Goal: Transaction & Acquisition: Purchase product/service

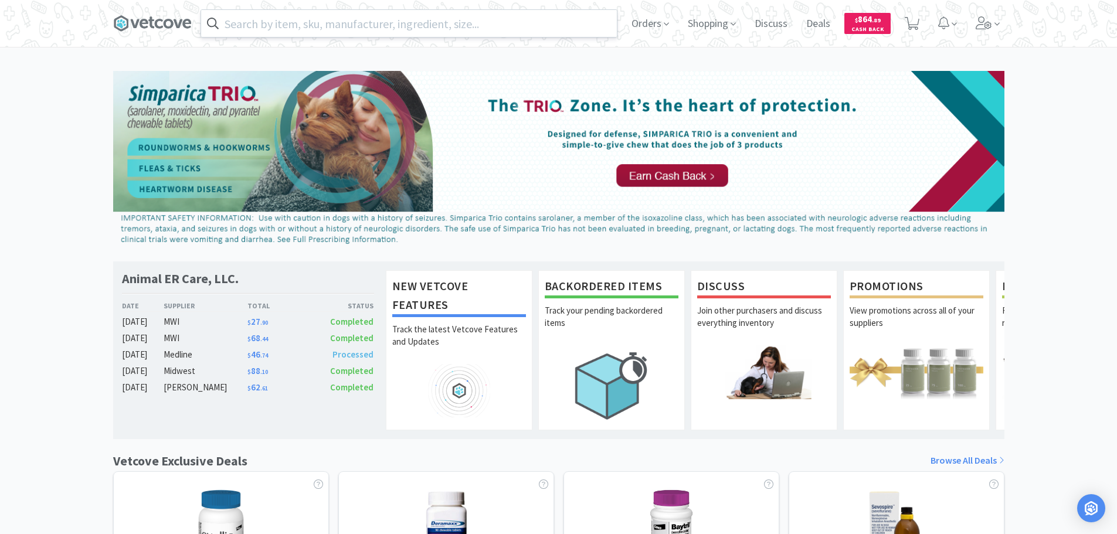
click at [352, 23] on input "text" at bounding box center [409, 23] width 416 height 27
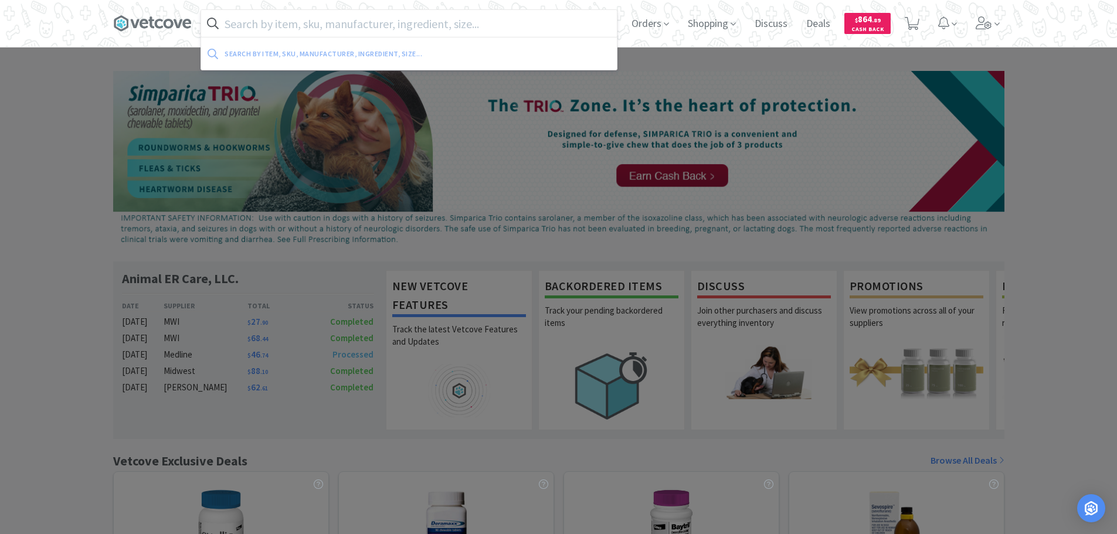
paste input "900733"
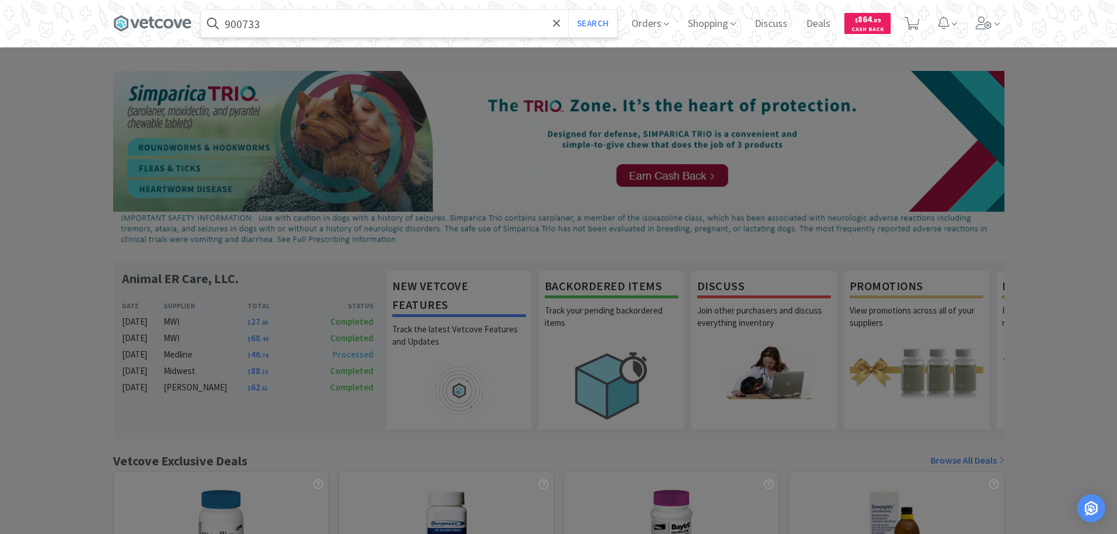
click at [568, 10] on button "Search" at bounding box center [592, 23] width 49 height 27
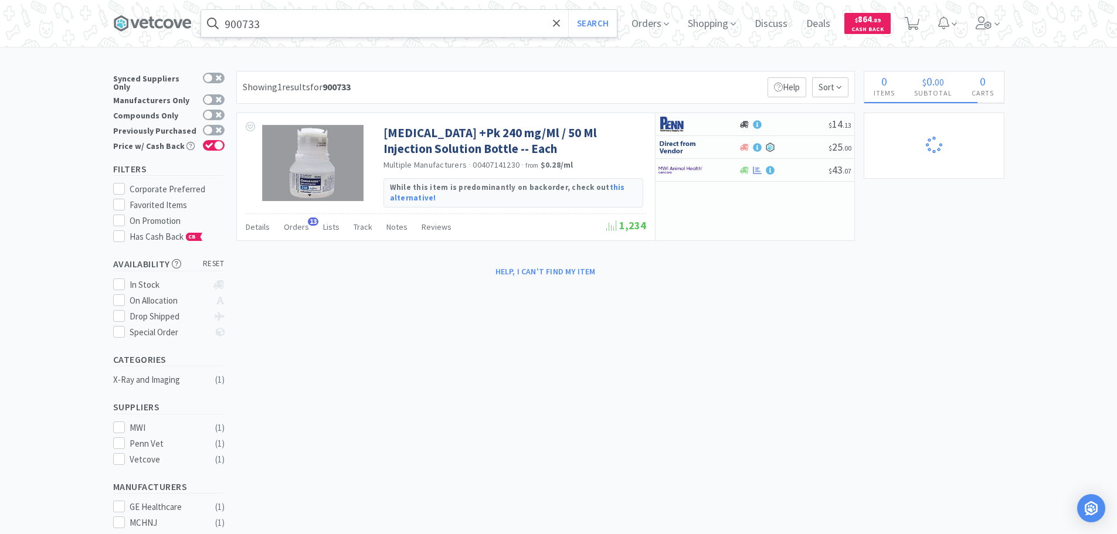
click at [368, 18] on input "900733" at bounding box center [409, 23] width 416 height 27
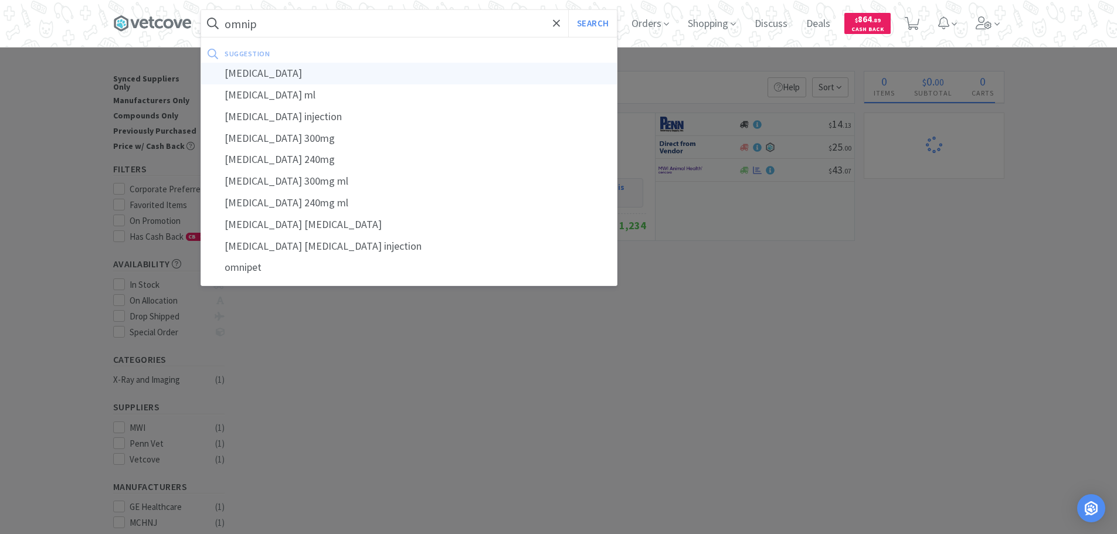
click at [346, 70] on div "[MEDICAL_DATA]" at bounding box center [409, 74] width 416 height 22
type input "[MEDICAL_DATA]"
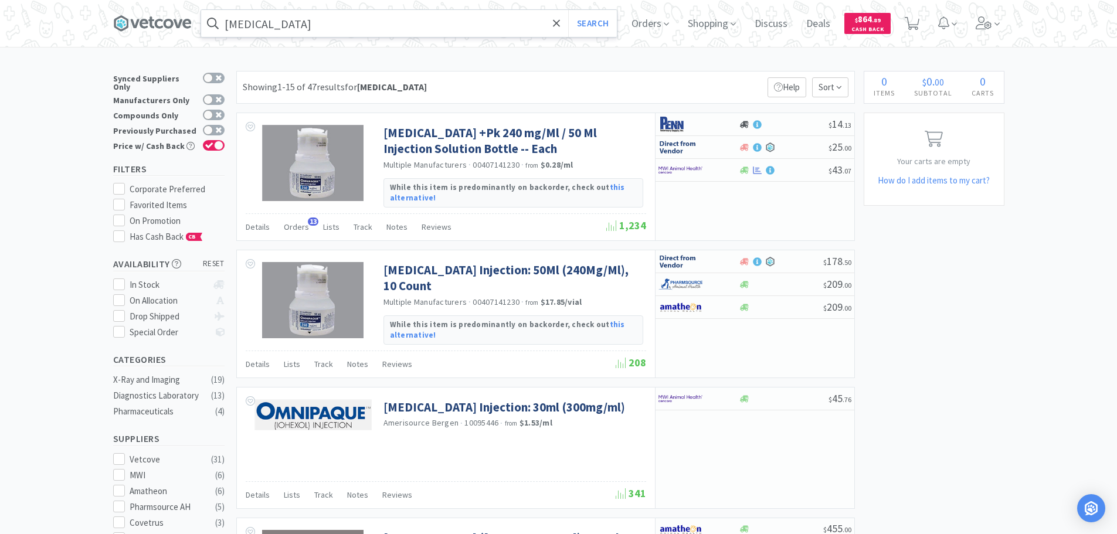
click at [641, 80] on div "Showing 1-15 of 47 results for [MEDICAL_DATA] Filters Help Sort" at bounding box center [545, 87] width 618 height 33
click at [665, 74] on div "Showing 1-15 of 47 results for [MEDICAL_DATA] Filters Help Sort" at bounding box center [545, 87] width 618 height 33
click at [704, 77] on div "Showing 1-15 of 47 results for [MEDICAL_DATA] Filters Help Sort" at bounding box center [545, 87] width 618 height 33
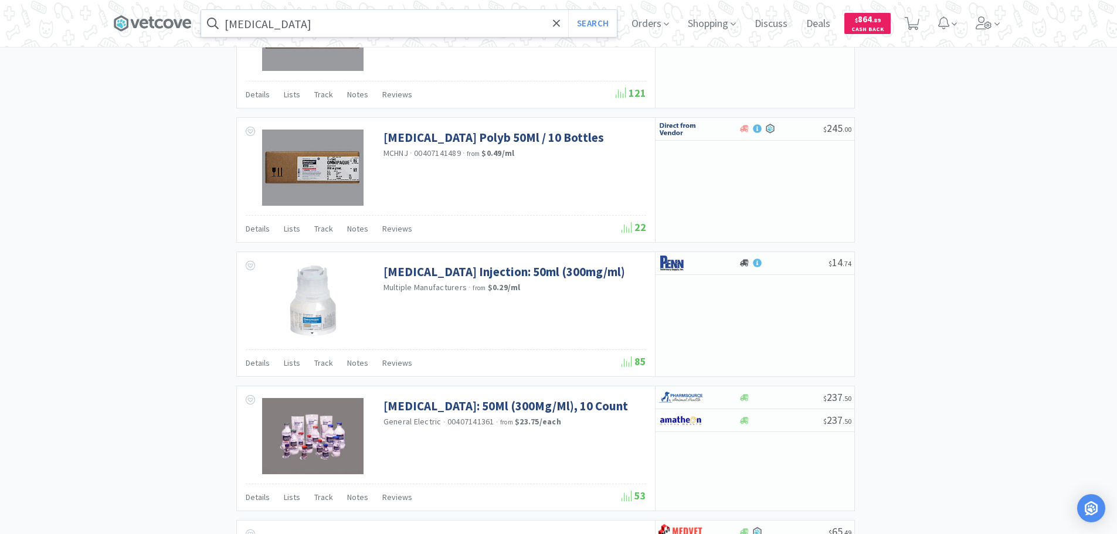
scroll to position [1114, 0]
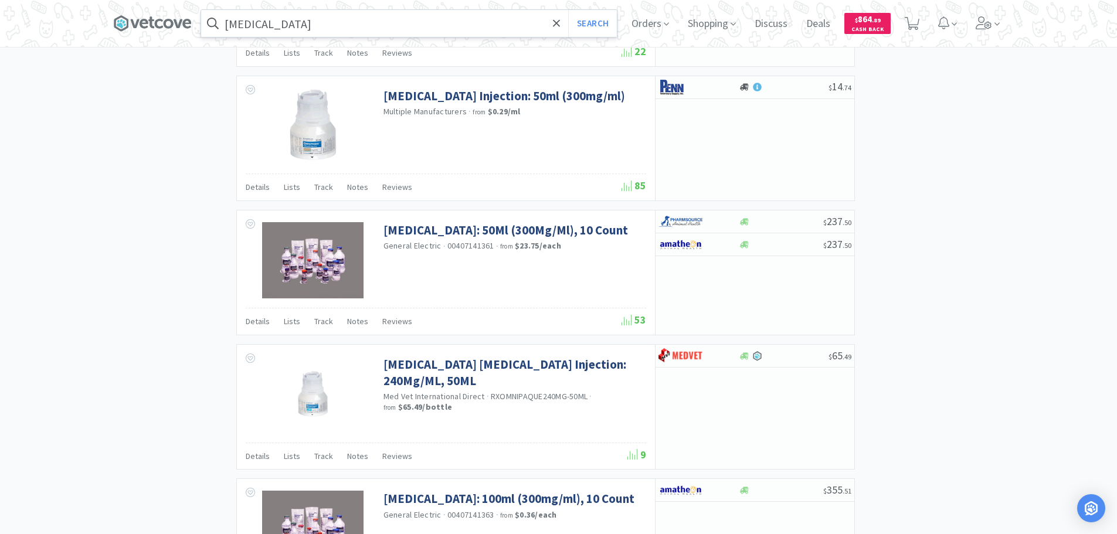
click at [973, 200] on div "× Filter Results Synced Suppliers Only Manufacturers Only Compounds Only Previo…" at bounding box center [558, 19] width 891 height 2124
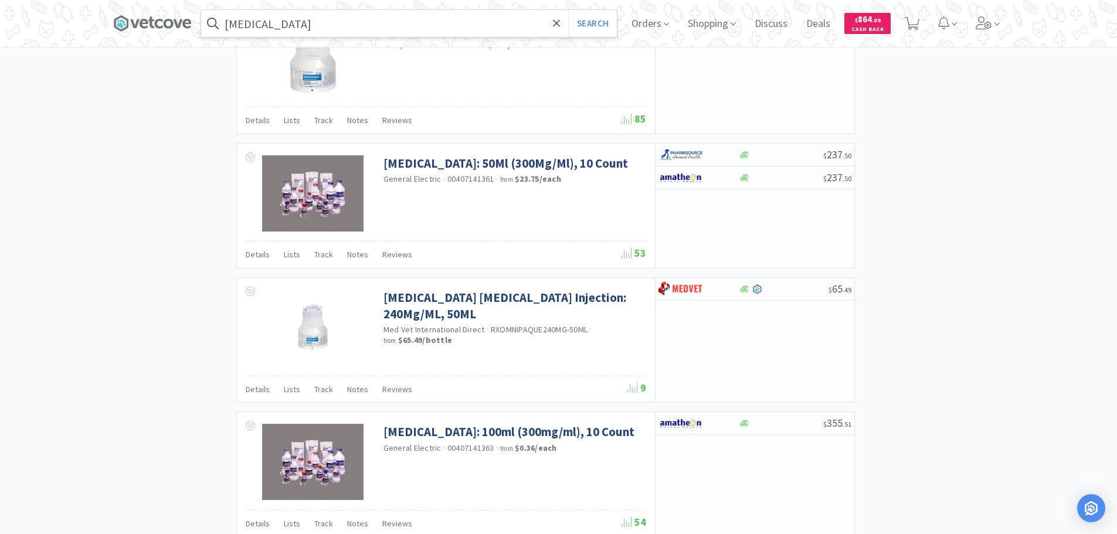
scroll to position [1290, 0]
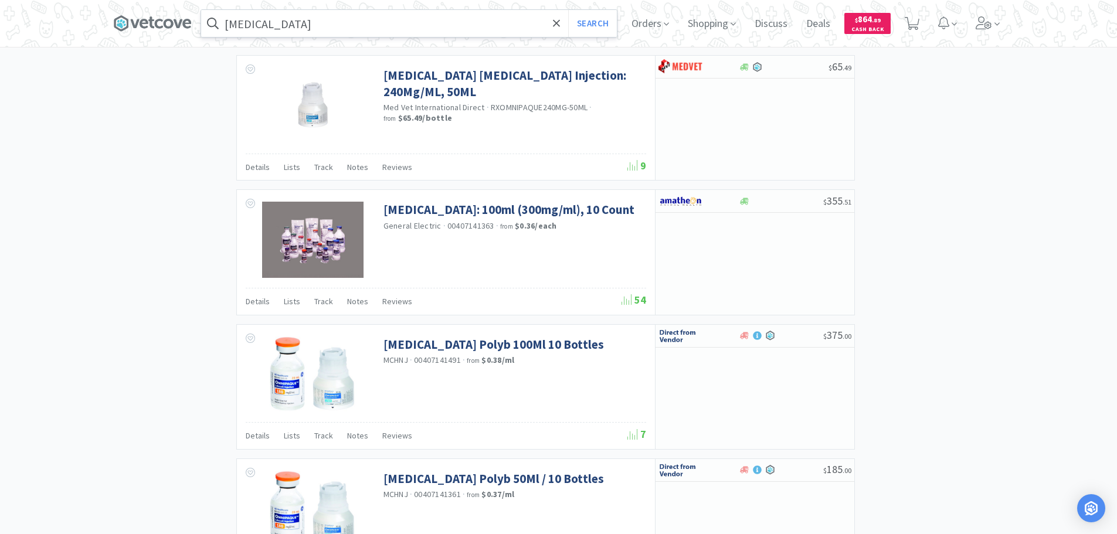
scroll to position [1407, 0]
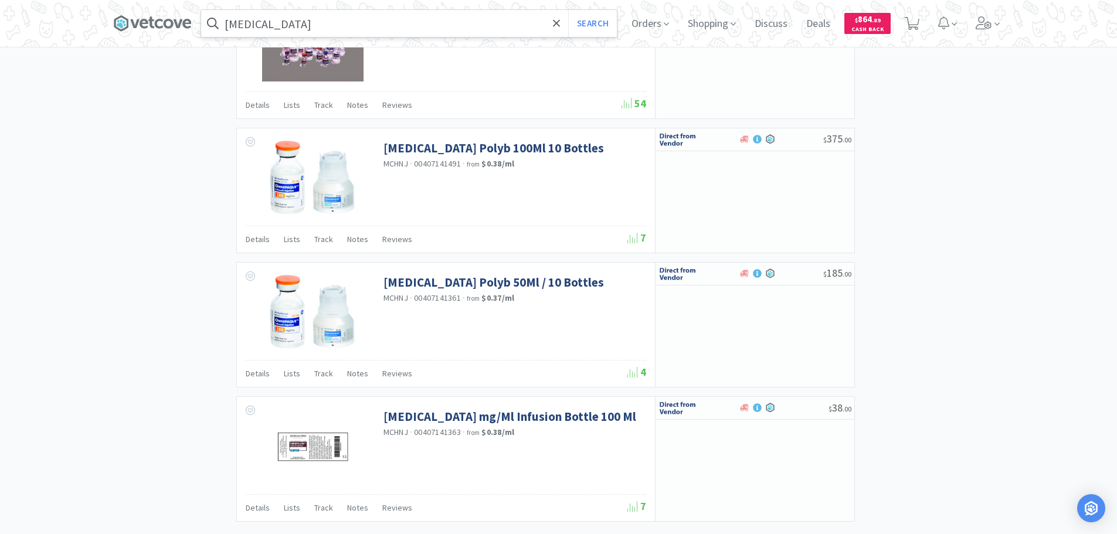
scroll to position [1696, 0]
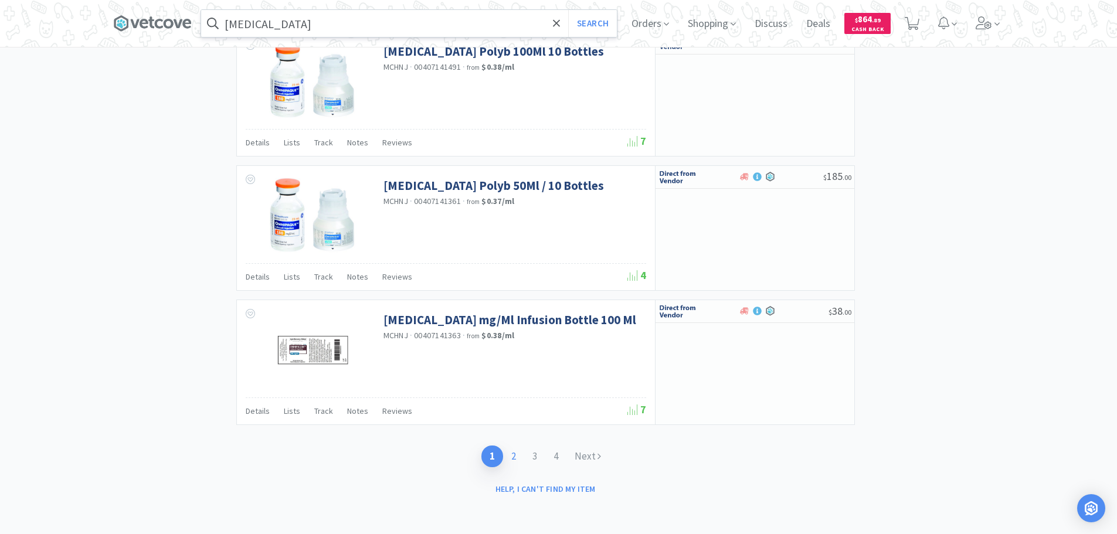
click at [516, 452] on link "2" at bounding box center [513, 457] width 21 height 22
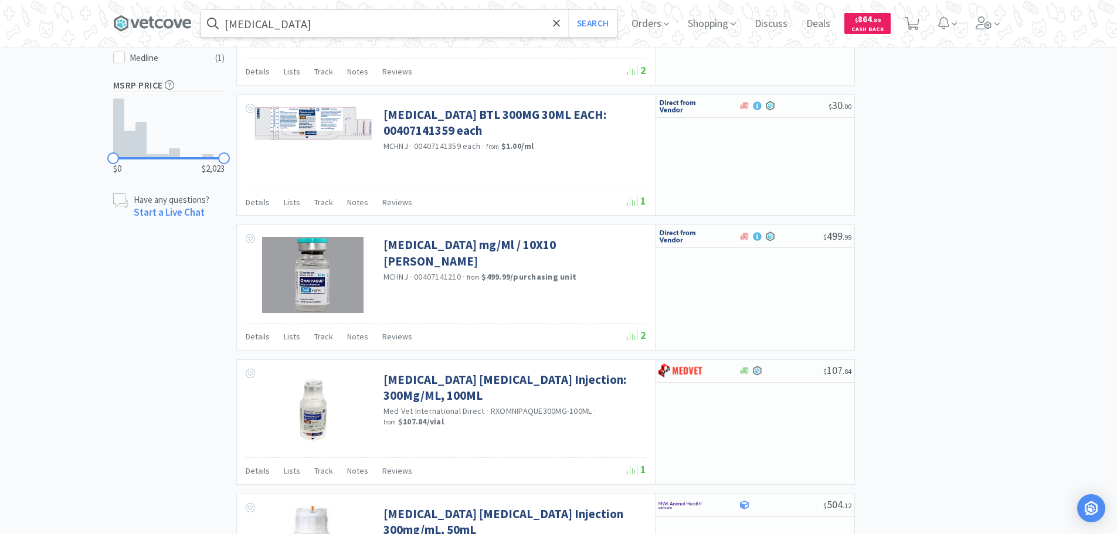
scroll to position [704, 0]
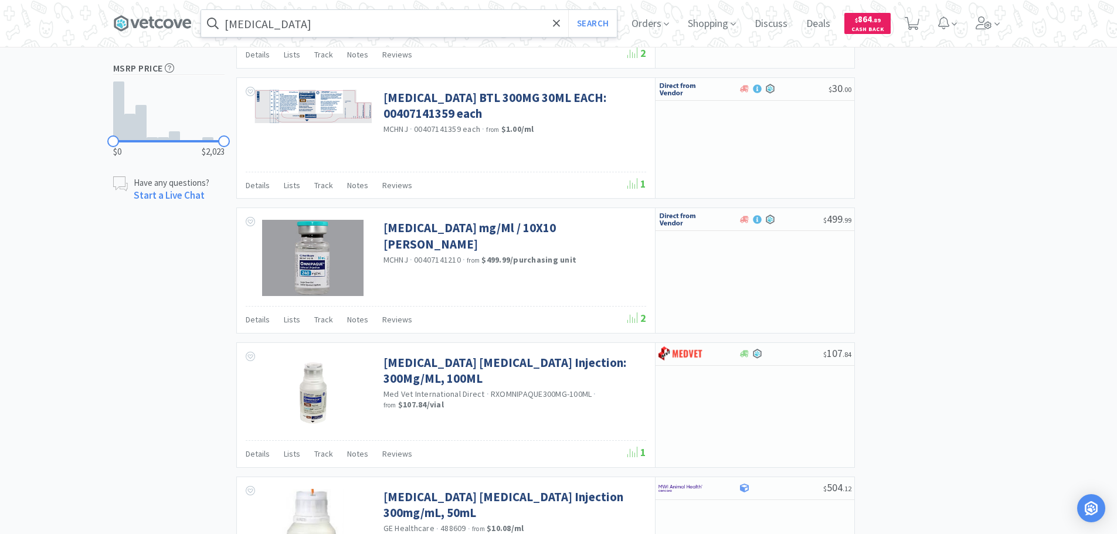
click at [990, 312] on div "× Filter Results Synced Suppliers Only Manufacturers Only Compounds Only Previo…" at bounding box center [558, 422] width 891 height 2110
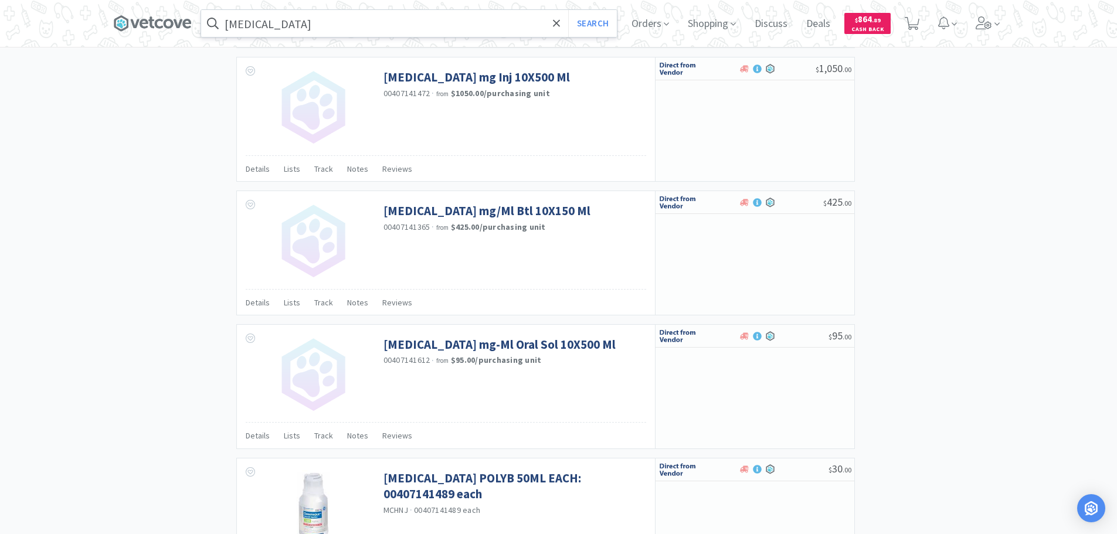
scroll to position [1682, 0]
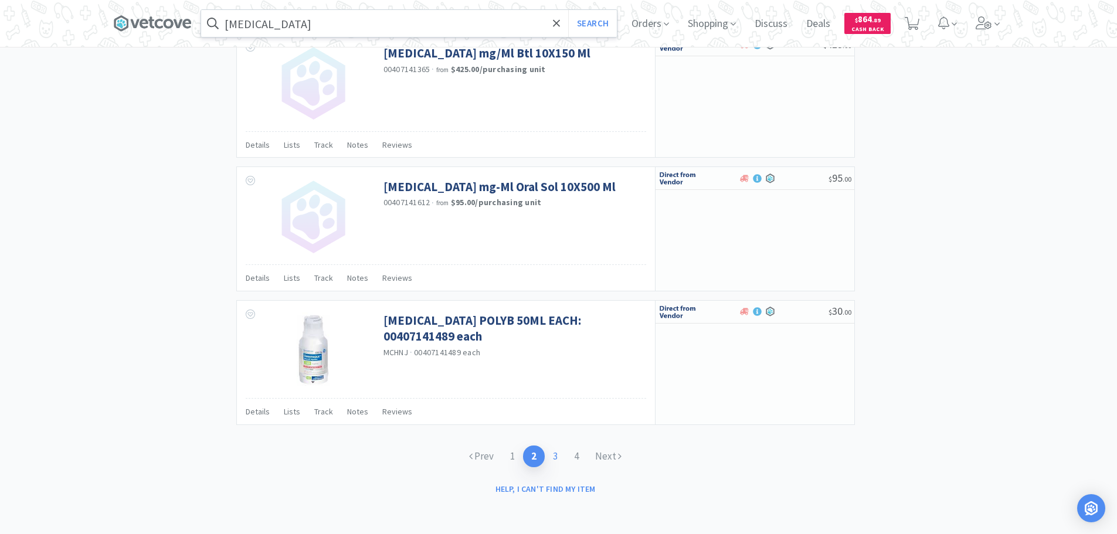
click at [558, 453] on link "3" at bounding box center [555, 457] width 21 height 22
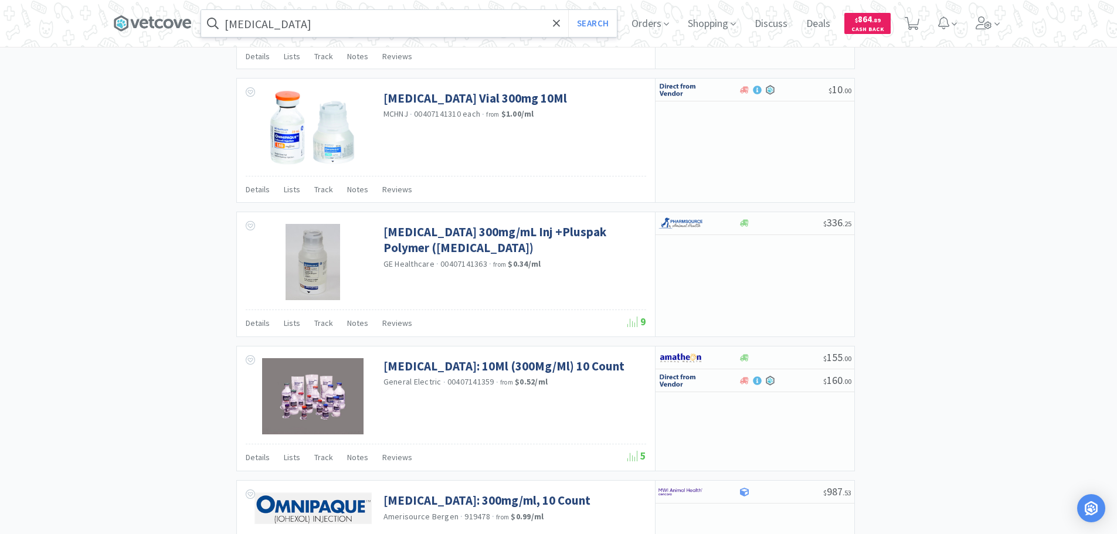
scroll to position [1055, 0]
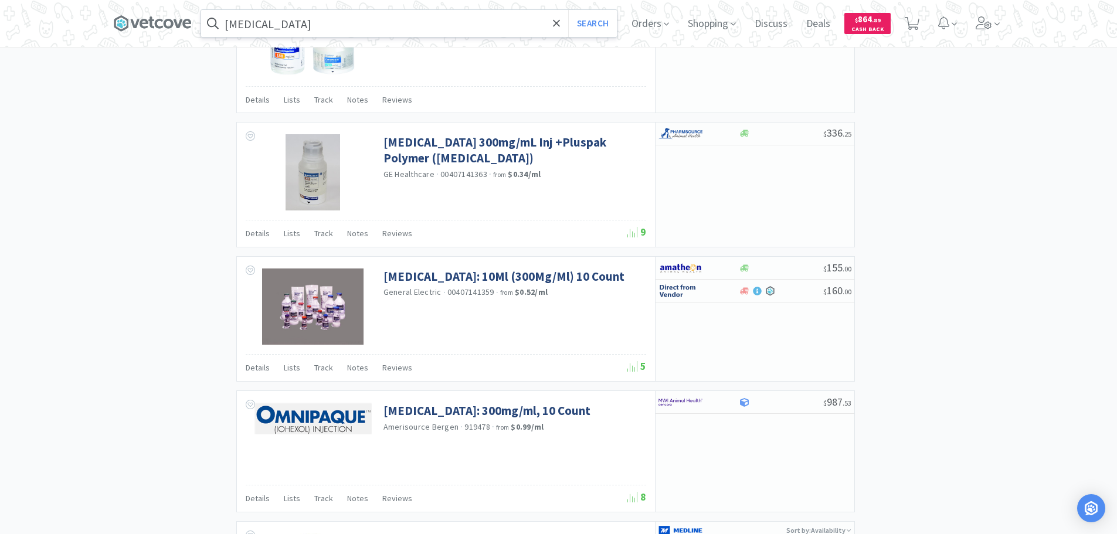
click at [986, 344] on div "× Filter Results Synced Suppliers Only Manufacturers Only Compounds Only Previo…" at bounding box center [558, 105] width 891 height 2178
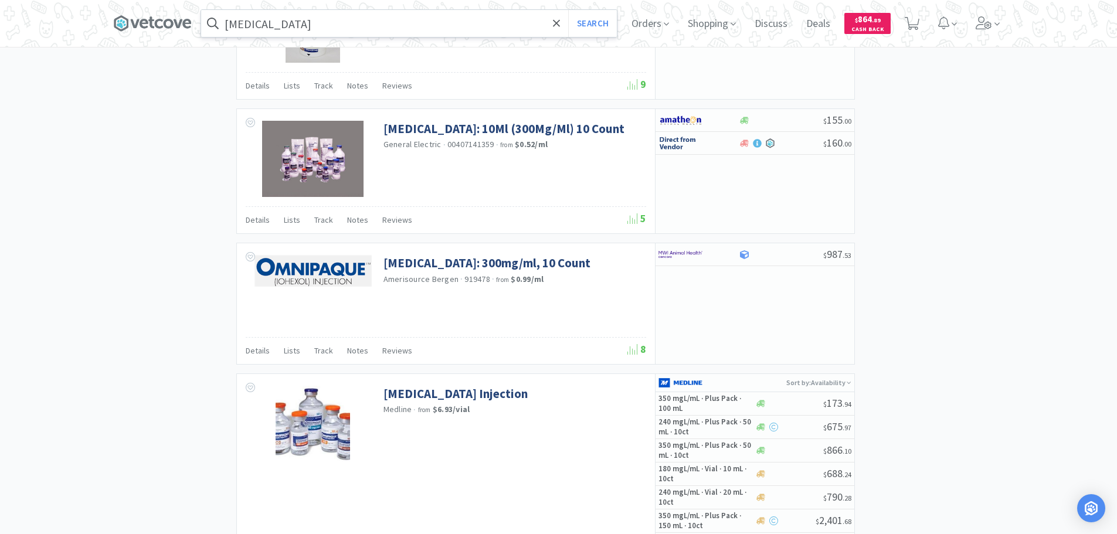
scroll to position [1231, 0]
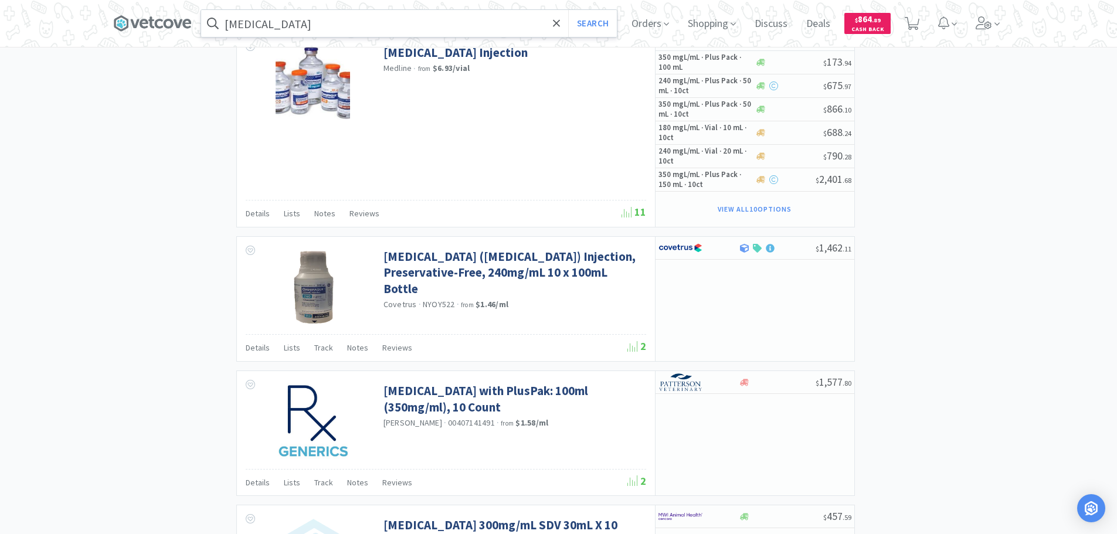
scroll to position [1700, 0]
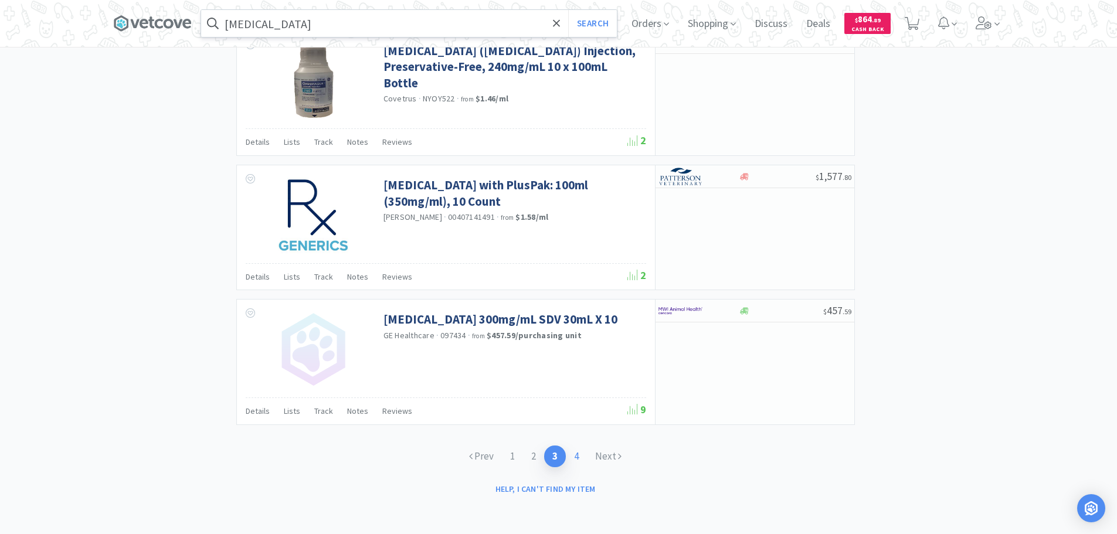
click at [576, 457] on link "4" at bounding box center [576, 457] width 21 height 22
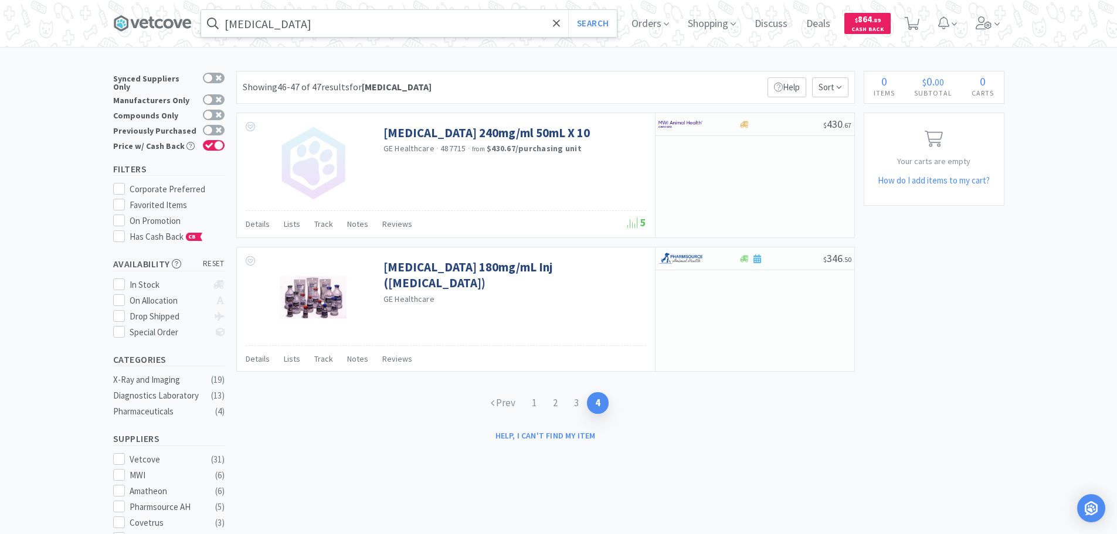
click at [743, 468] on div "× Filter Results Synced Suppliers Only Manufacturers Only Compounds Only Previo…" at bounding box center [558, 488] width 891 height 835
click at [777, 132] on div "$ 430 . 67" at bounding box center [754, 124] width 199 height 23
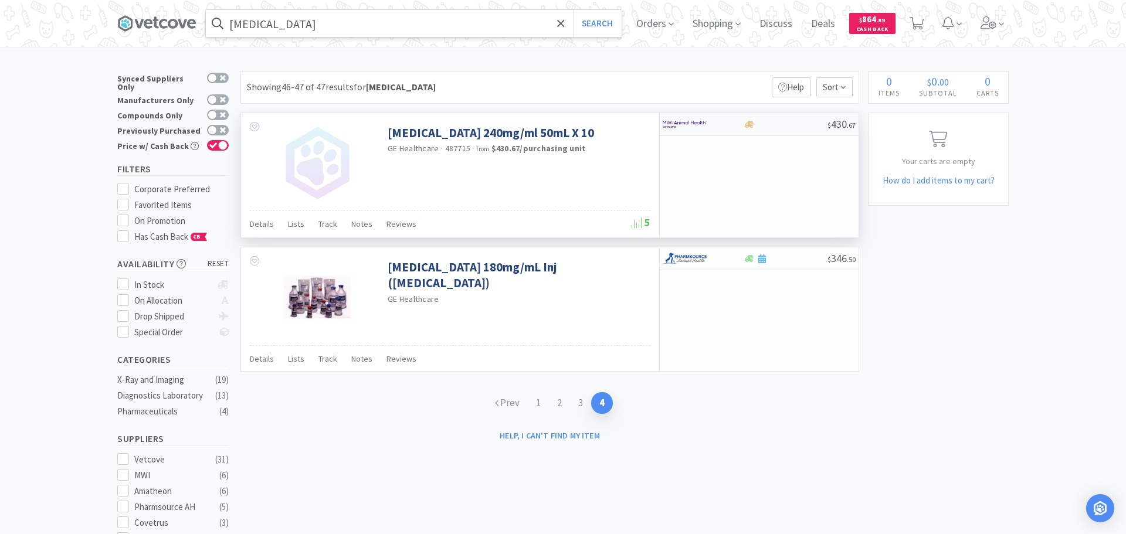
select select "1"
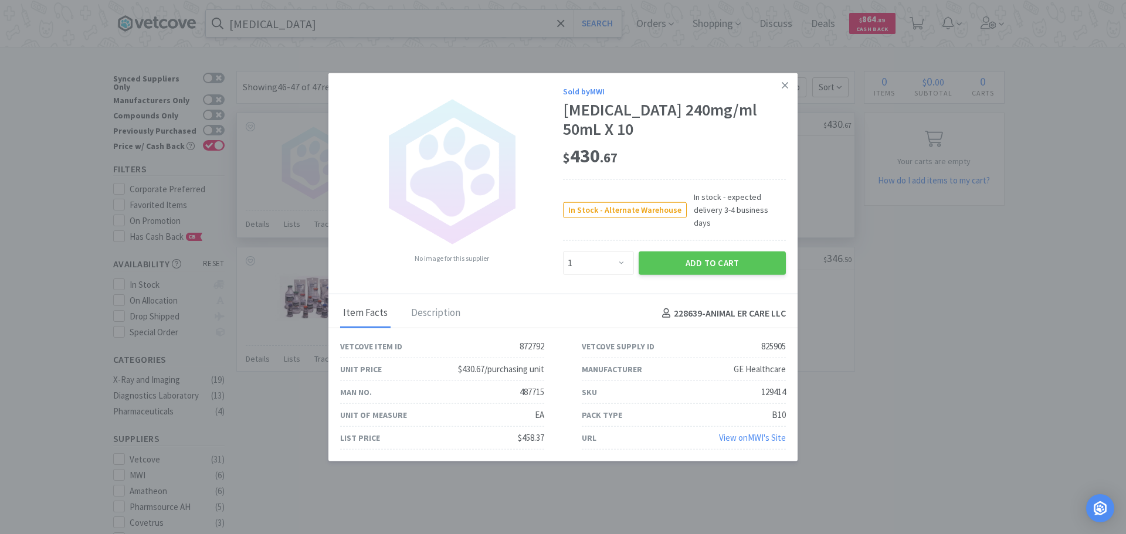
click at [773, 386] on div "129414" at bounding box center [773, 392] width 25 height 14
copy div "129414"
drag, startPoint x: 786, startPoint y: 90, endPoint x: 882, endPoint y: 68, distance: 98.6
click at [797, 86] on div "No image for this supplier Sold by MWI [MEDICAL_DATA] 240mg/ml 50mL X 10 $ 430 …" at bounding box center [563, 267] width 1126 height 534
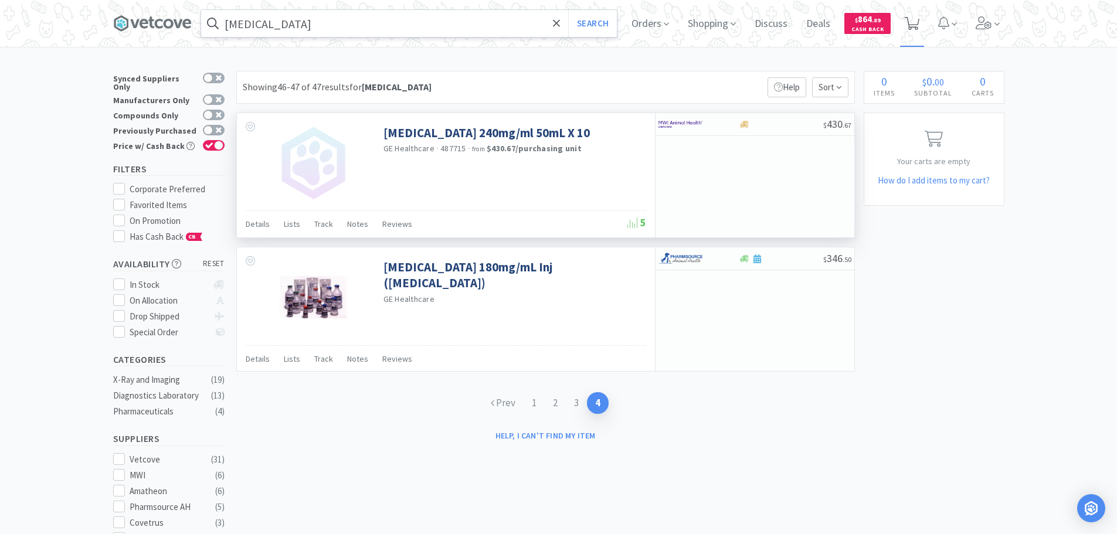
click at [919, 26] on icon at bounding box center [912, 23] width 15 height 13
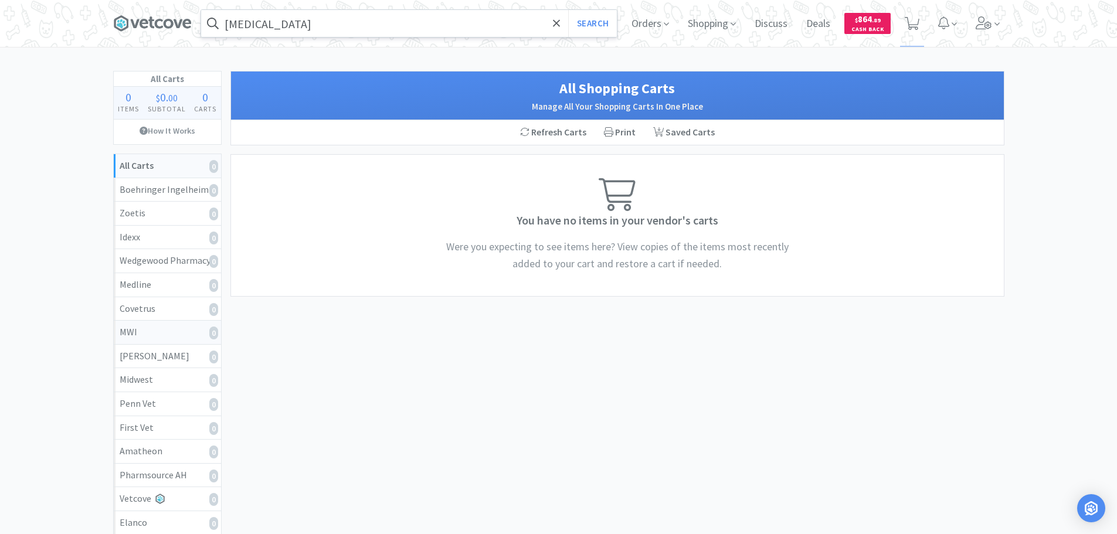
click at [166, 329] on div "MWI 0" at bounding box center [168, 332] width 96 height 15
click at [553, 132] on div "Refresh Cart" at bounding box center [556, 132] width 80 height 25
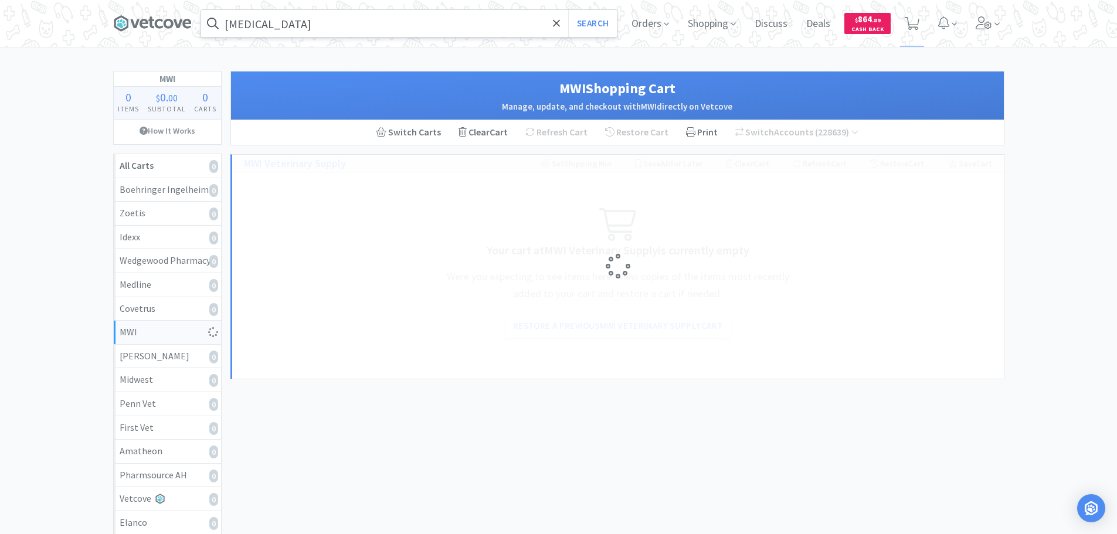
select select "1"
select select "22"
select select "1"
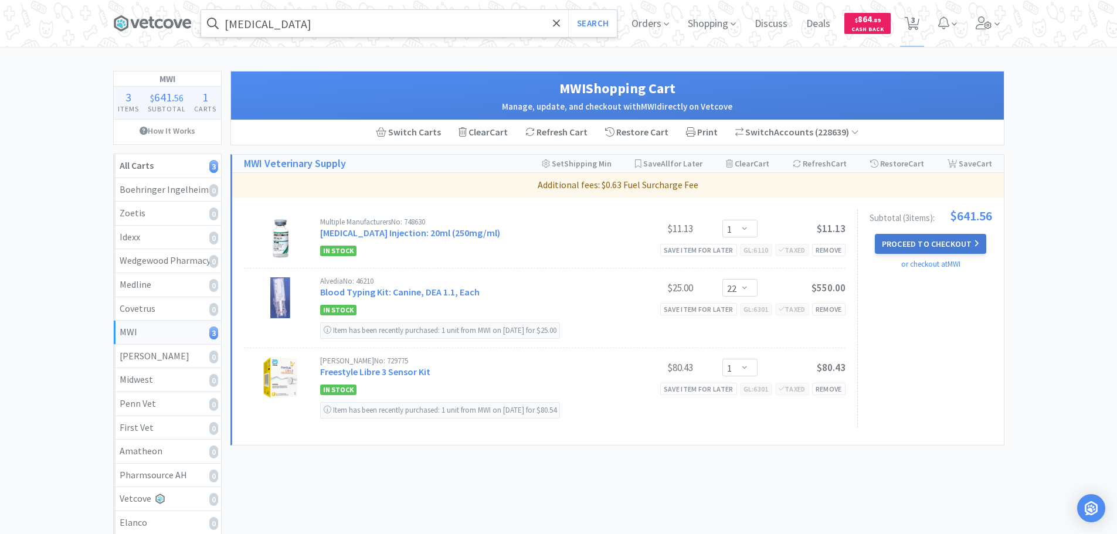
click at [943, 247] on button "Proceed to Checkout" at bounding box center [930, 244] width 111 height 20
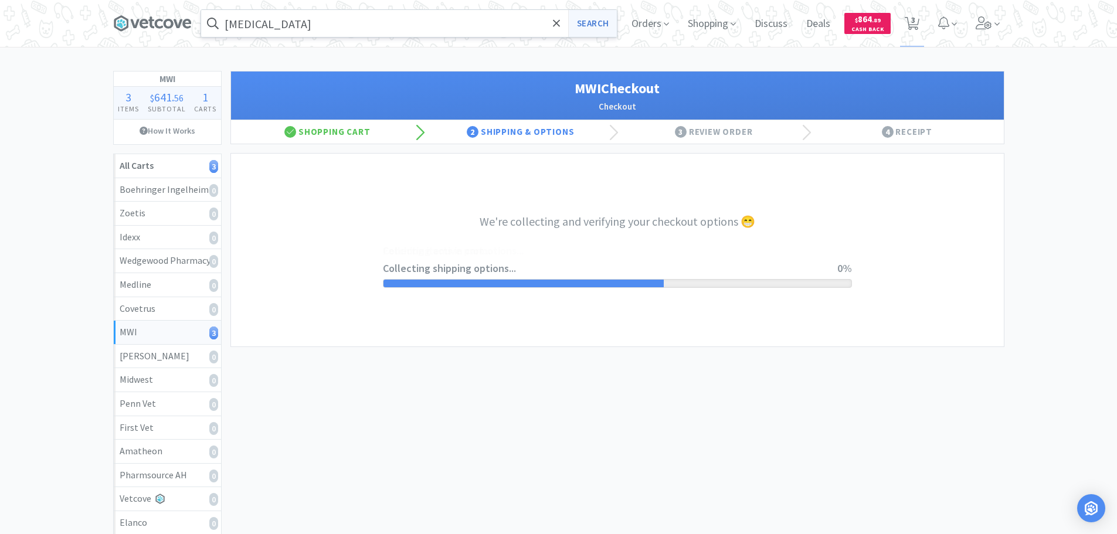
select select "STD_"
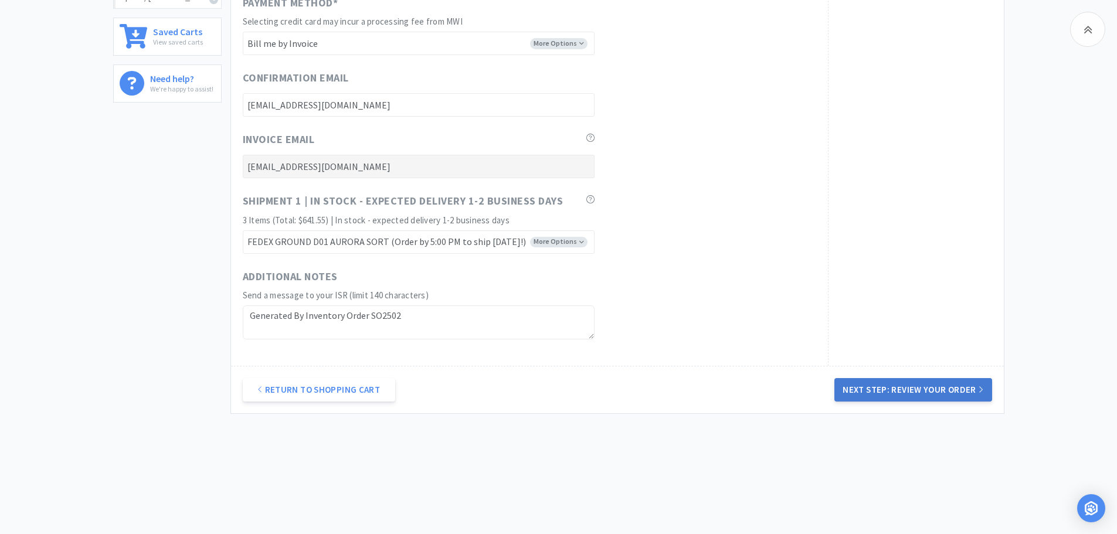
click at [916, 400] on button "Next Step: Review Your Order" at bounding box center [912, 389] width 157 height 23
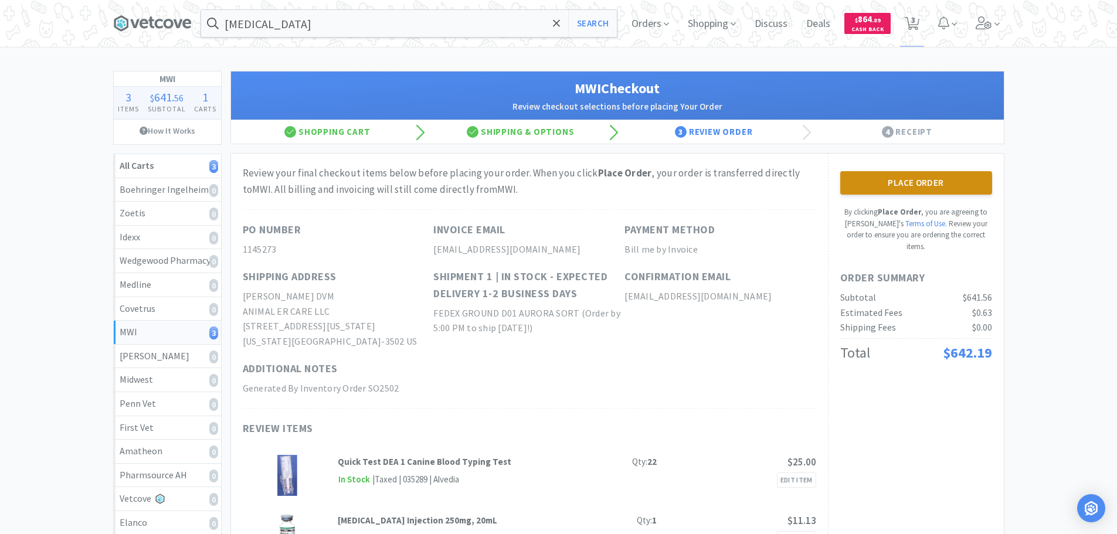
click at [914, 182] on button "Place Order" at bounding box center [916, 182] width 152 height 23
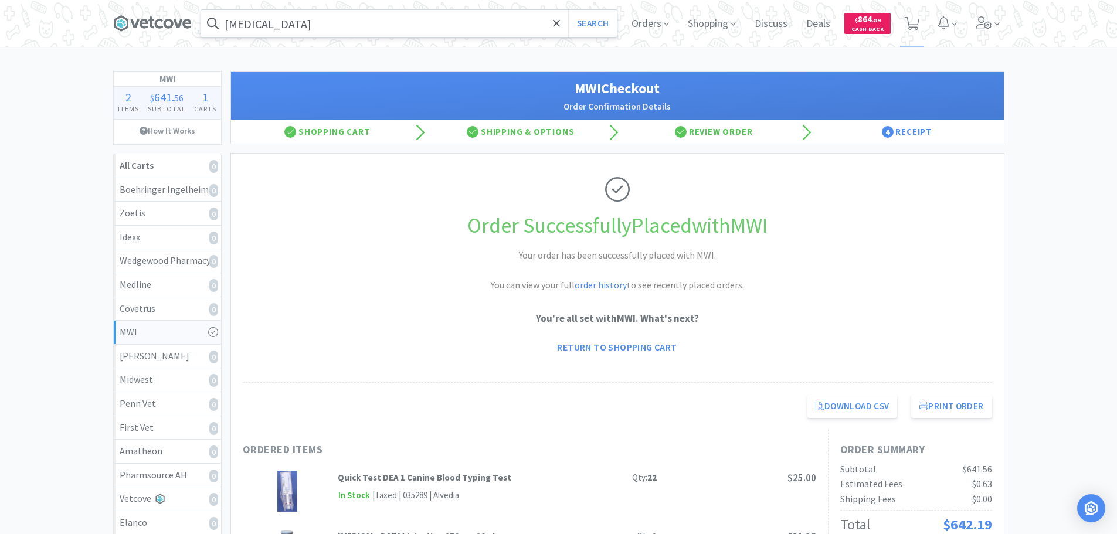
click at [379, 24] on input "[MEDICAL_DATA]" at bounding box center [409, 23] width 416 height 27
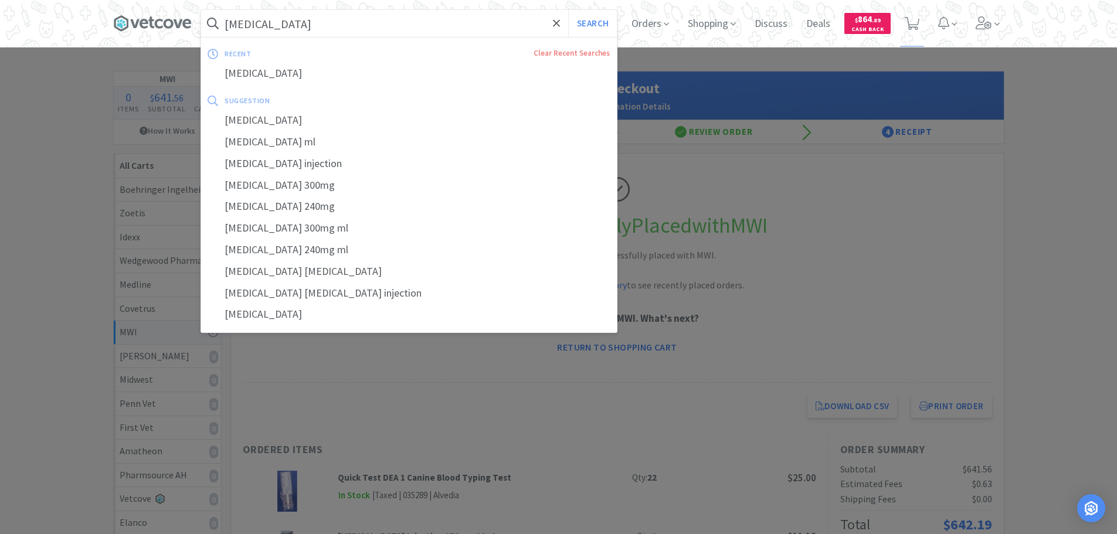
paste input "[PHONE_NUMBER]"
type input "[PHONE_NUMBER]"
click at [568, 10] on button "Search" at bounding box center [592, 23] width 49 height 27
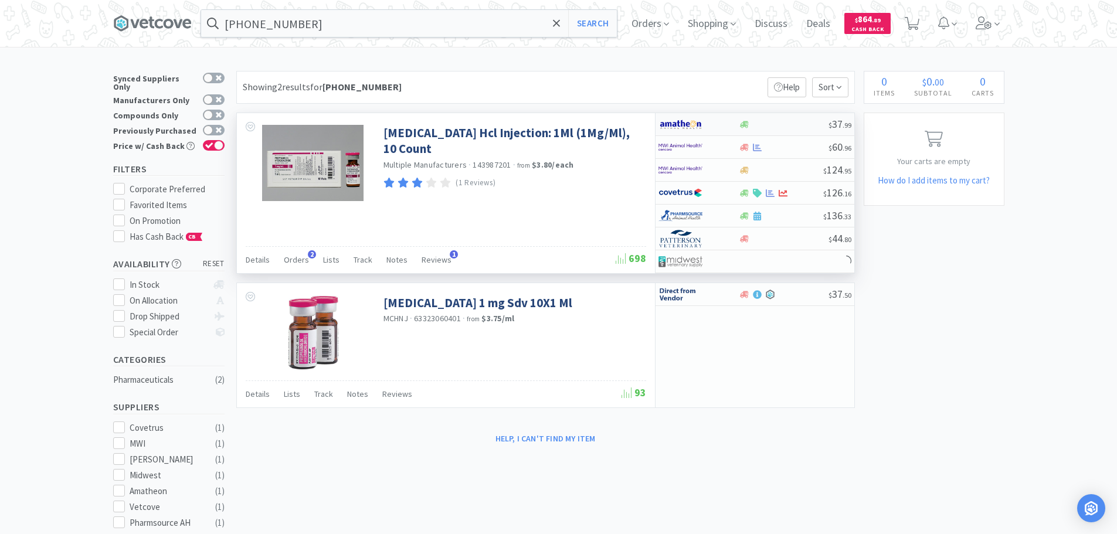
click at [786, 125] on div at bounding box center [784, 124] width 90 height 9
select select "1"
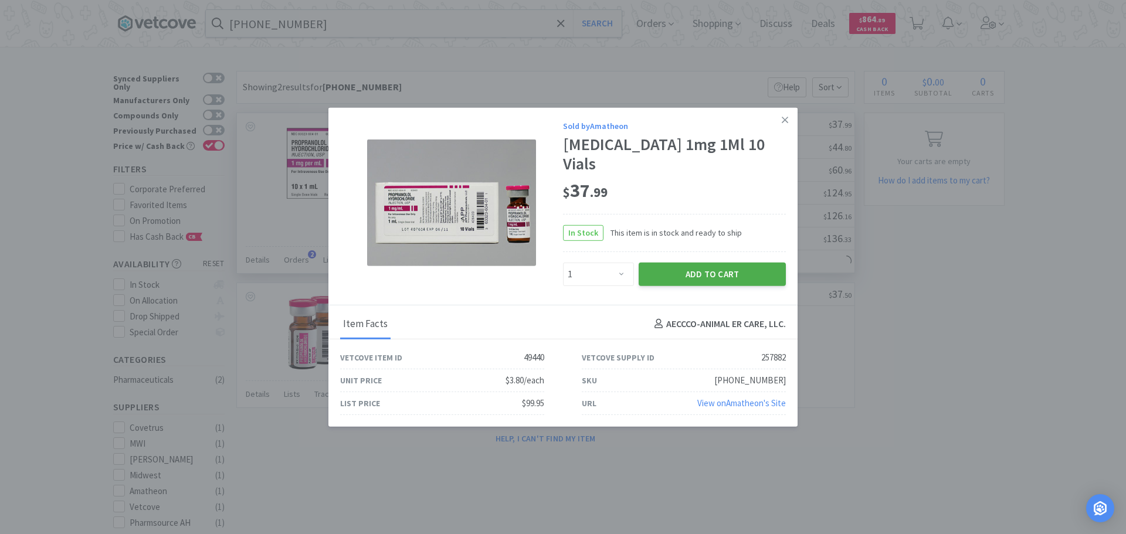
click at [699, 270] on button "Add to Cart" at bounding box center [711, 273] width 147 height 23
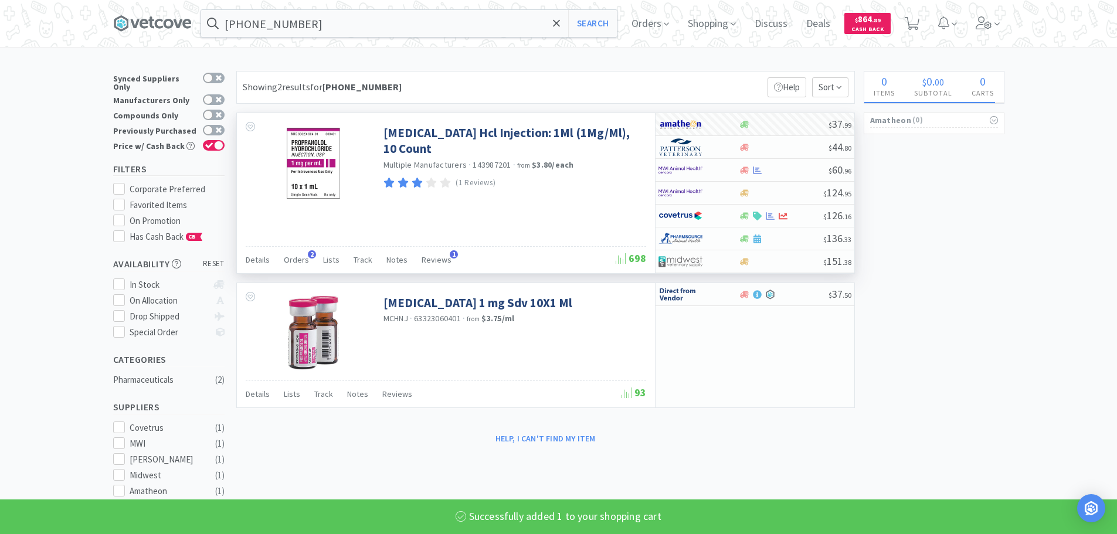
click at [385, 18] on input "[PHONE_NUMBER]" at bounding box center [409, 23] width 416 height 27
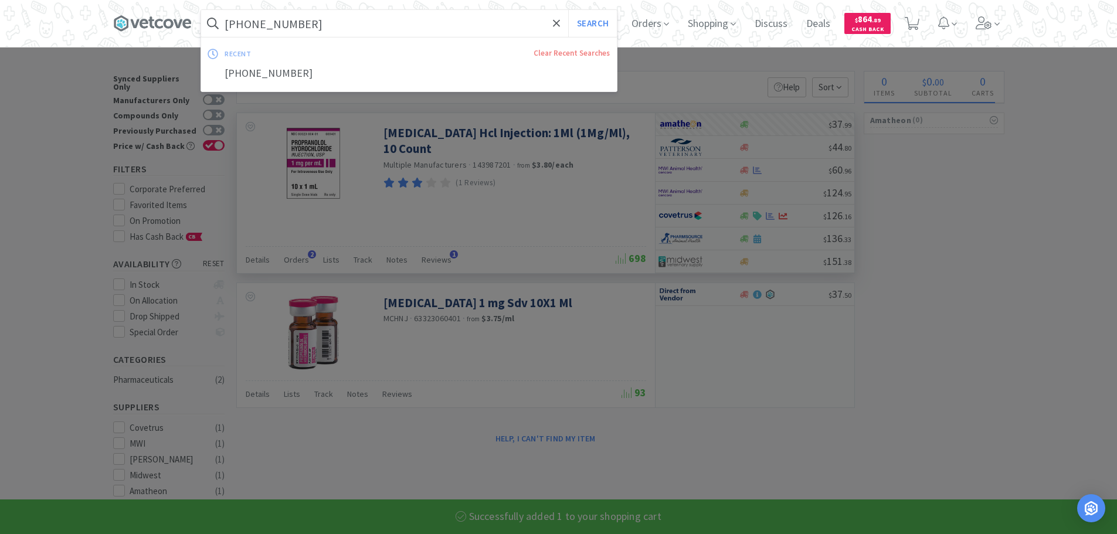
paste input "[PHONE_NUMBER]"
type input "[PHONE_NUMBER]"
select select "1"
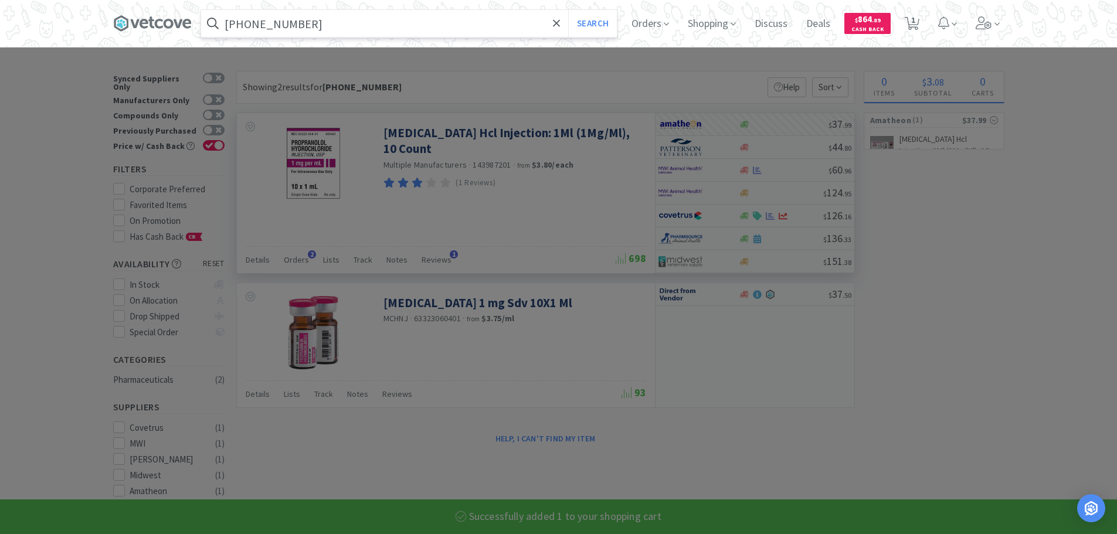
type input "[PHONE_NUMBER]"
click at [568, 10] on button "Search" at bounding box center [592, 23] width 49 height 27
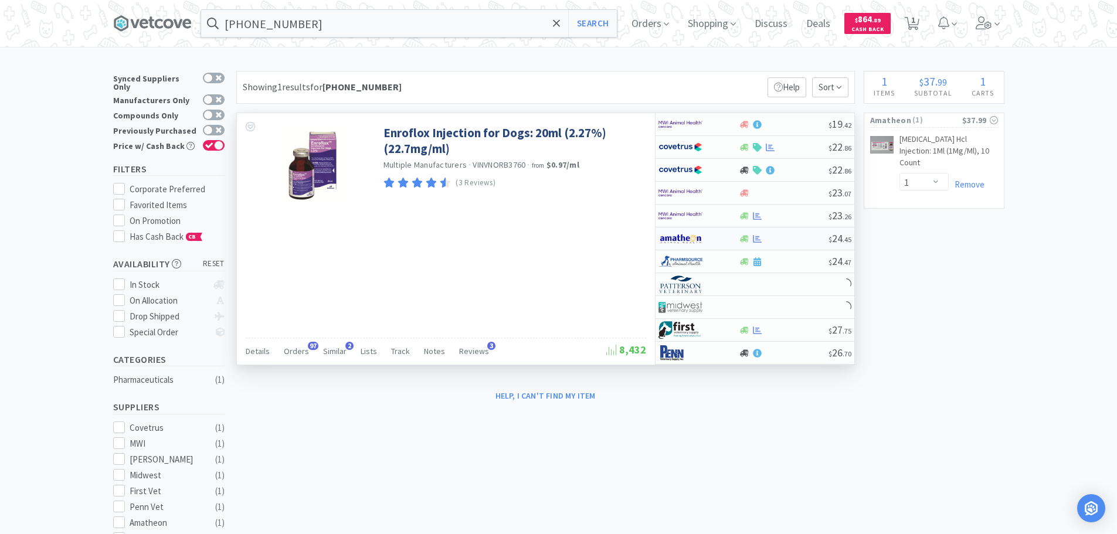
click at [811, 238] on div at bounding box center [784, 239] width 90 height 9
select select "1"
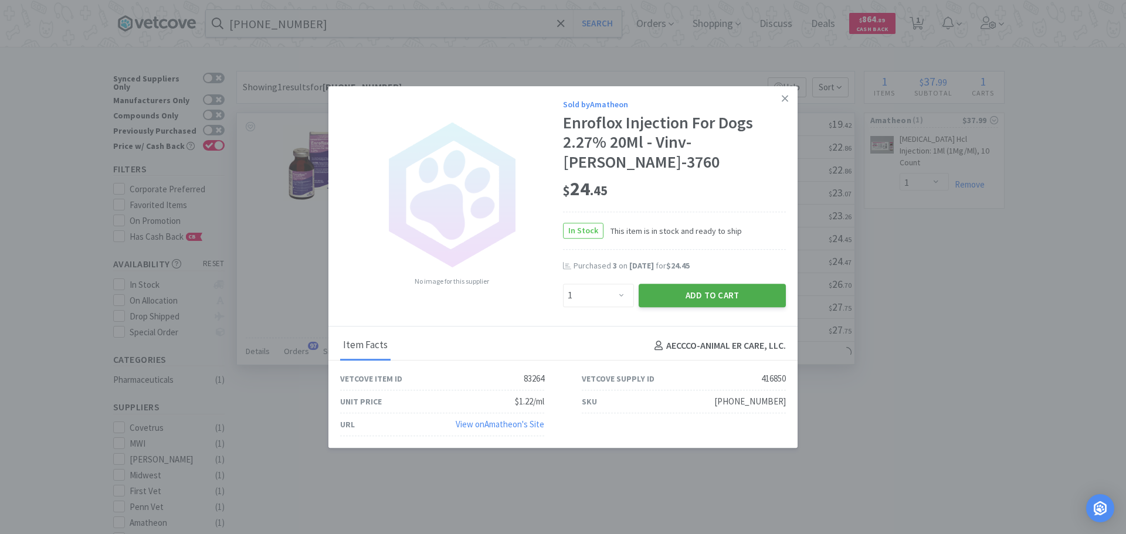
click at [681, 284] on button "Add to Cart" at bounding box center [711, 295] width 147 height 23
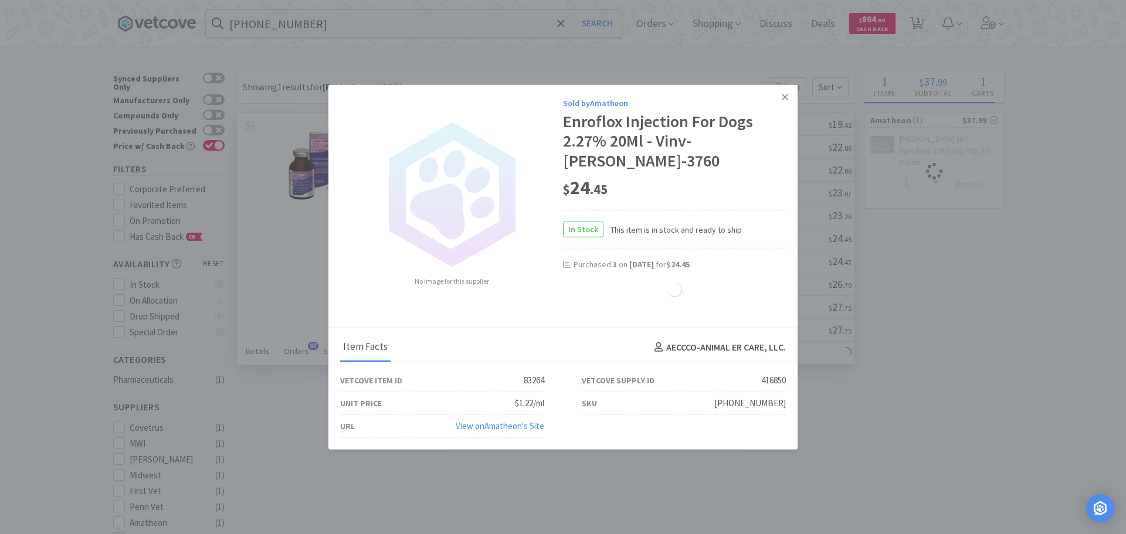
select select "1"
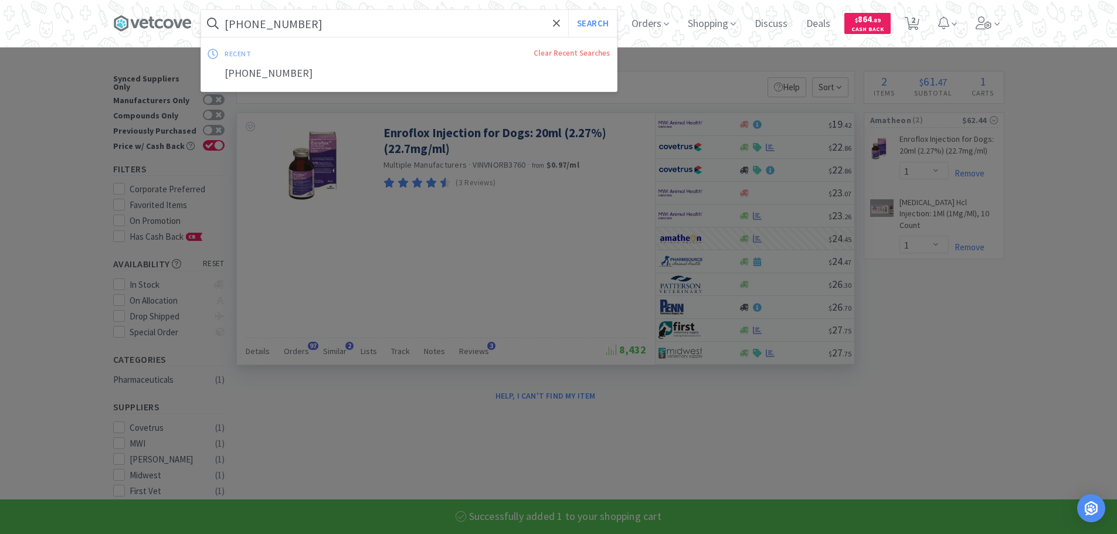
click at [371, 22] on input "[PHONE_NUMBER]" at bounding box center [409, 23] width 416 height 27
paste input "[PHONE_NUMBER]"
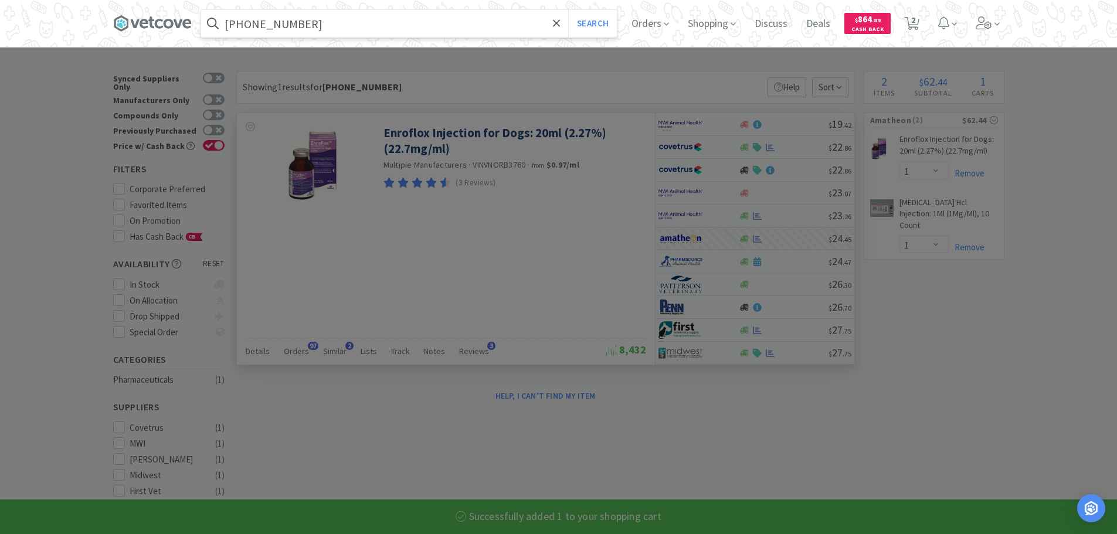
type input "[PHONE_NUMBER]"
click at [568, 10] on button "Search" at bounding box center [592, 23] width 49 height 27
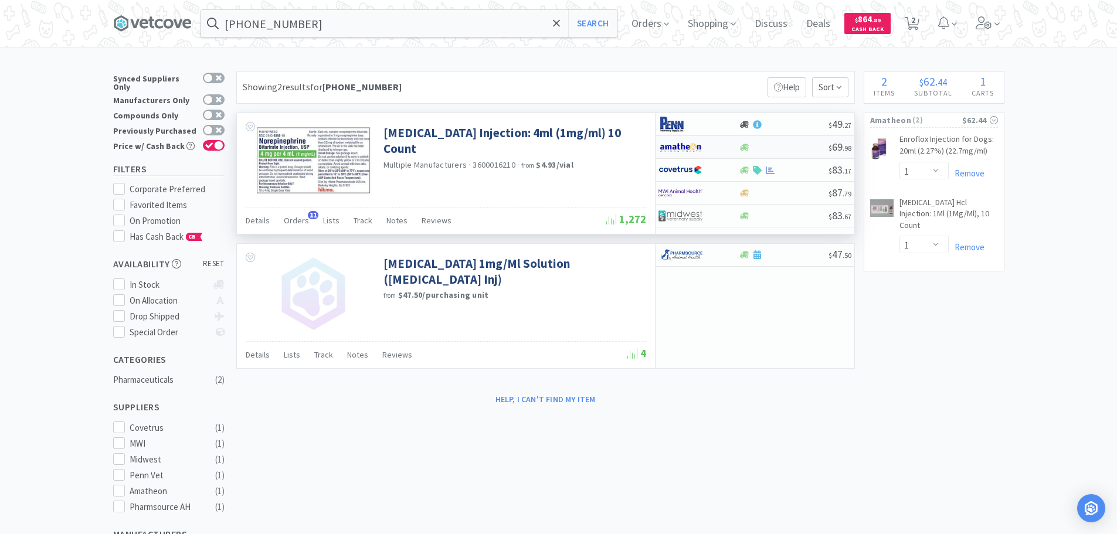
click at [803, 147] on div at bounding box center [784, 147] width 90 height 9
select select "1"
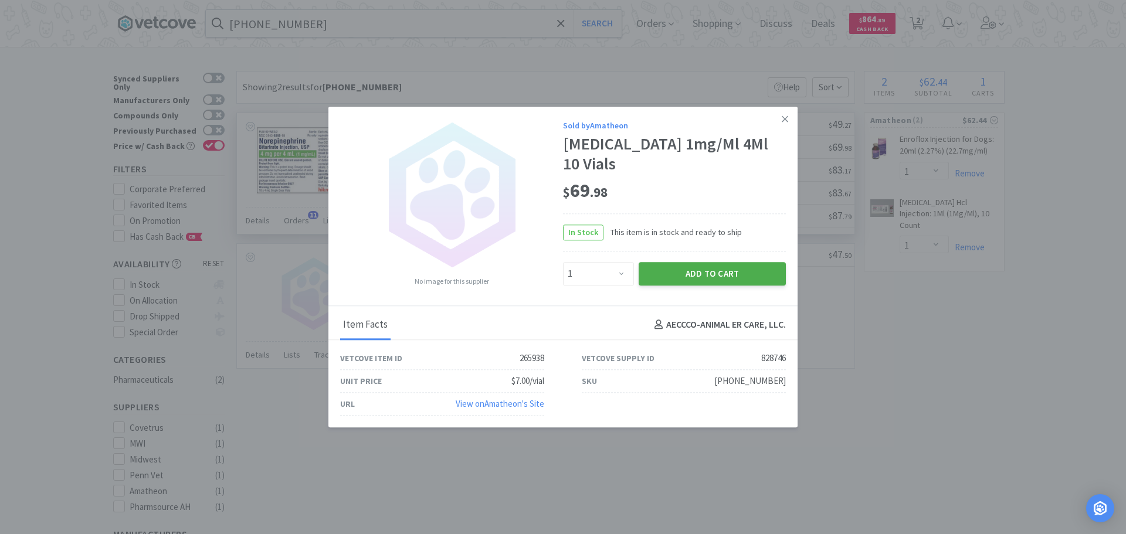
click at [723, 276] on button "Add to Cart" at bounding box center [711, 273] width 147 height 23
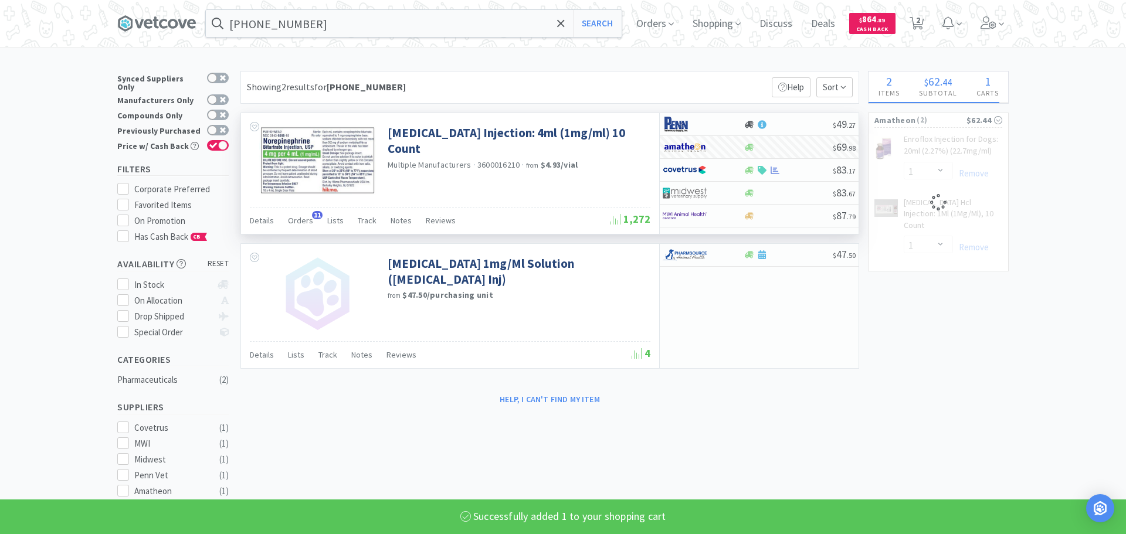
select select "1"
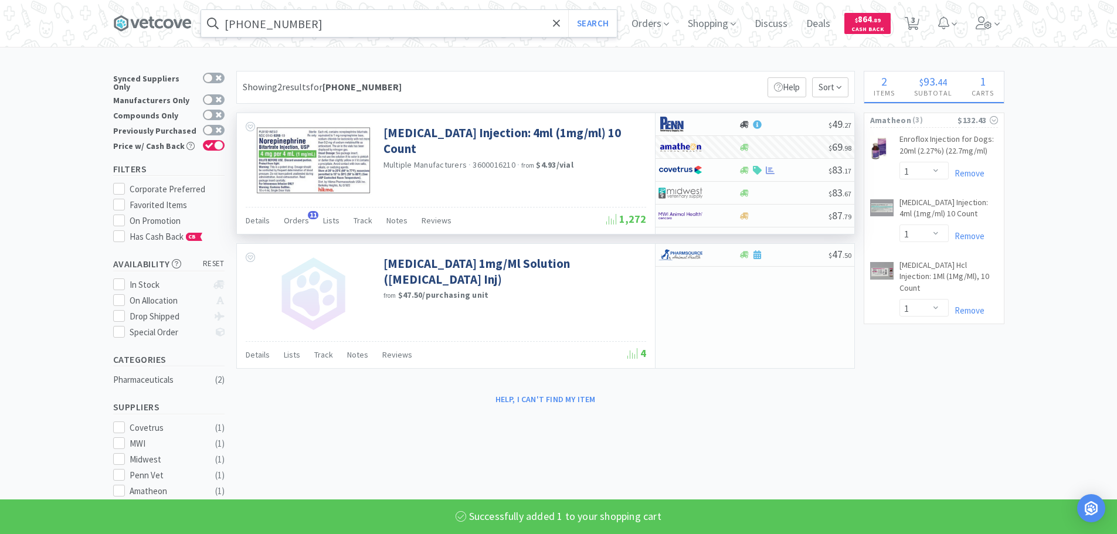
click at [361, 13] on input "[PHONE_NUMBER]" at bounding box center [409, 23] width 416 height 27
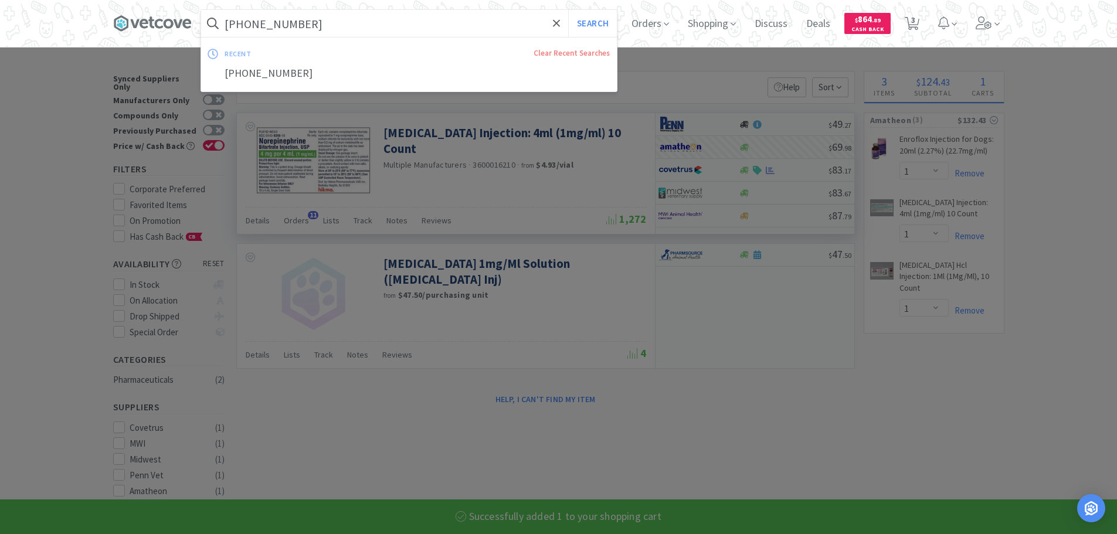
paste input "[PHONE_NUMBER]"
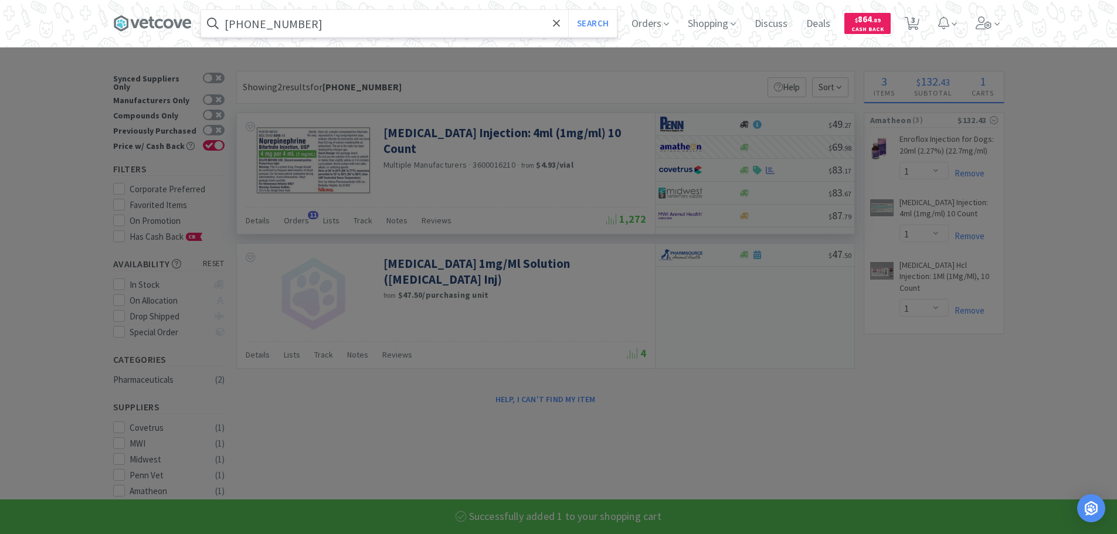
type input "[PHONE_NUMBER]"
click at [568, 10] on button "Search" at bounding box center [592, 23] width 49 height 27
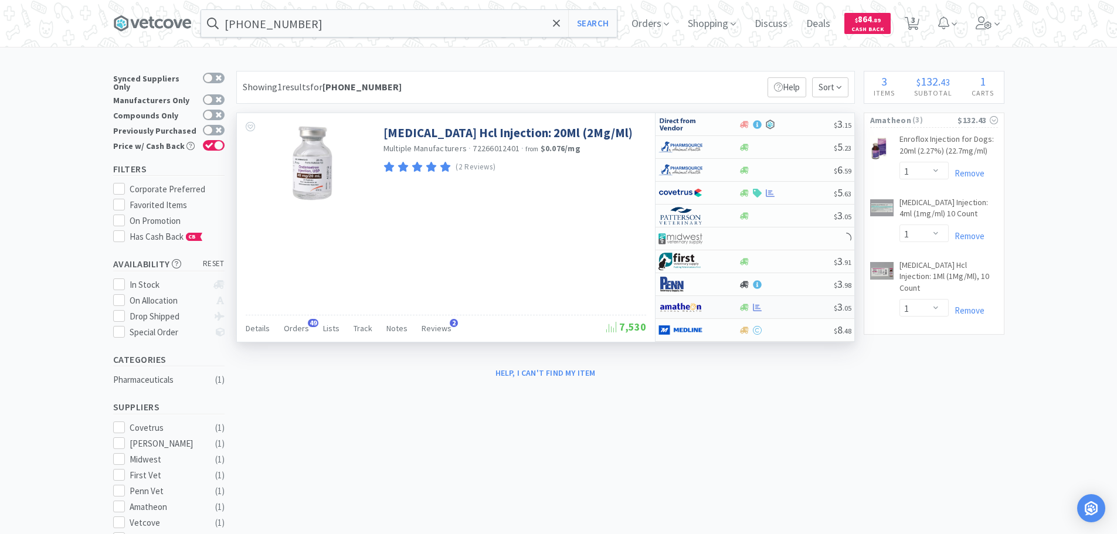
click at [782, 305] on div at bounding box center [786, 307] width 95 height 9
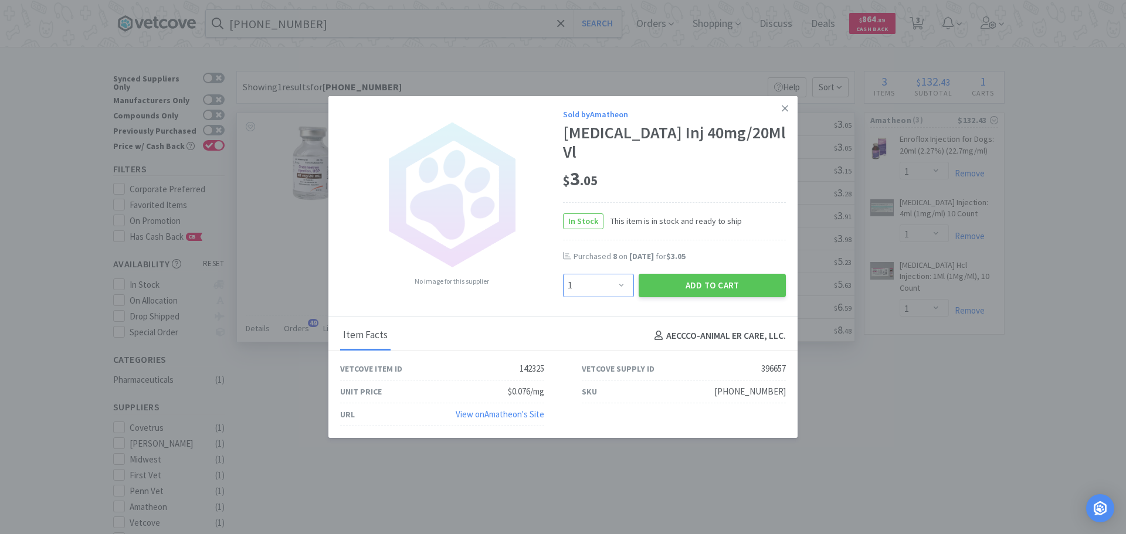
click at [609, 275] on select "Enter Quantity 1 2 3 4 5 6 7 8 9 10 11 12 13 14 15 16 17 18 19 20 Enter Quantity" at bounding box center [598, 285] width 71 height 23
select select "7"
click at [563, 274] on select "Enter Quantity 1 2 3 4 5 6 7 8 9 10 11 12 13 14 15 16 17 18 19 20 Enter Quantity" at bounding box center [598, 285] width 71 height 23
drag, startPoint x: 666, startPoint y: 287, endPoint x: 541, endPoint y: 12, distance: 301.7
click at [665, 287] on button "Add to Cart" at bounding box center [711, 285] width 147 height 23
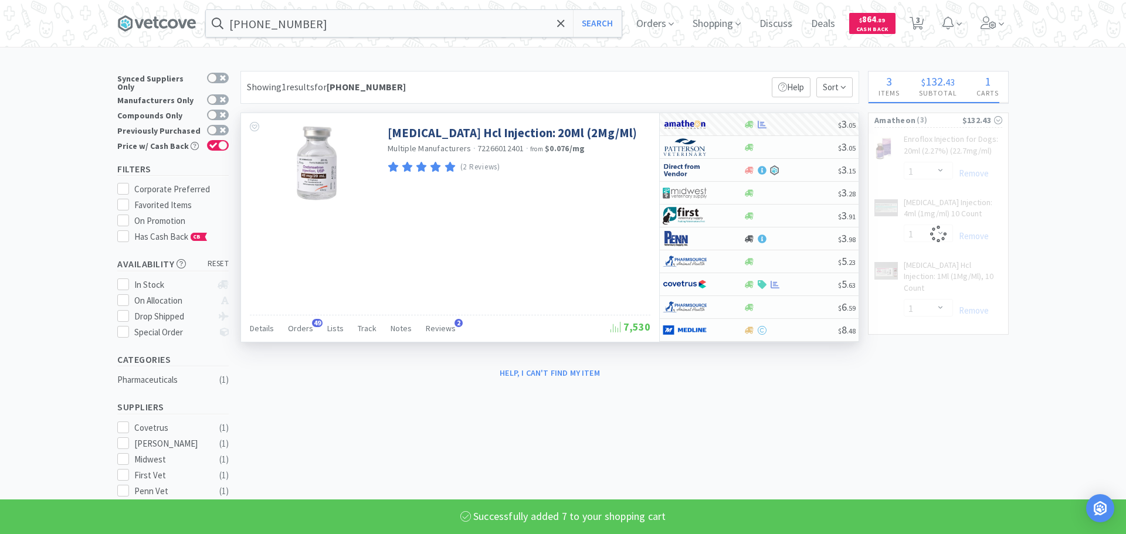
select select "7"
select select "1"
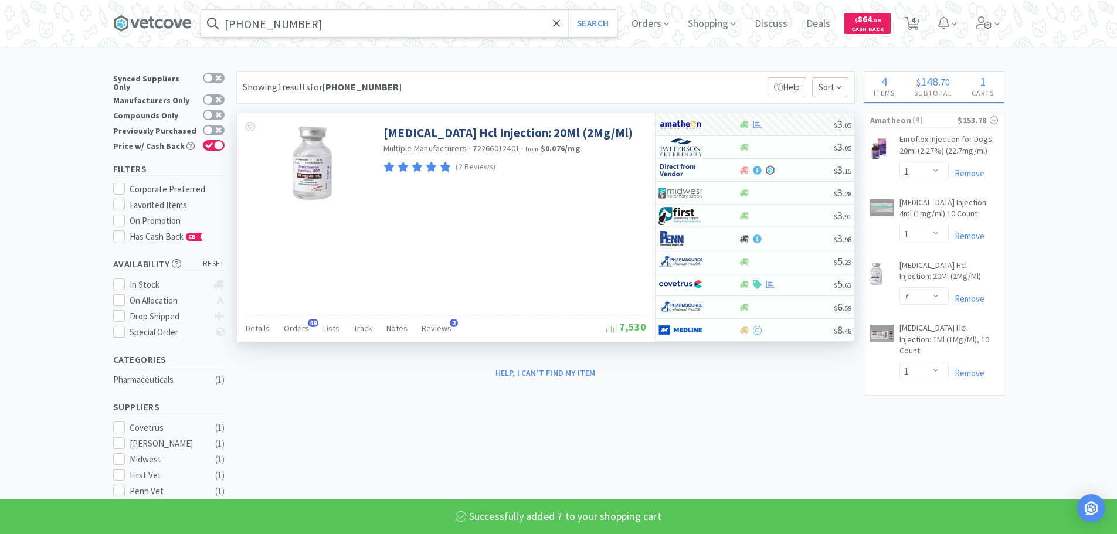
click at [387, 26] on input "[PHONE_NUMBER]" at bounding box center [409, 23] width 416 height 27
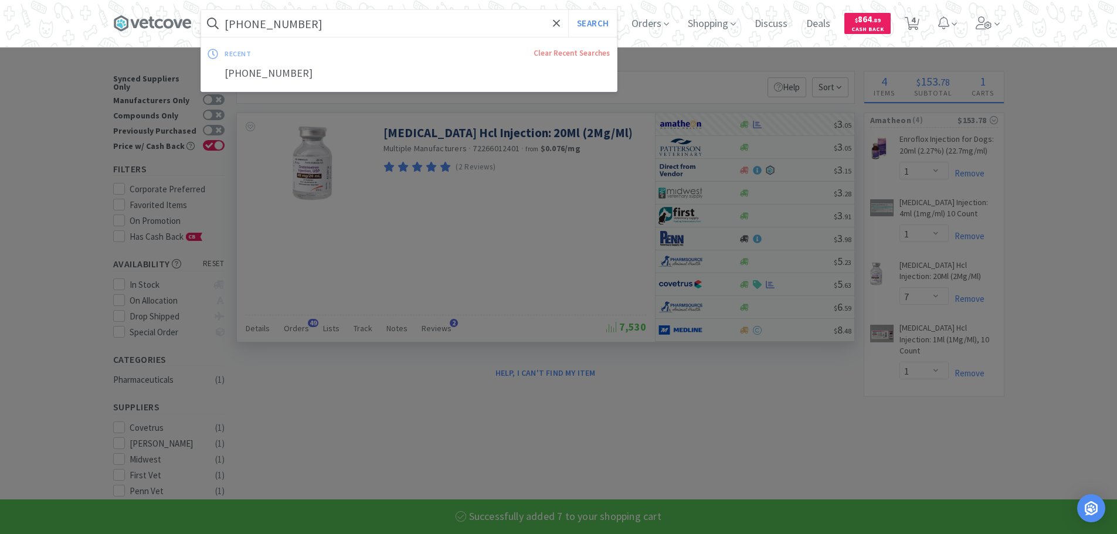
paste input "65862-0017"
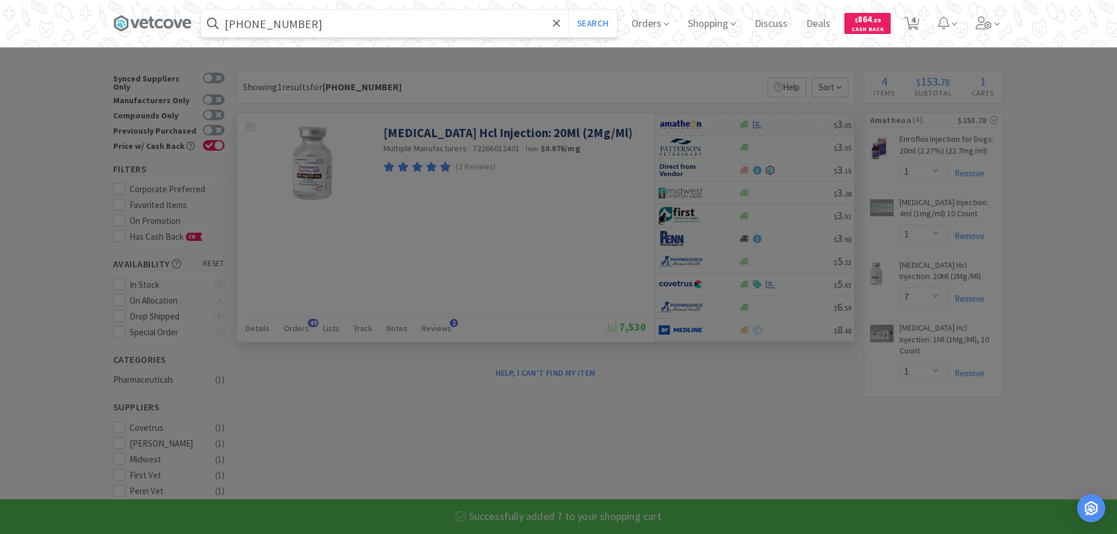
type input "[PHONE_NUMBER]"
click at [568, 10] on button "Search" at bounding box center [592, 23] width 49 height 27
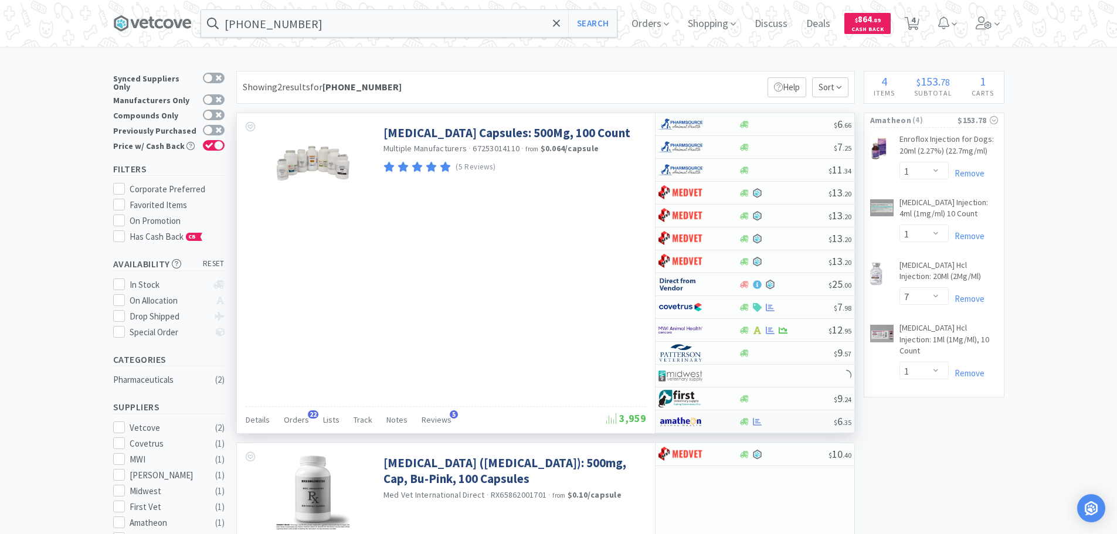
click at [806, 422] on div at bounding box center [786, 421] width 95 height 9
select select "1"
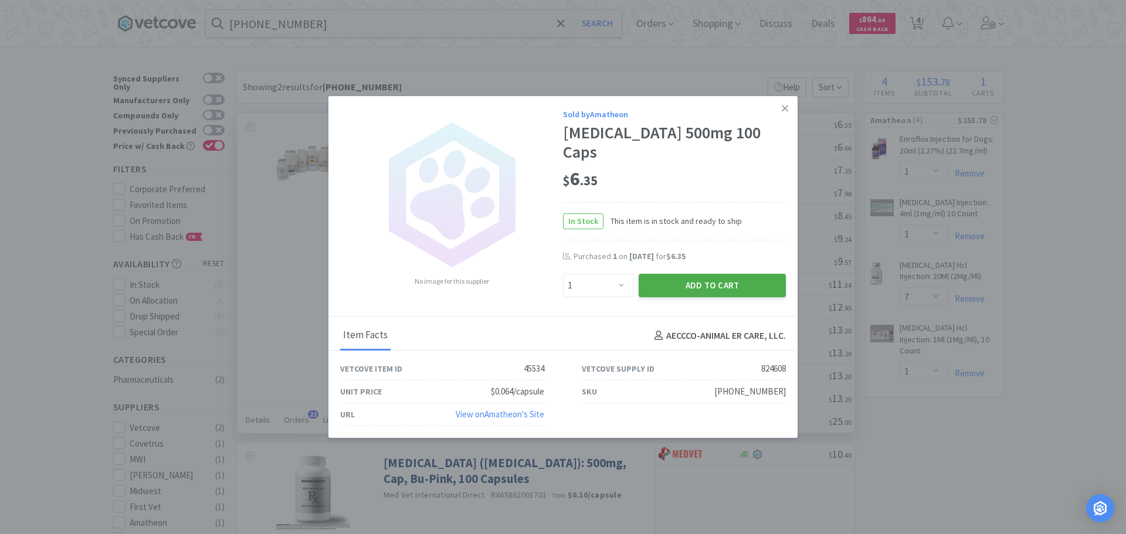
click at [683, 285] on button "Add to Cart" at bounding box center [711, 285] width 147 height 23
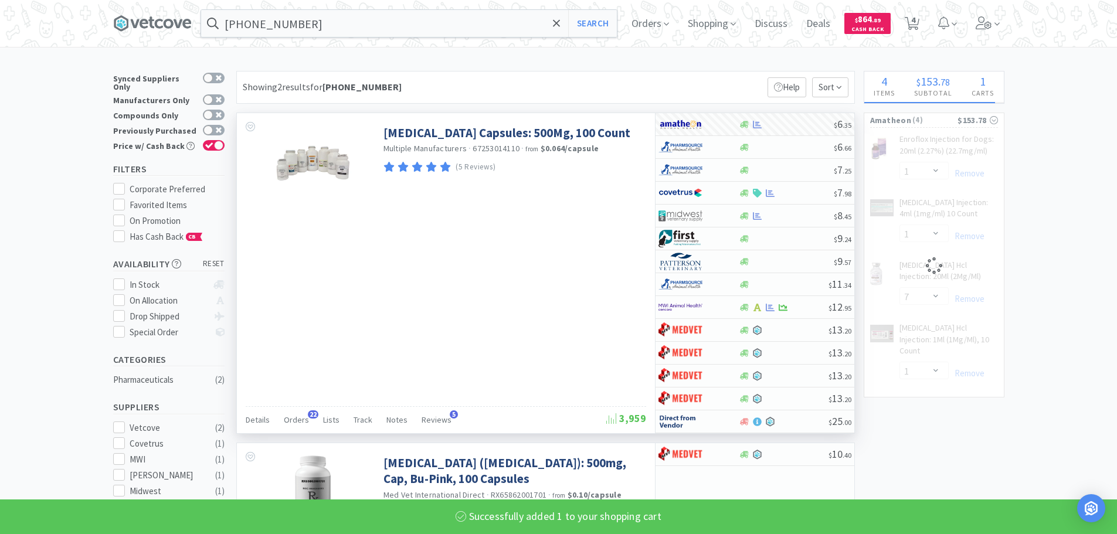
select select "1"
select select "7"
select select "1"
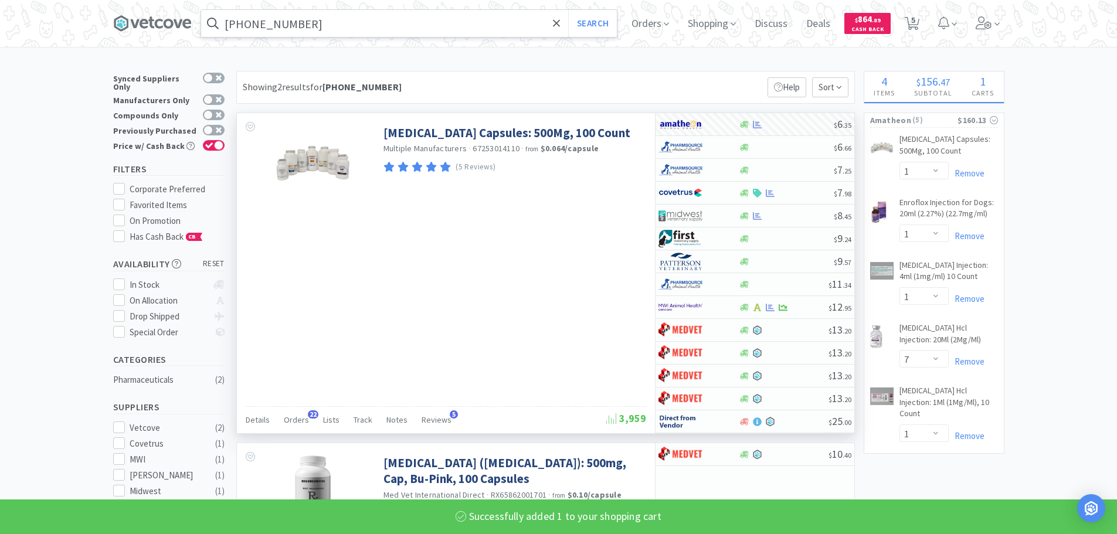
click at [364, 25] on input "[PHONE_NUMBER]" at bounding box center [409, 23] width 416 height 27
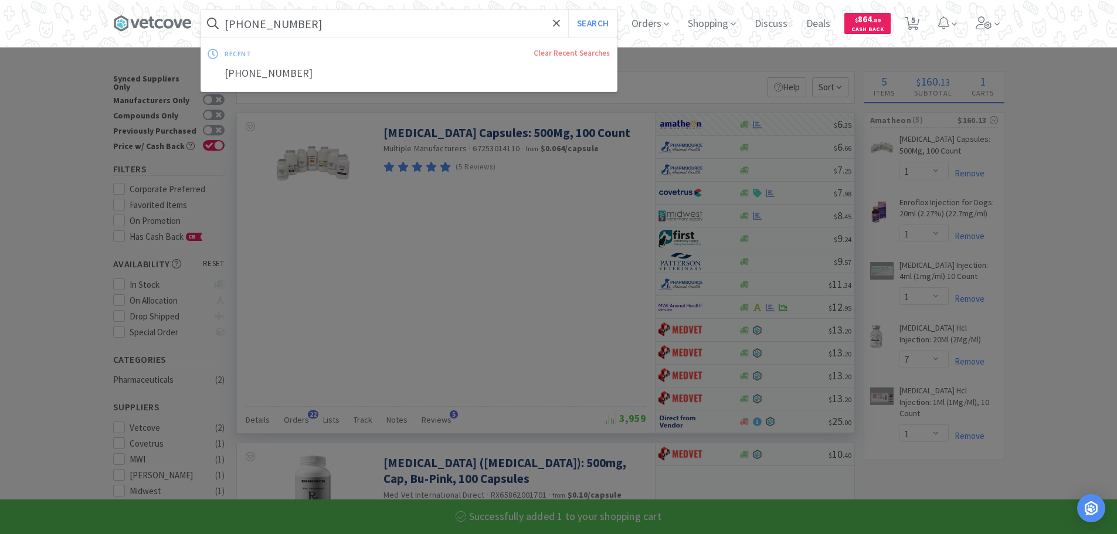
paste input "[PHONE_NUMBER]"
type input "[PHONE_NUMBER]"
click at [568, 10] on button "Search" at bounding box center [592, 23] width 49 height 27
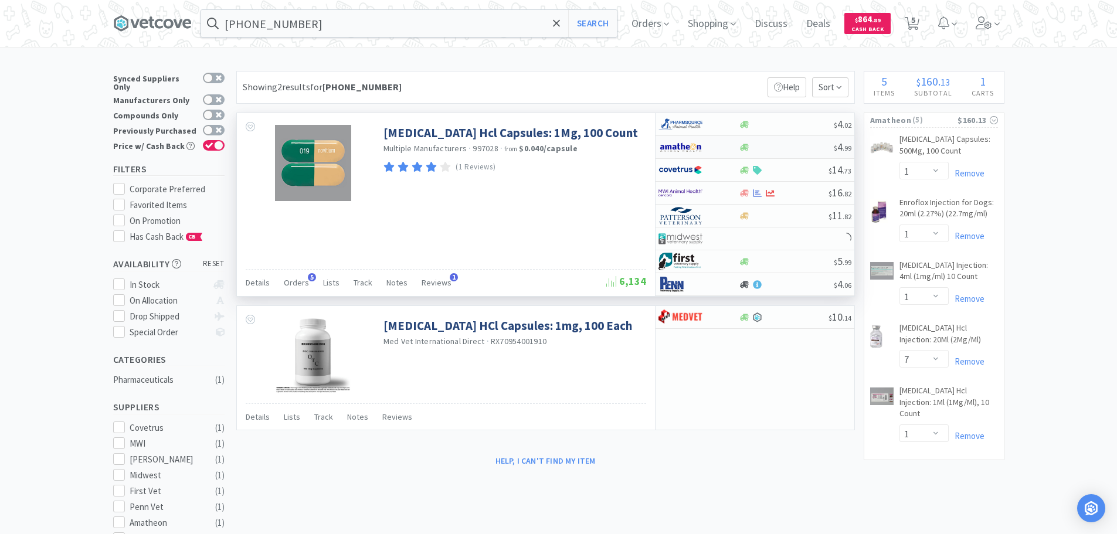
click at [781, 151] on div at bounding box center [786, 147] width 95 height 9
select select "1"
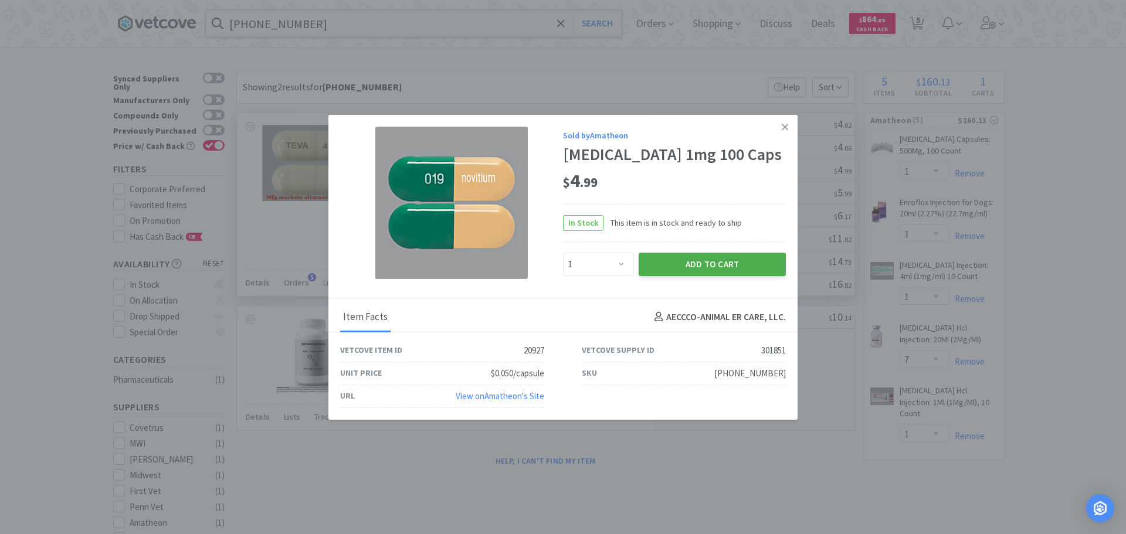
click at [685, 264] on button "Add to Cart" at bounding box center [711, 264] width 147 height 23
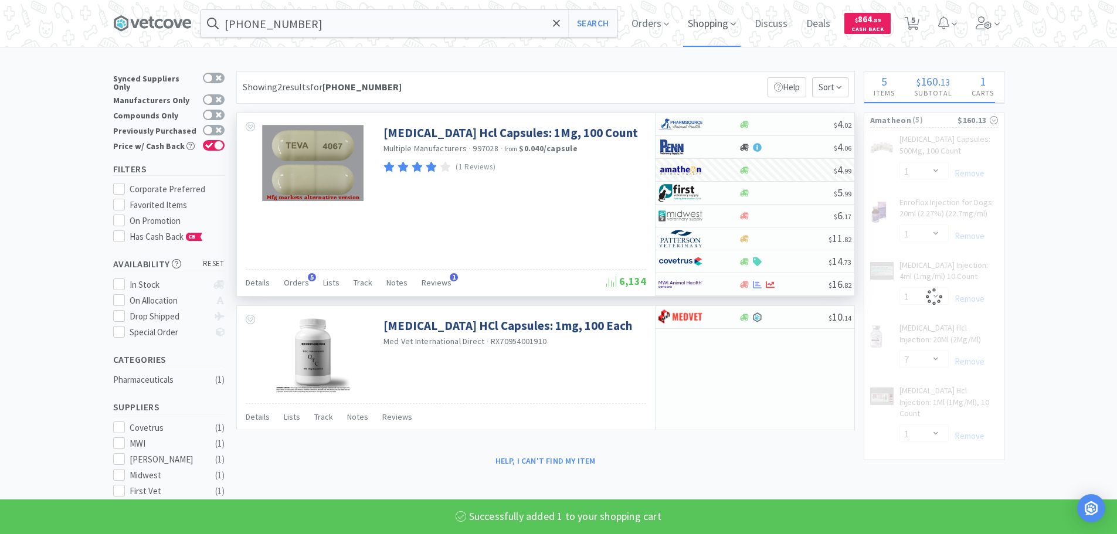
select select "1"
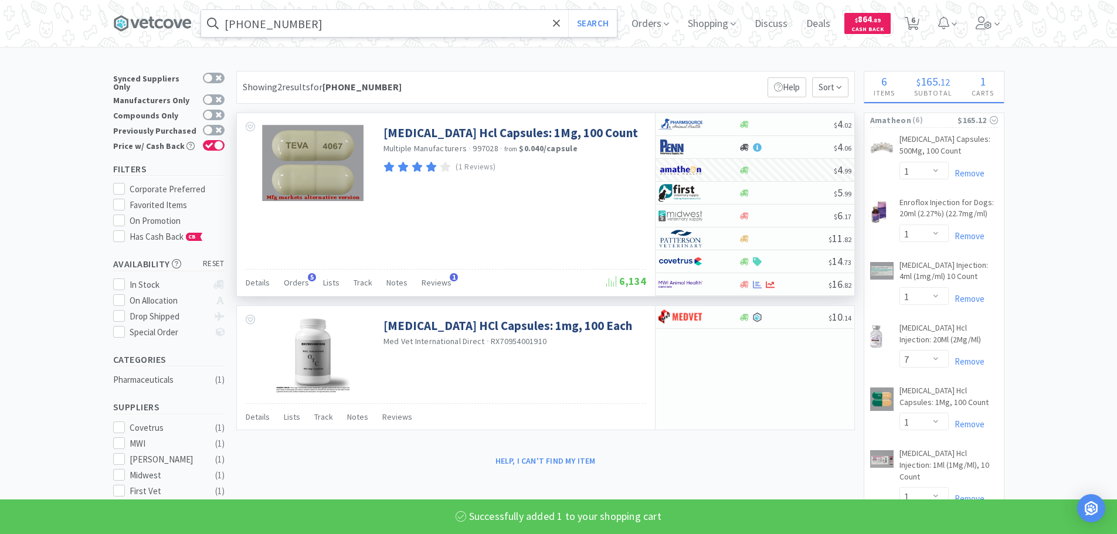
click at [433, 20] on input "[PHONE_NUMBER]" at bounding box center [409, 23] width 416 height 27
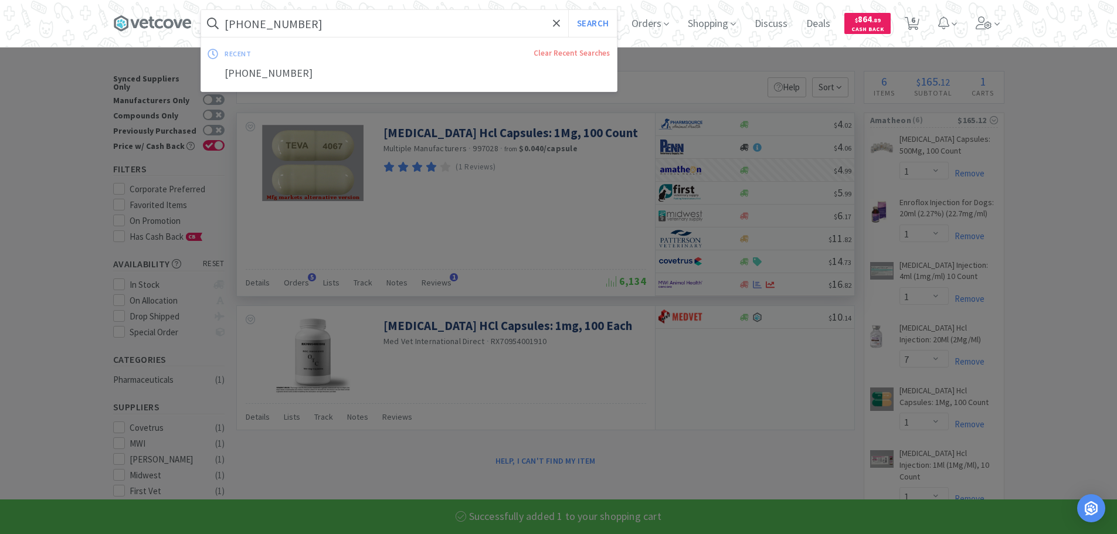
paste input "[PHONE_NUMBER]"
click at [568, 10] on button "Search" at bounding box center [592, 23] width 49 height 27
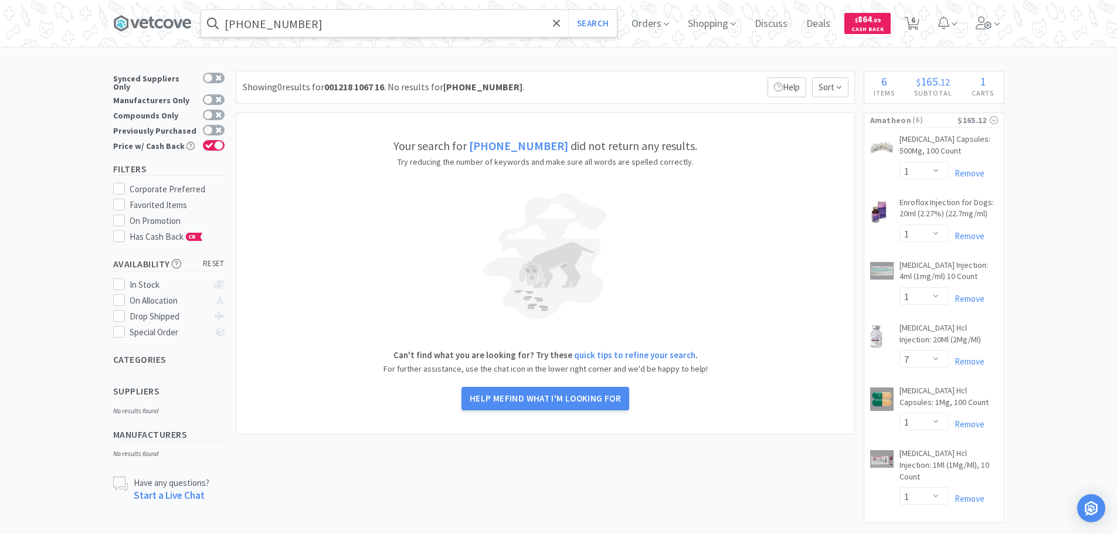
click at [433, 20] on input "[PHONE_NUMBER]" at bounding box center [409, 23] width 416 height 27
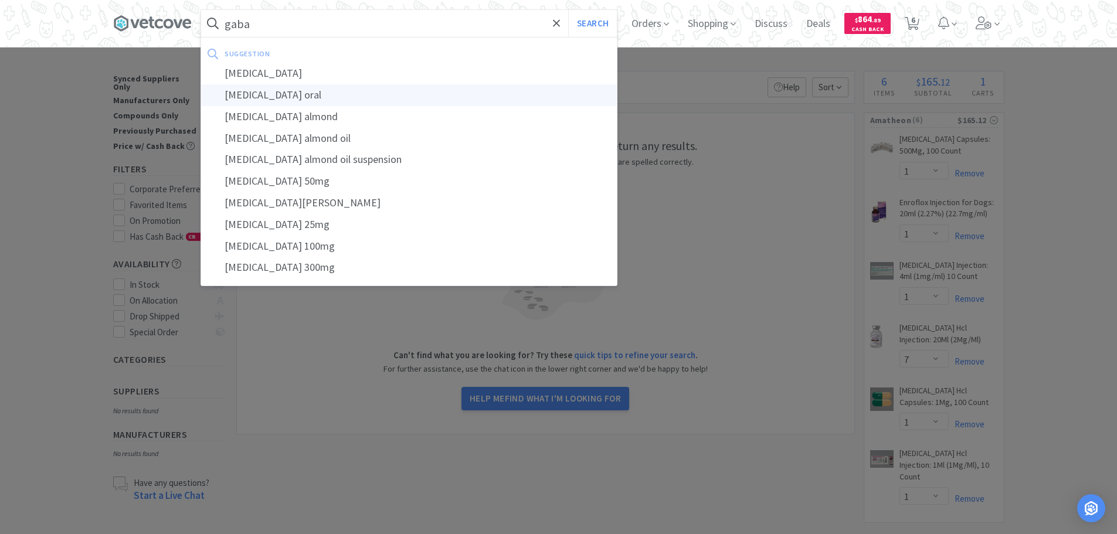
click at [390, 96] on div "[MEDICAL_DATA] oral" at bounding box center [409, 95] width 416 height 22
type input "[MEDICAL_DATA] oral"
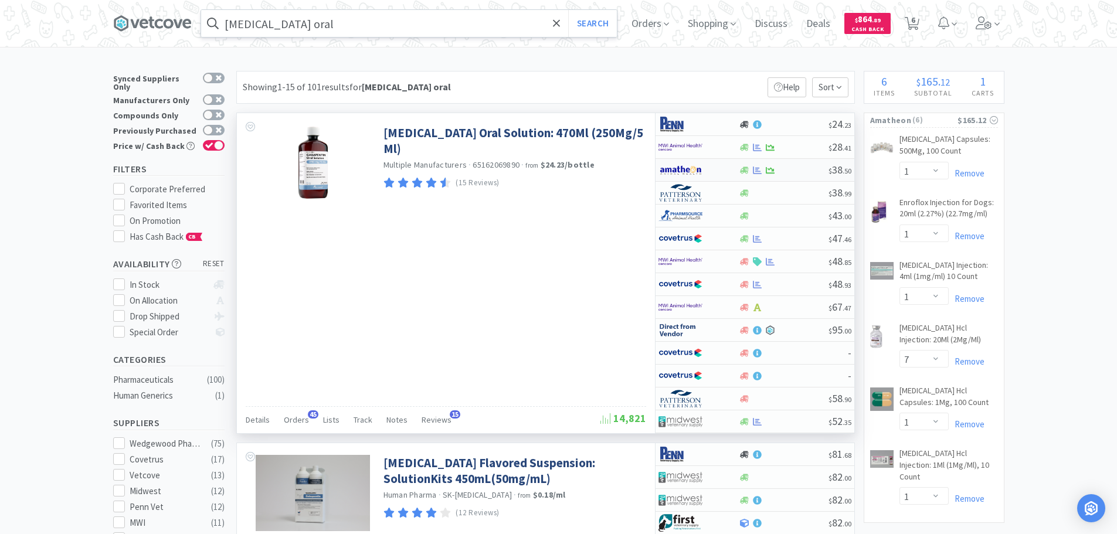
click at [803, 175] on div "$ 38 . 50" at bounding box center [754, 170] width 199 height 23
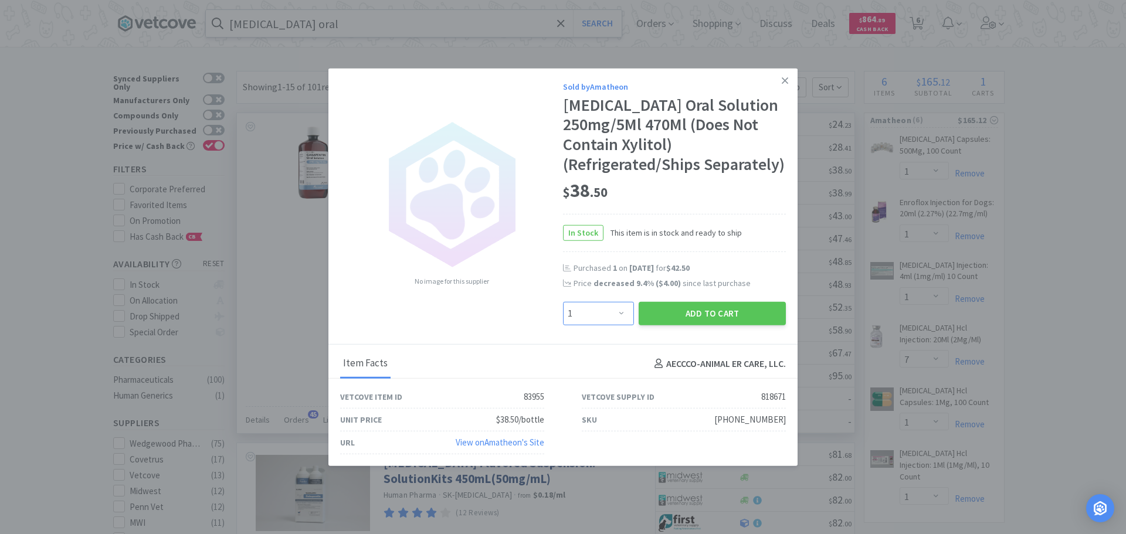
drag, startPoint x: 614, startPoint y: 315, endPoint x: 614, endPoint y: 306, distance: 9.4
click at [614, 315] on select "Enter Quantity 1 2 3 4 5 6 7 8 9 10 11 12 13 14 15 16 17 18 19 20 Enter Quantity" at bounding box center [598, 313] width 71 height 23
select select "2"
click at [563, 302] on select "Enter Quantity 1 2 3 4 5 6 7 8 9 10 11 12 13 14 15 16 17 18 19 20 Enter Quantity" at bounding box center [598, 313] width 71 height 23
click at [657, 311] on button "Add to Cart" at bounding box center [711, 313] width 147 height 23
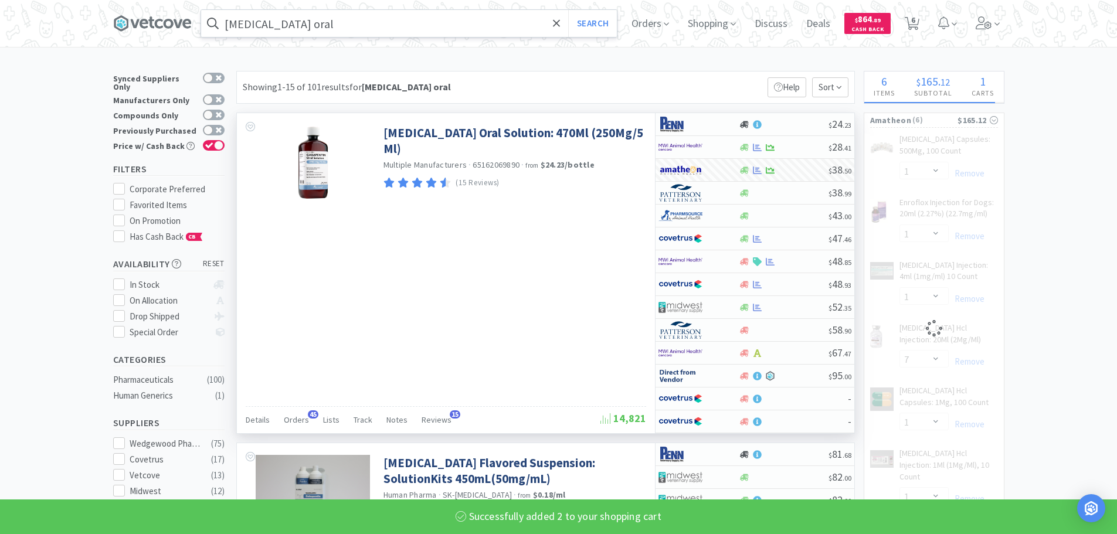
select select "2"
select select "1"
select select "7"
select select "1"
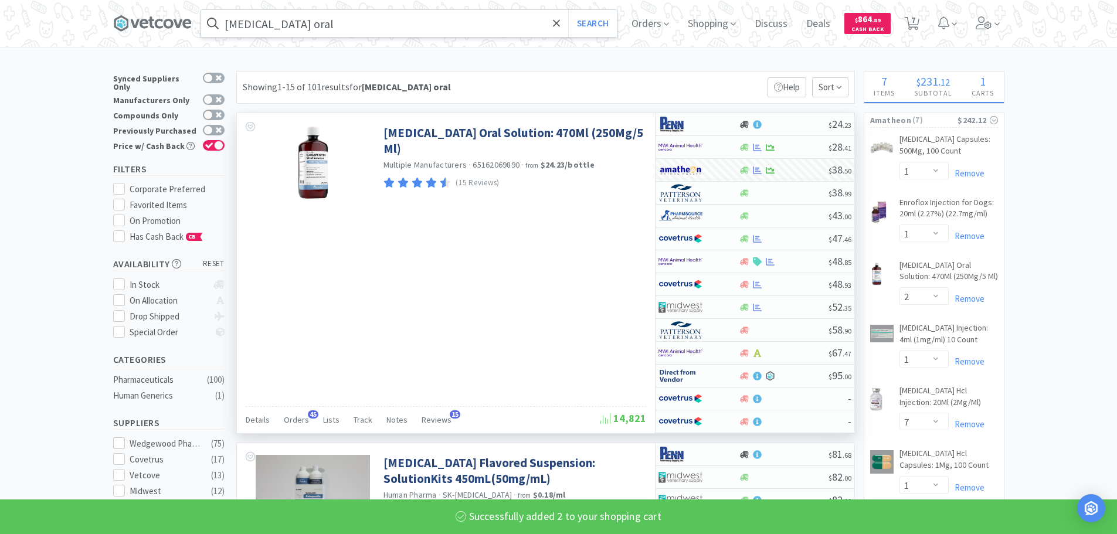
click at [413, 31] on input "[MEDICAL_DATA] oral" at bounding box center [409, 23] width 416 height 27
paste input "[PHONE_NUMBER]"
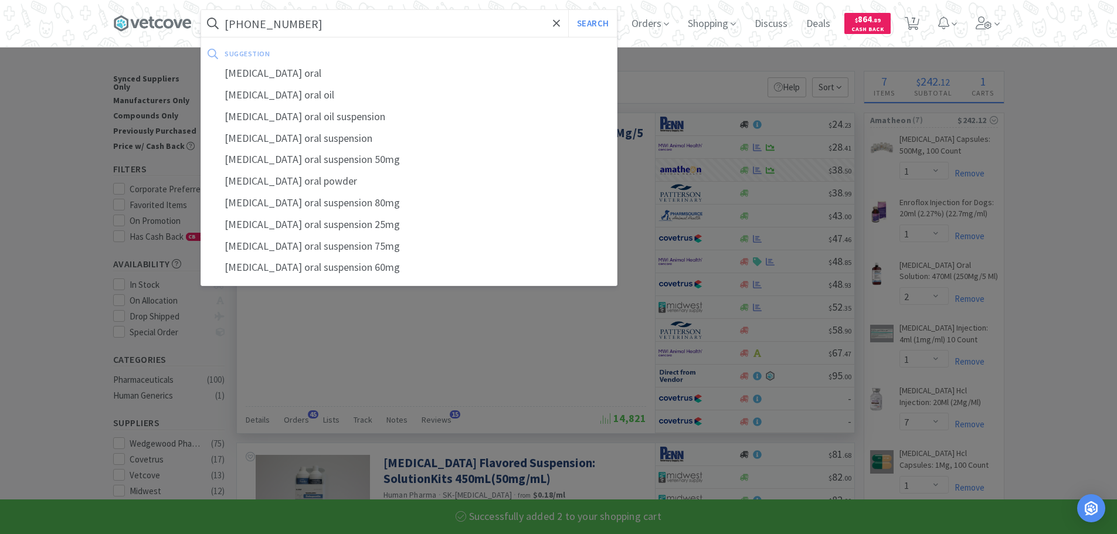
type input "[PHONE_NUMBER]"
click at [568, 10] on button "Search" at bounding box center [592, 23] width 49 height 27
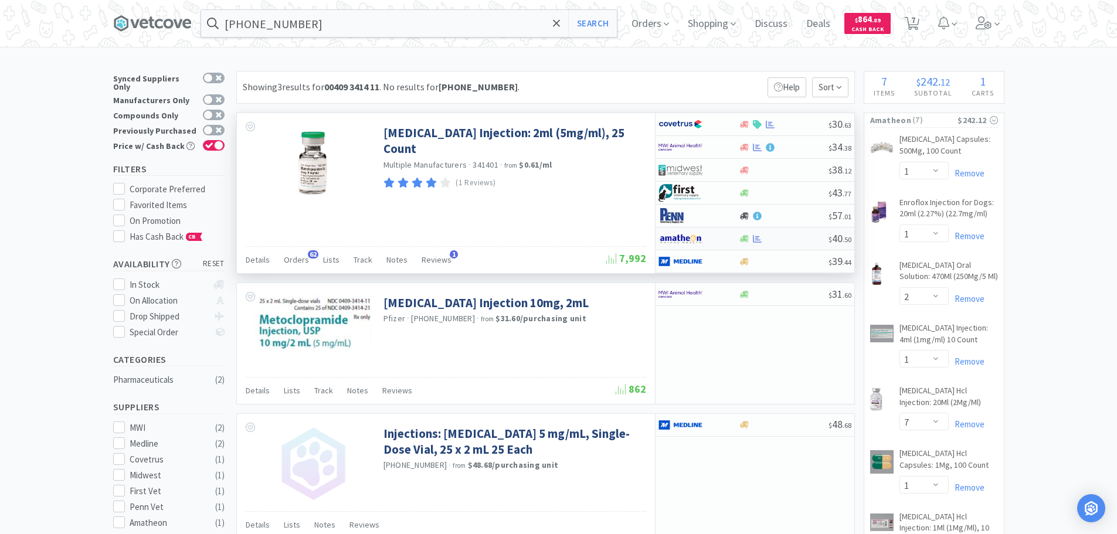
click at [784, 236] on div at bounding box center [784, 239] width 90 height 9
select select "1"
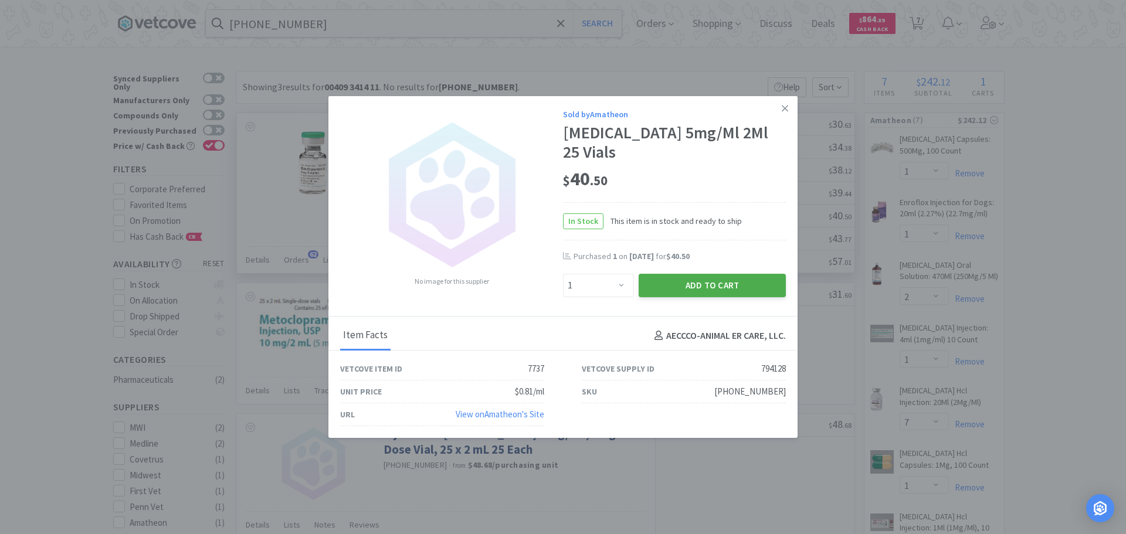
click at [687, 286] on button "Add to Cart" at bounding box center [711, 285] width 147 height 23
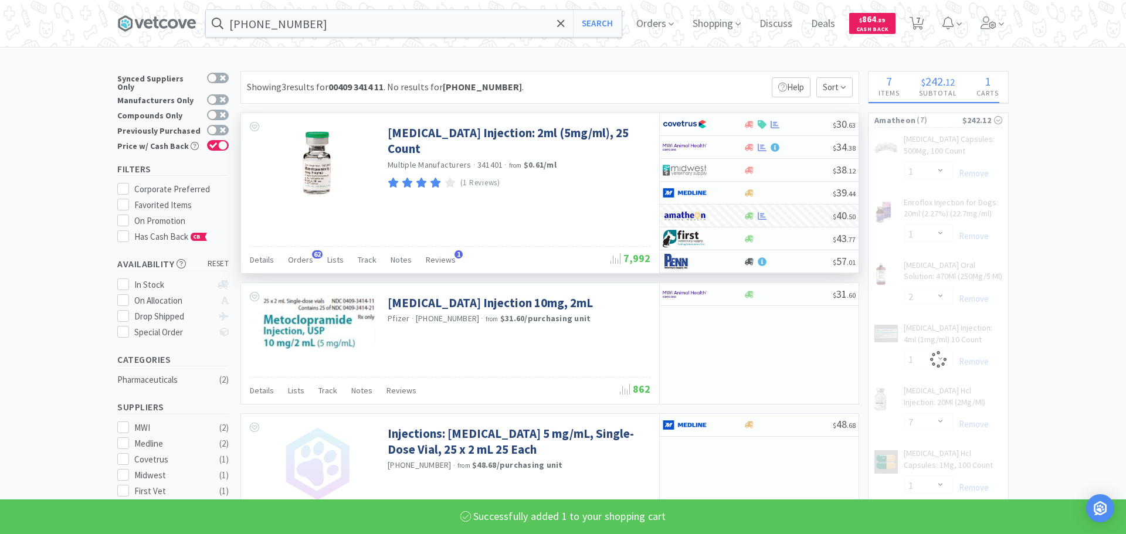
select select "1"
select select "7"
select select "1"
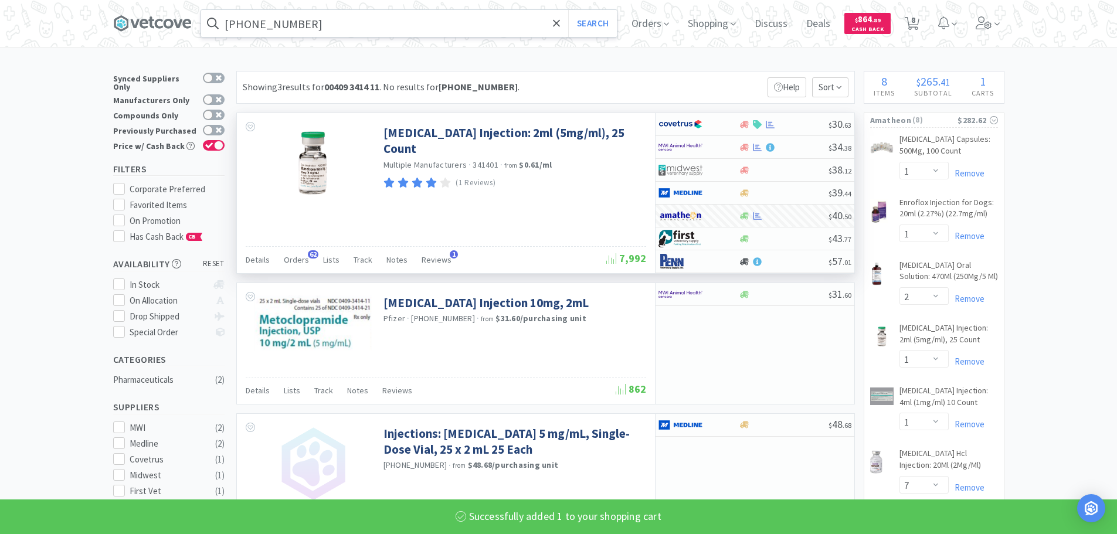
click at [365, 23] on input "[PHONE_NUMBER]" at bounding box center [409, 23] width 416 height 27
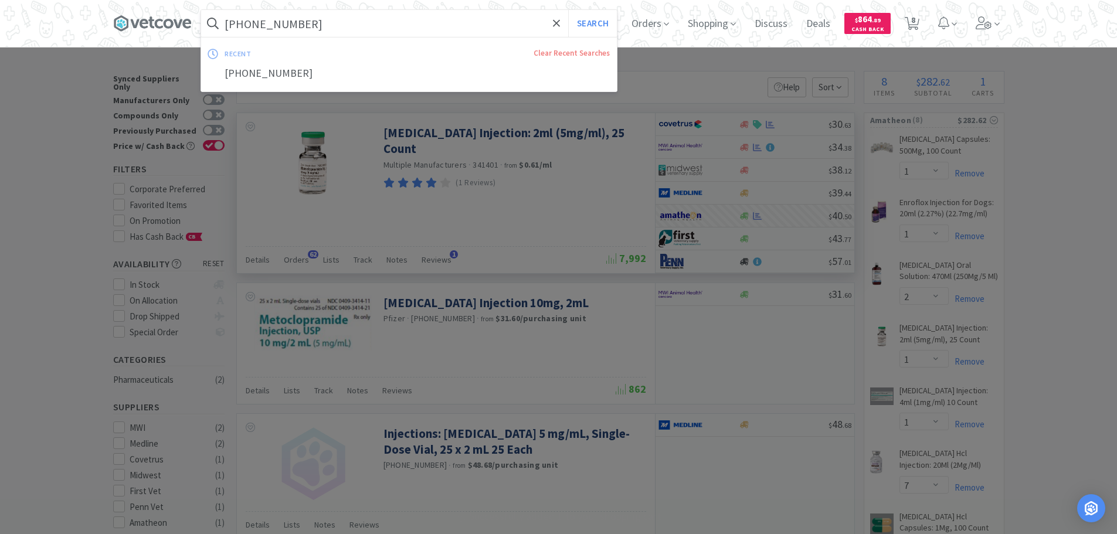
paste input "84430"
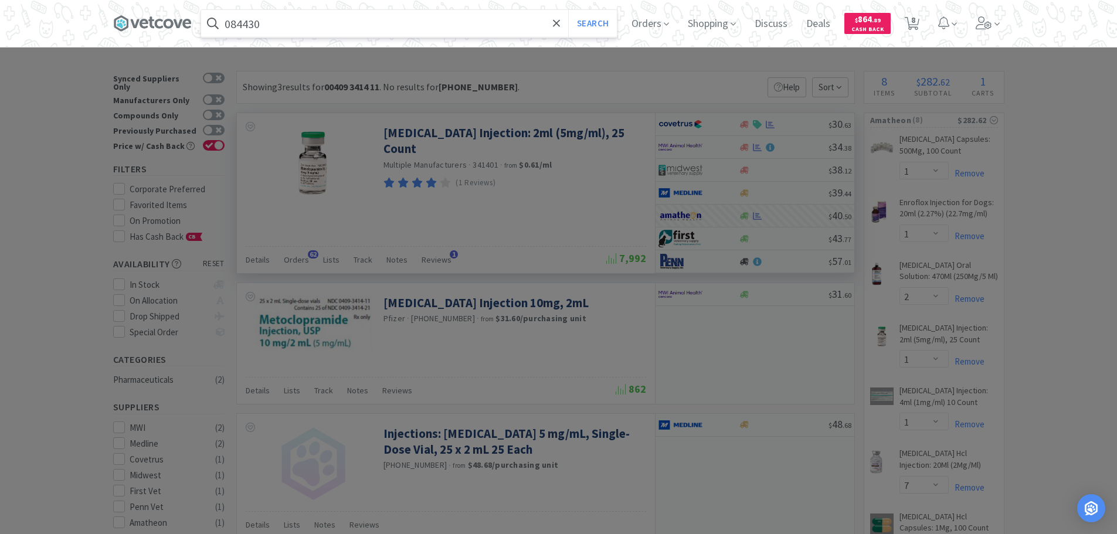
type input "084430"
click at [568, 10] on button "Search" at bounding box center [592, 23] width 49 height 27
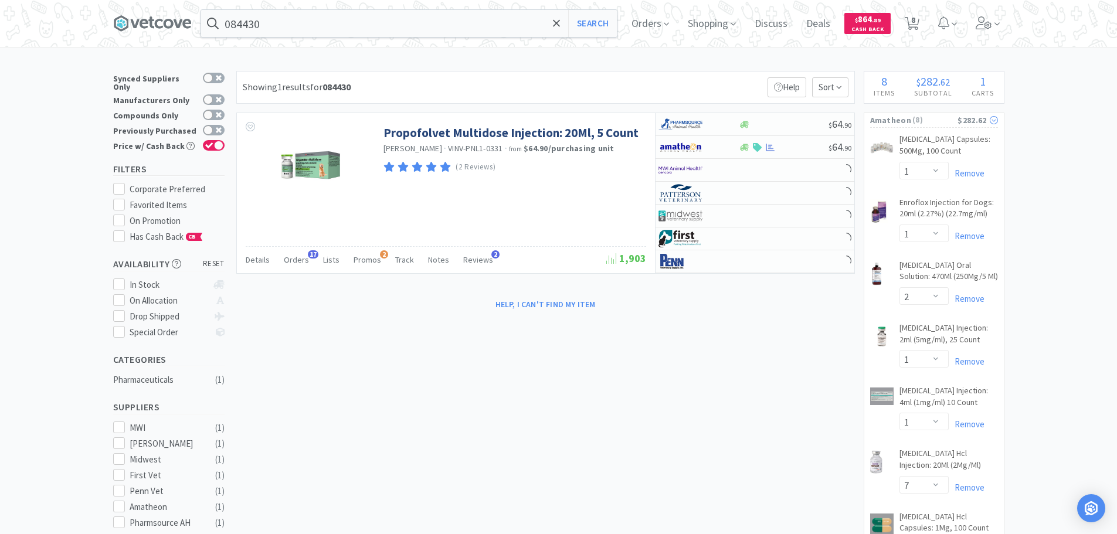
click at [921, 120] on span "( 8 )" at bounding box center [934, 120] width 46 height 12
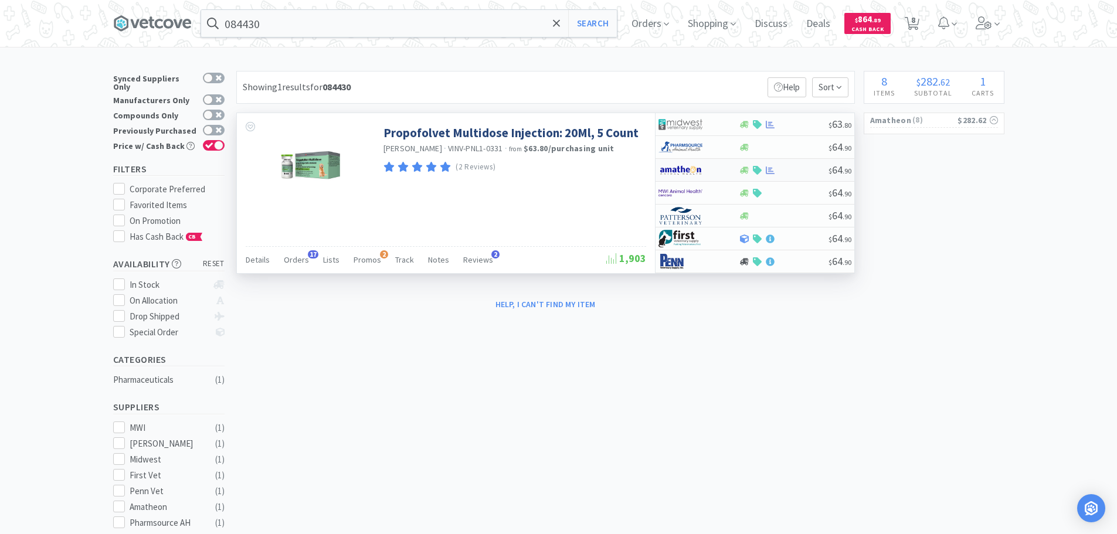
click at [798, 171] on div at bounding box center [784, 170] width 90 height 9
select select "1"
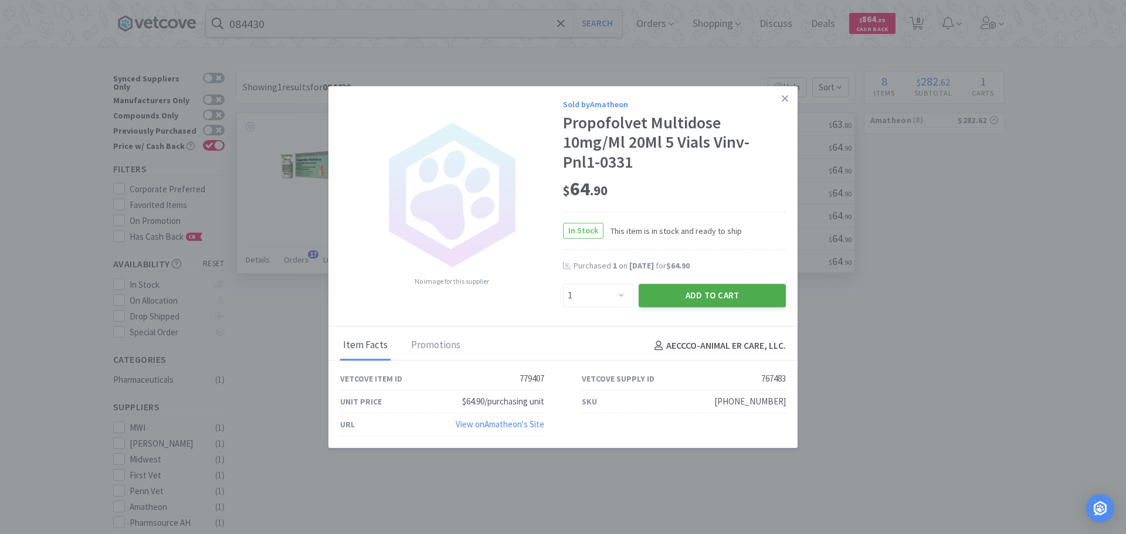
click at [735, 284] on button "Add to Cart" at bounding box center [711, 295] width 147 height 23
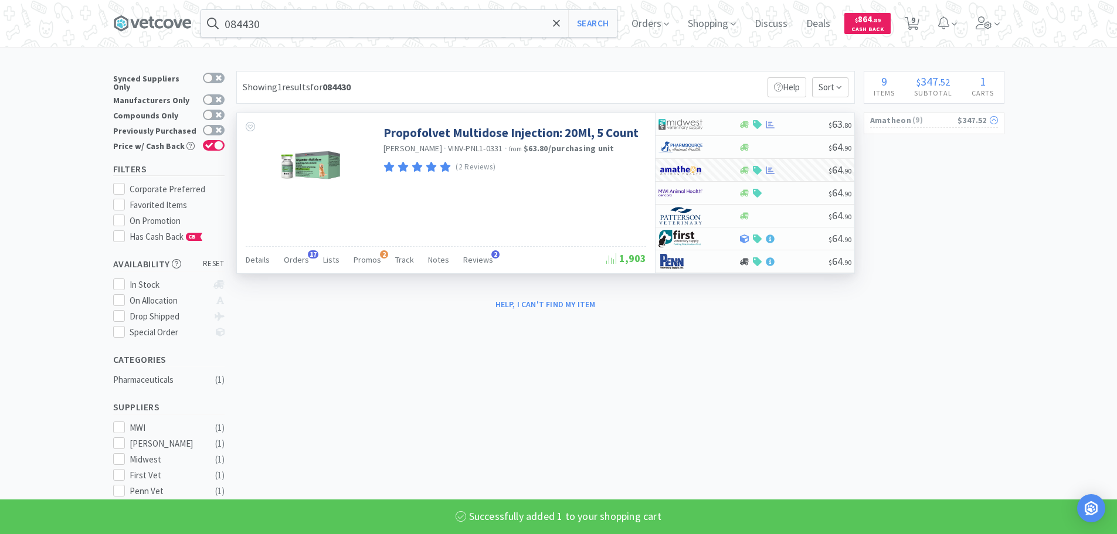
click at [934, 120] on span "( 9 )" at bounding box center [934, 120] width 46 height 12
select select "1"
select select "2"
select select "1"
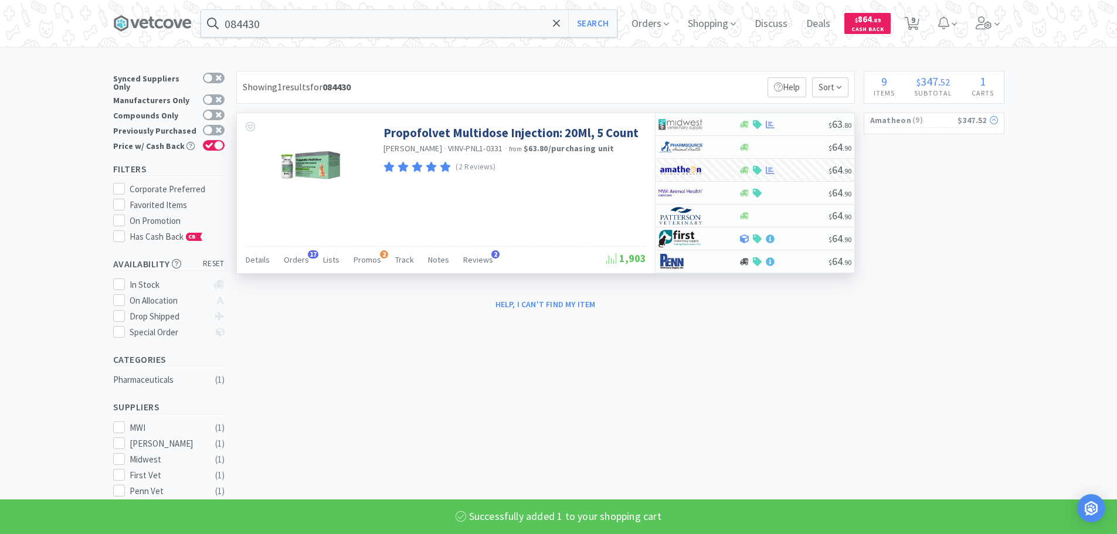
select select "1"
select select "7"
select select "1"
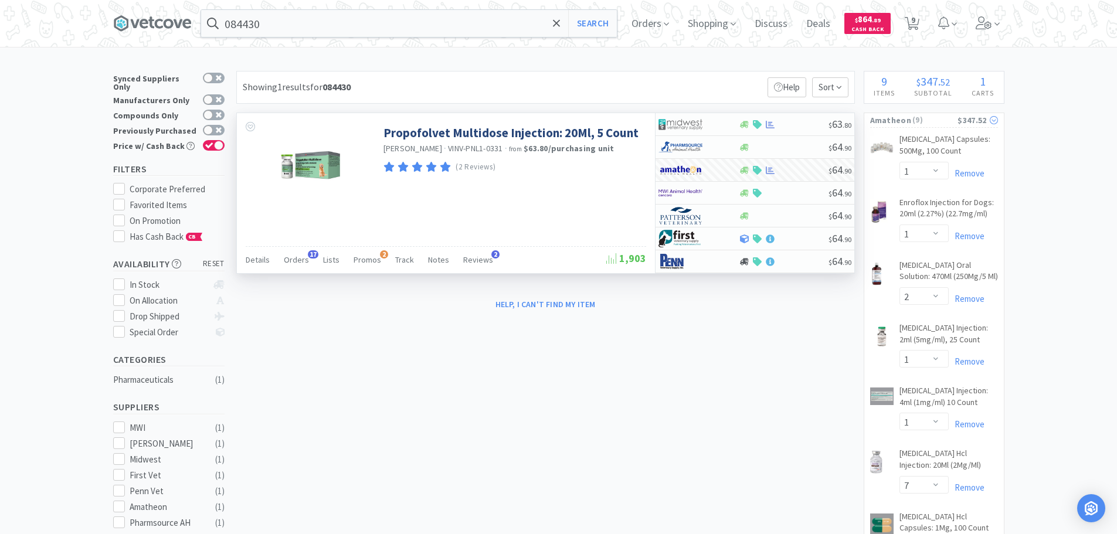
click at [934, 120] on span "( 9 )" at bounding box center [934, 120] width 46 height 12
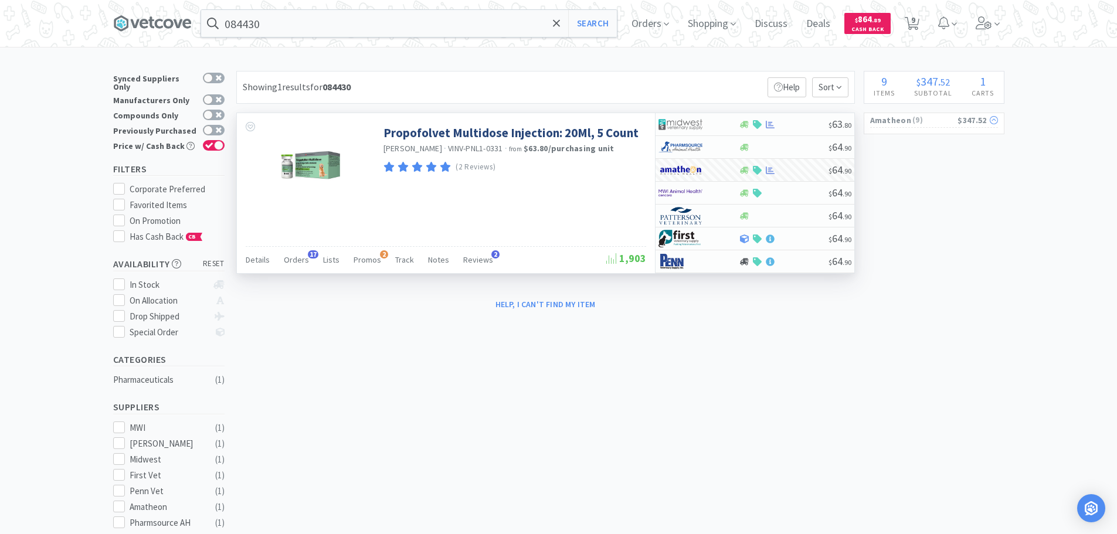
click at [932, 116] on span "( 9 )" at bounding box center [934, 120] width 46 height 12
select select "1"
select select "2"
select select "1"
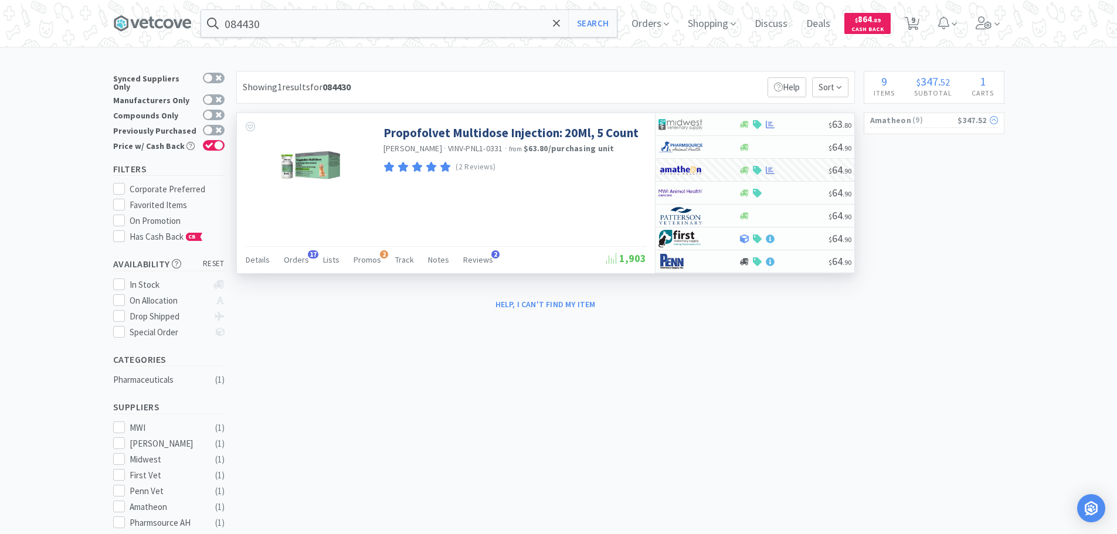
select select "1"
select select "7"
select select "1"
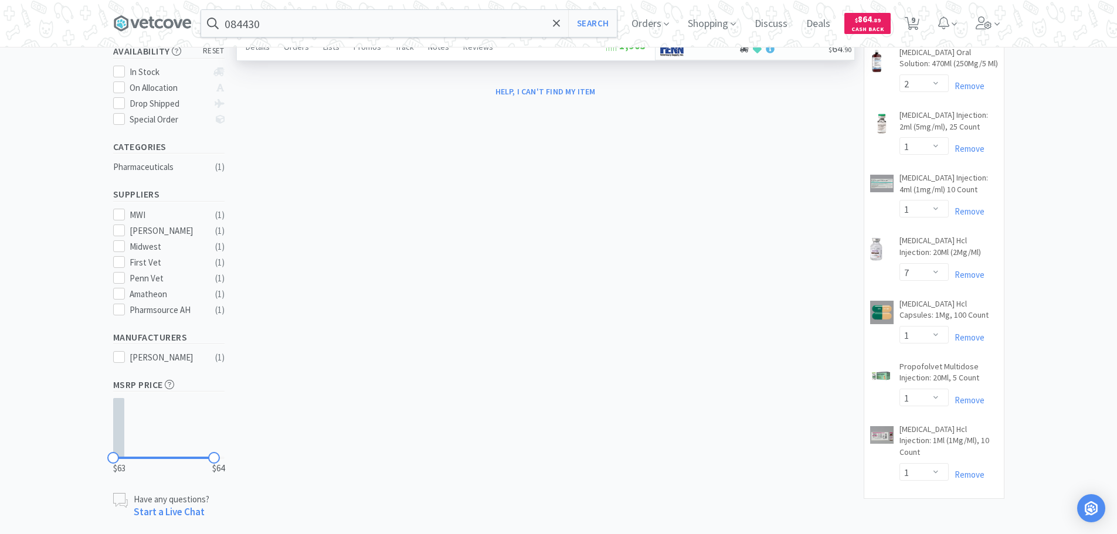
scroll to position [227, 0]
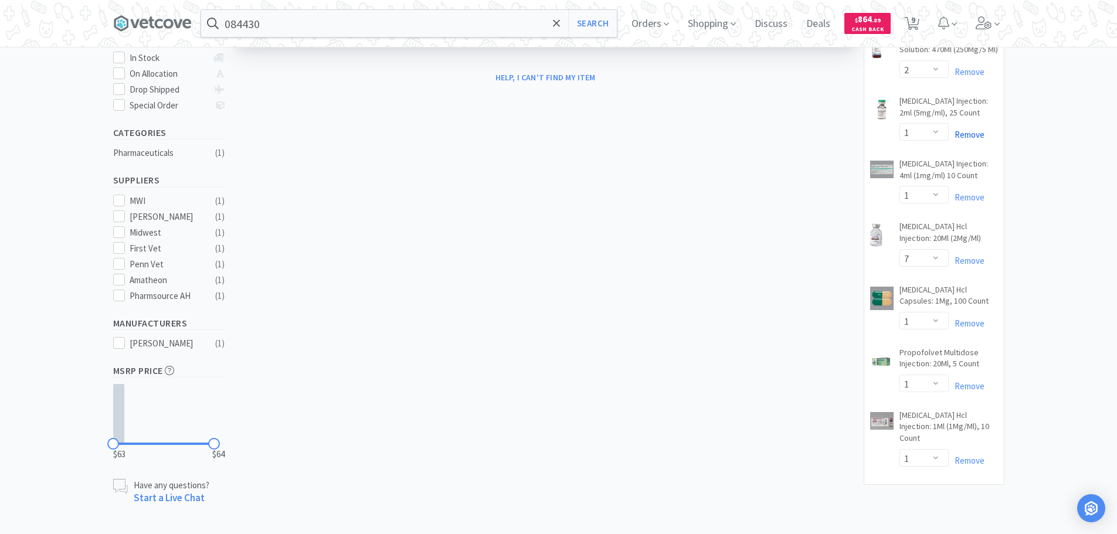
click at [976, 133] on link "Remove" at bounding box center [967, 134] width 36 height 11
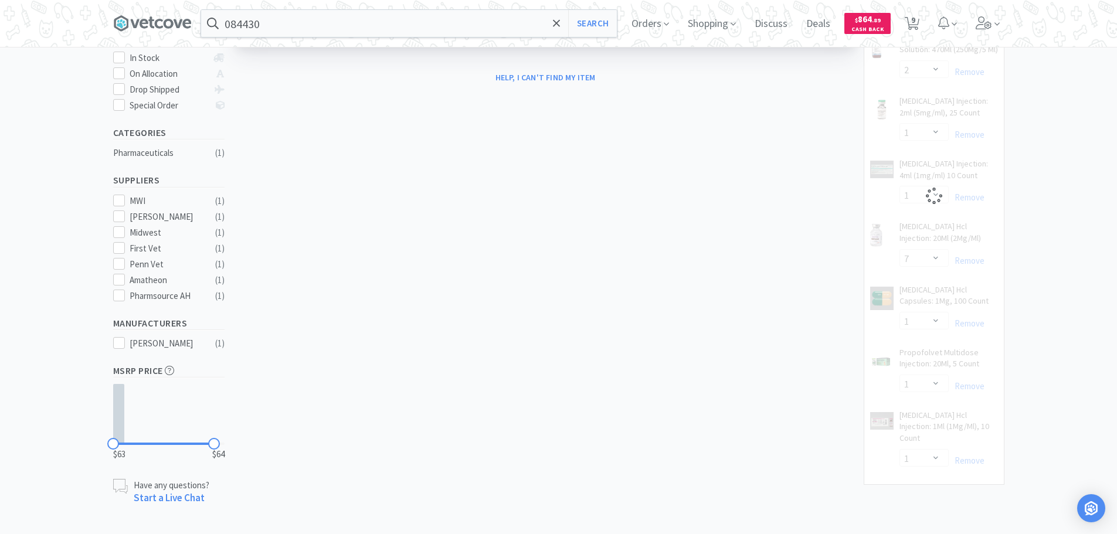
select select "7"
select select "1"
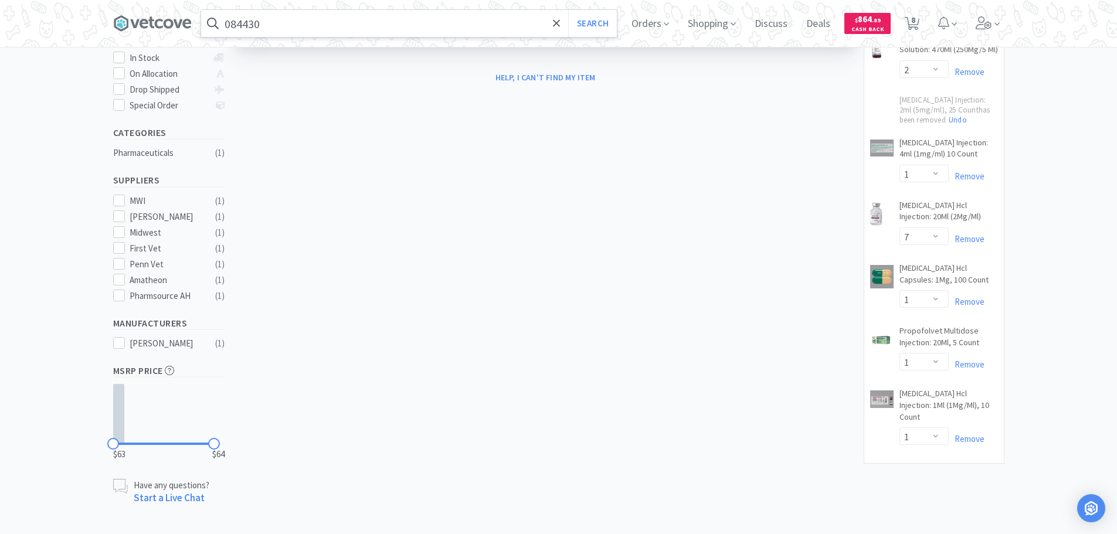
click at [355, 29] on input "084430" at bounding box center [409, 23] width 416 height 27
paste input "597"
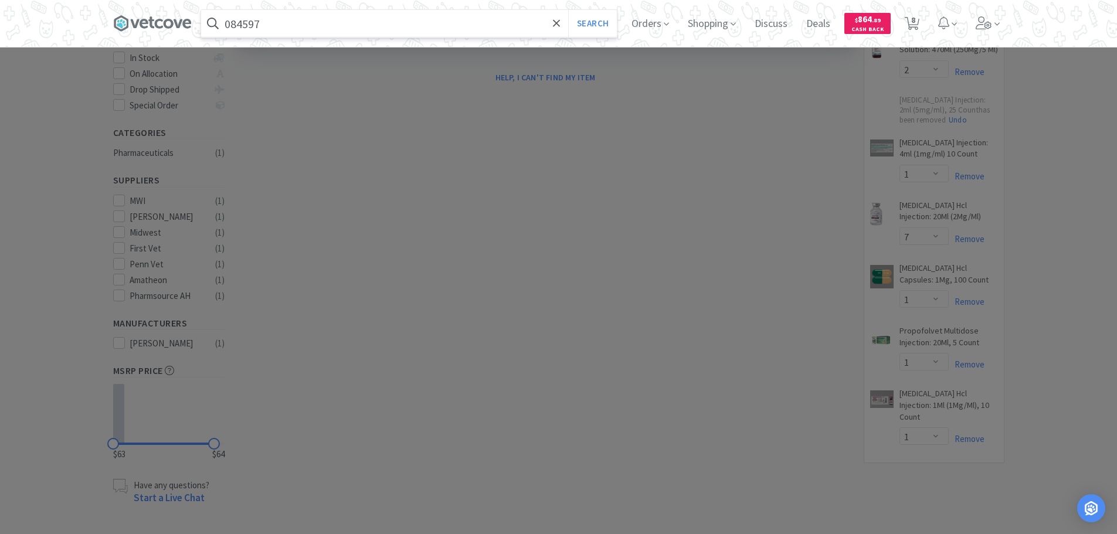
type input "084597"
click at [568, 10] on button "Search" at bounding box center [592, 23] width 49 height 27
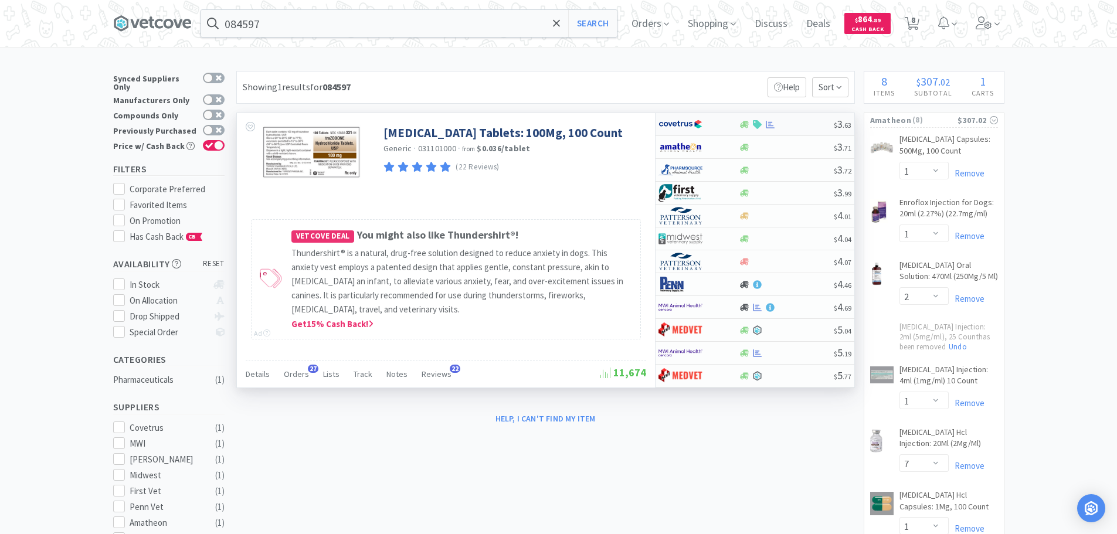
click at [808, 127] on div at bounding box center [786, 124] width 95 height 9
select select "1"
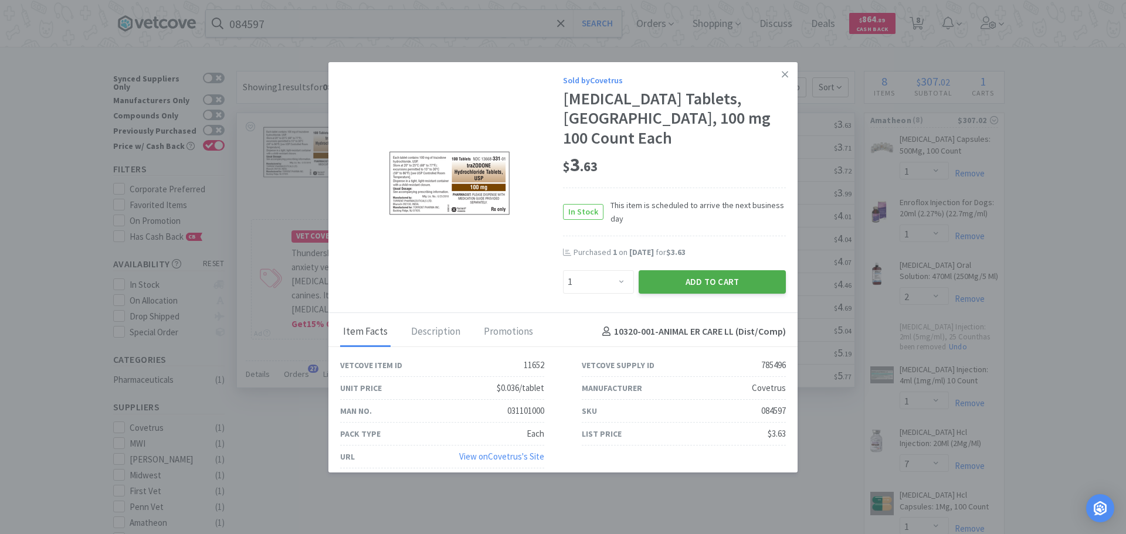
click at [711, 288] on button "Add to Cart" at bounding box center [711, 281] width 147 height 23
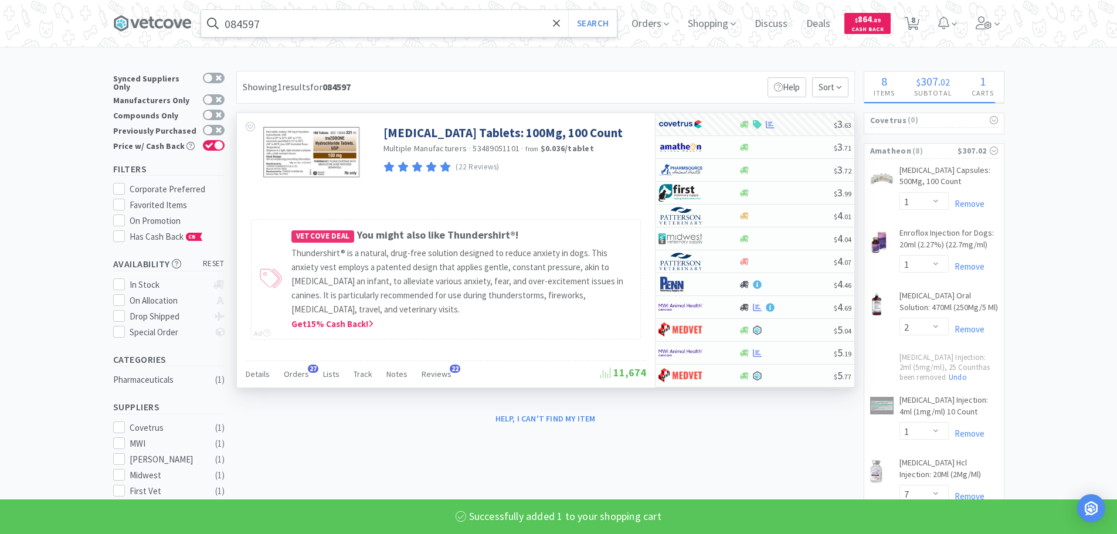
click at [369, 12] on input "084597" at bounding box center [409, 23] width 416 height 27
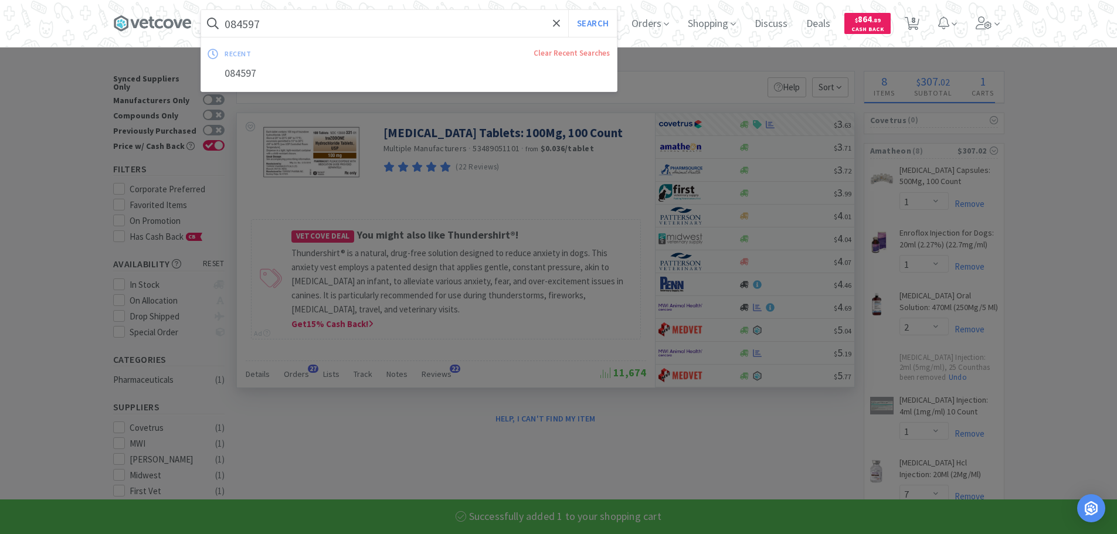
paste input "74298"
type input "074298"
click at [568, 10] on button "Search" at bounding box center [592, 23] width 49 height 27
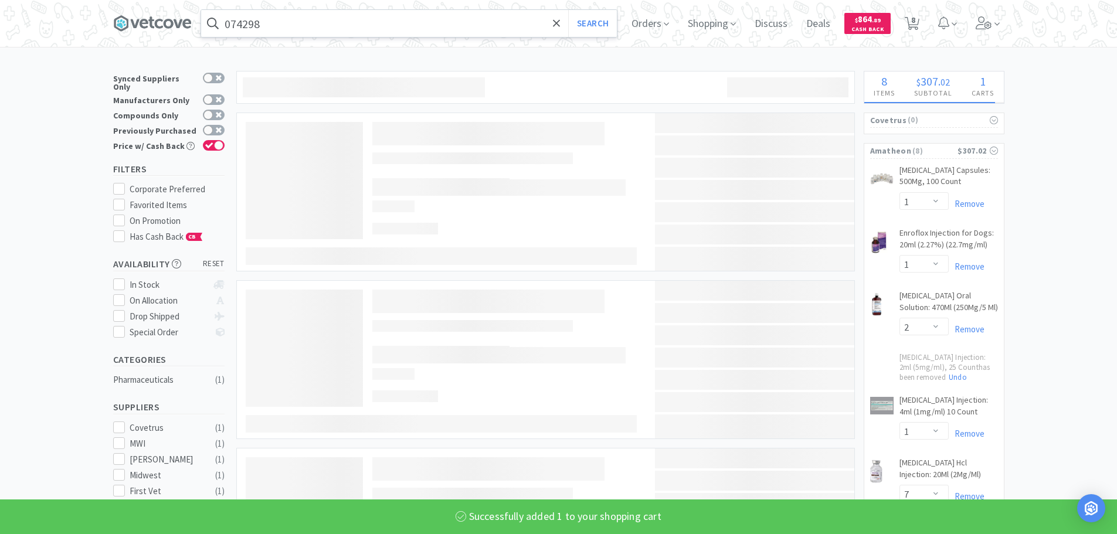
select select "1"
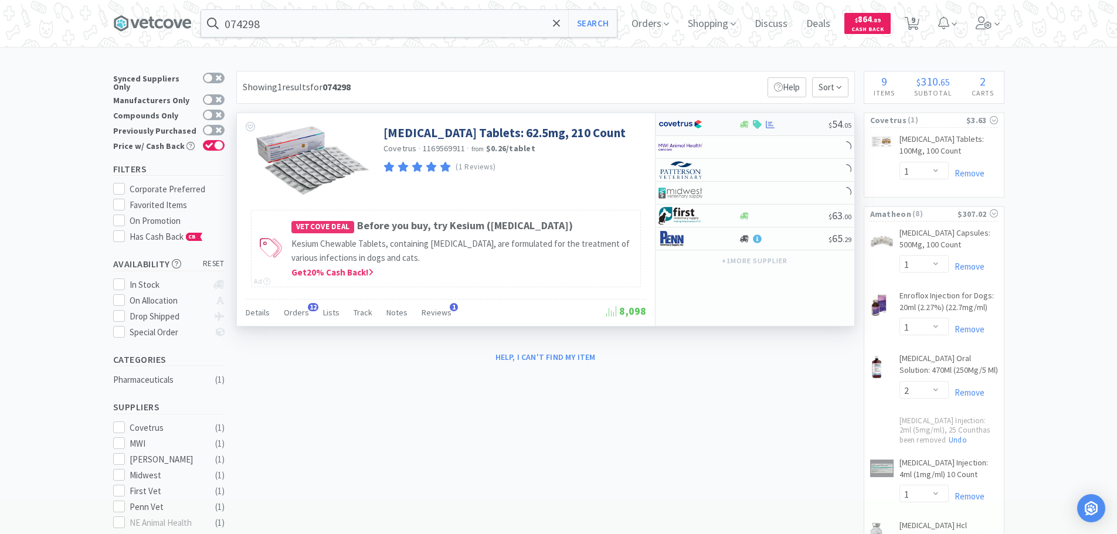
click at [807, 121] on div at bounding box center [784, 124] width 90 height 9
select select "1"
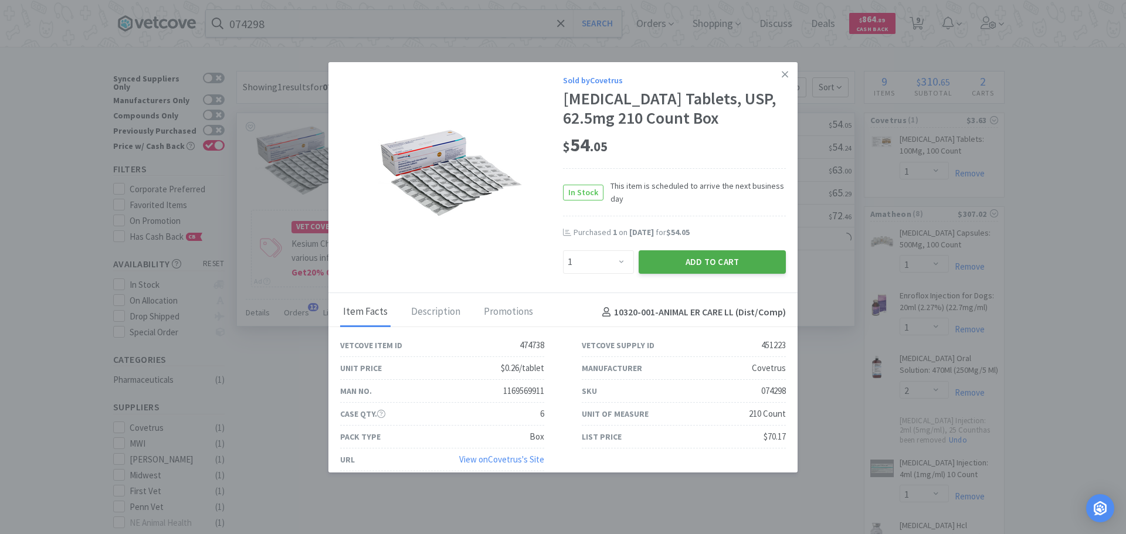
click at [719, 274] on button "Add to Cart" at bounding box center [711, 261] width 147 height 23
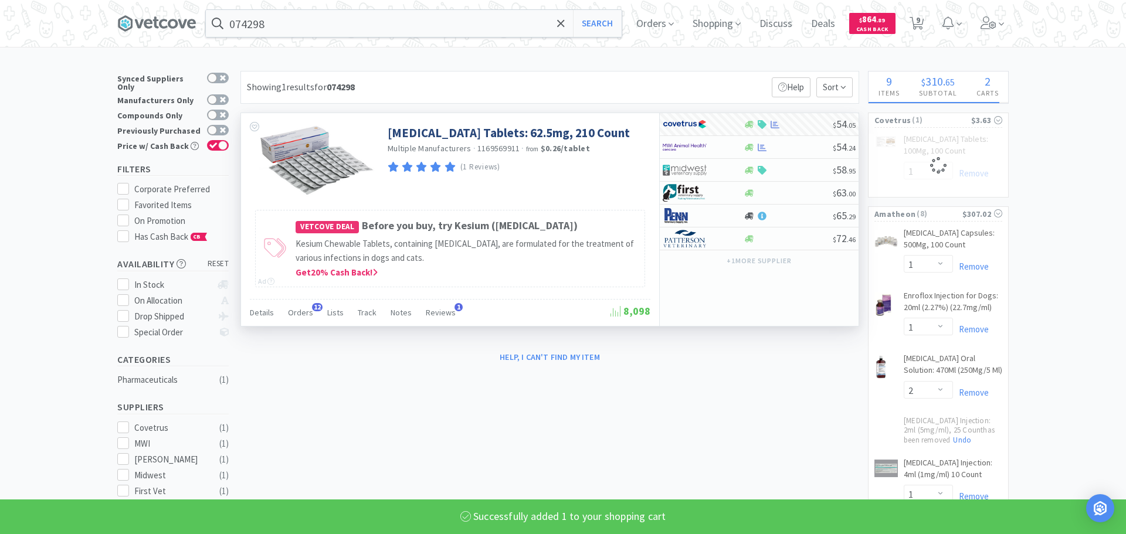
select select "1"
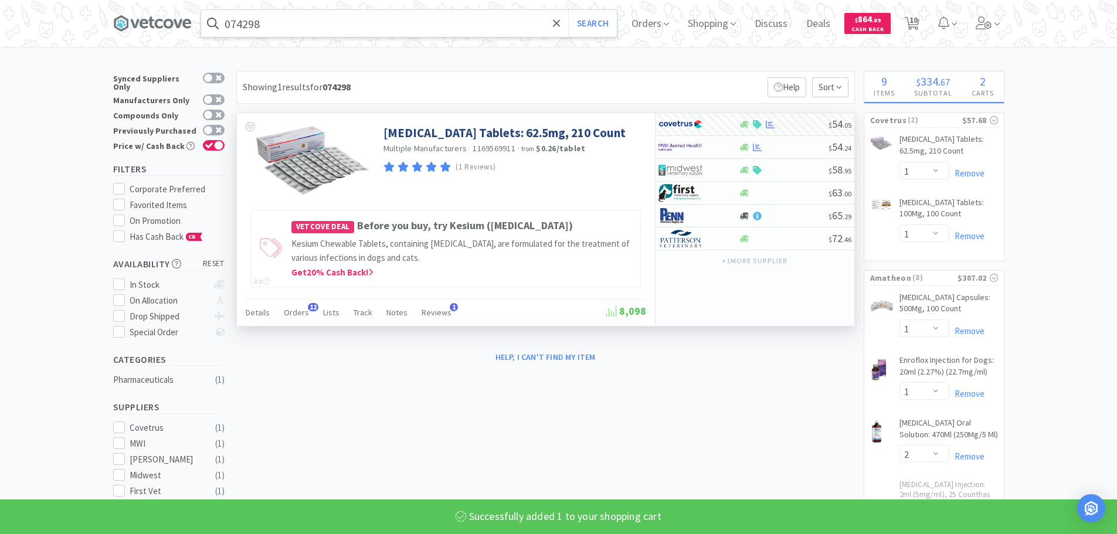
click at [375, 23] on input "074298" at bounding box center [409, 23] width 416 height 27
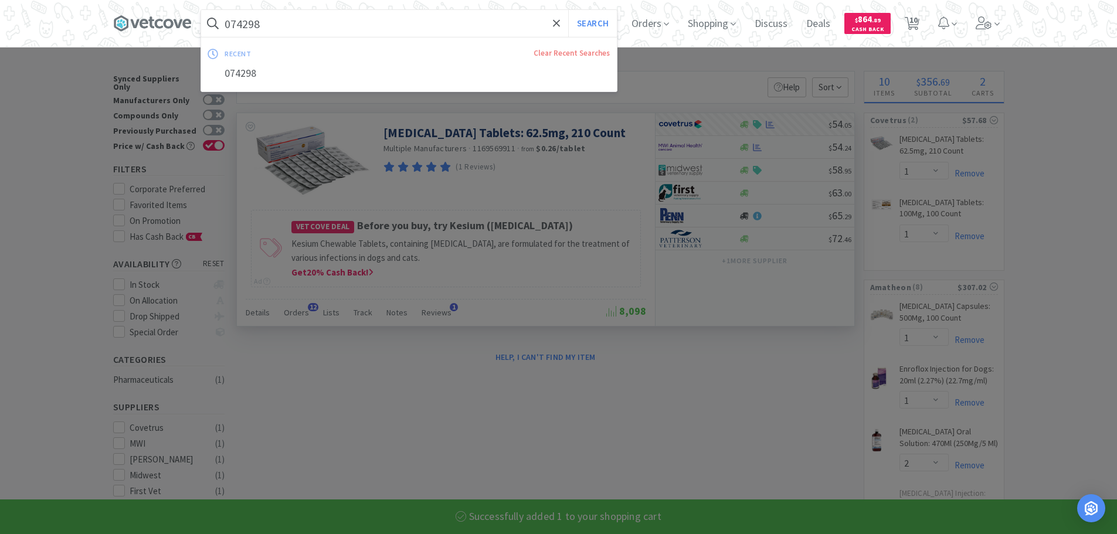
paste input "9"
type input "074299"
click at [568, 10] on button "Search" at bounding box center [592, 23] width 49 height 27
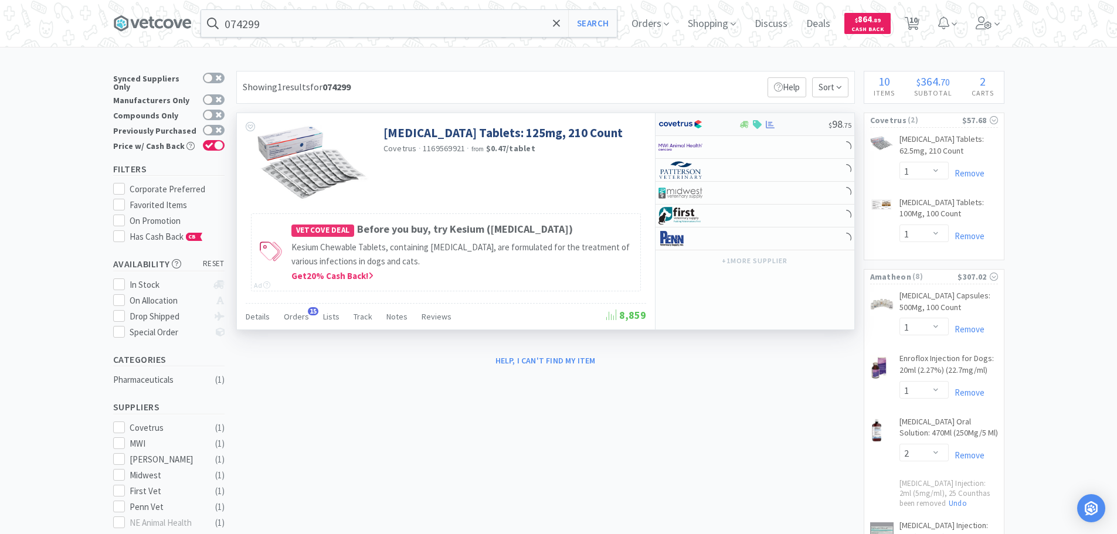
click at [801, 122] on div at bounding box center [784, 124] width 90 height 9
select select "1"
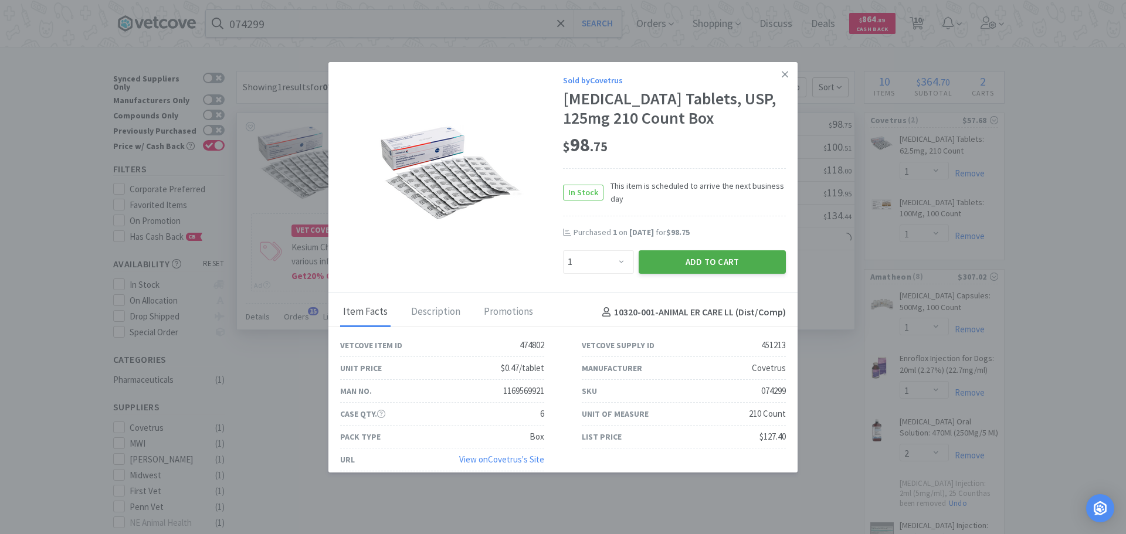
click at [681, 274] on button "Add to Cart" at bounding box center [711, 261] width 147 height 23
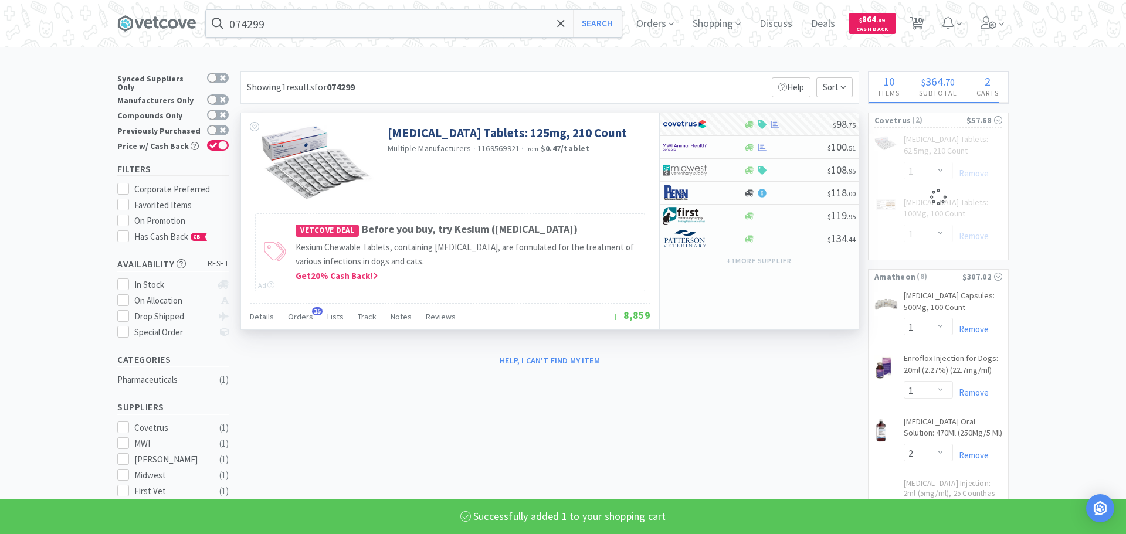
select select "1"
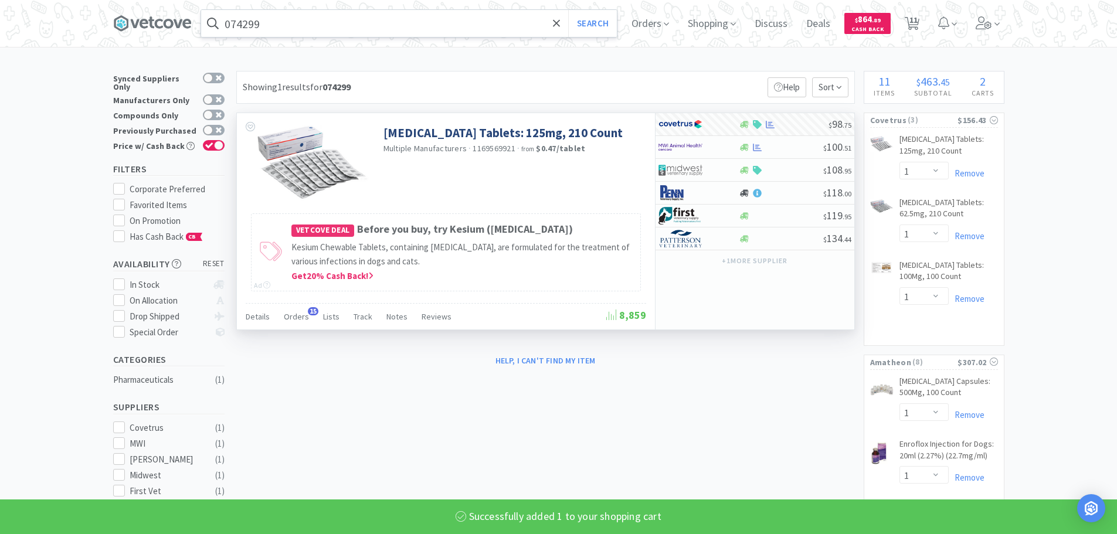
click at [379, 28] on input "074299" at bounding box center [409, 23] width 416 height 27
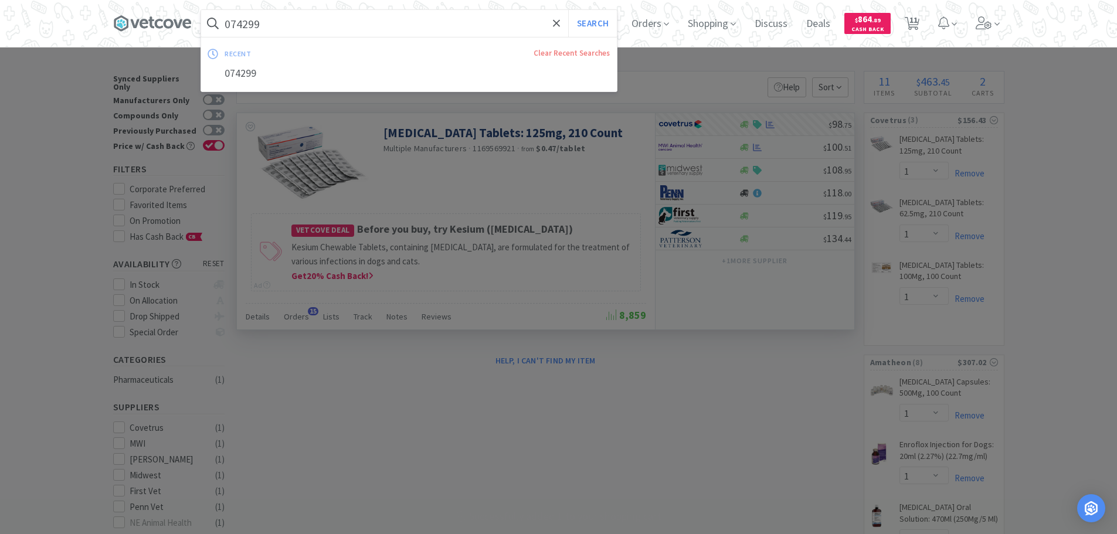
paste input "68122"
type input "068122"
click at [568, 10] on button "Search" at bounding box center [592, 23] width 49 height 27
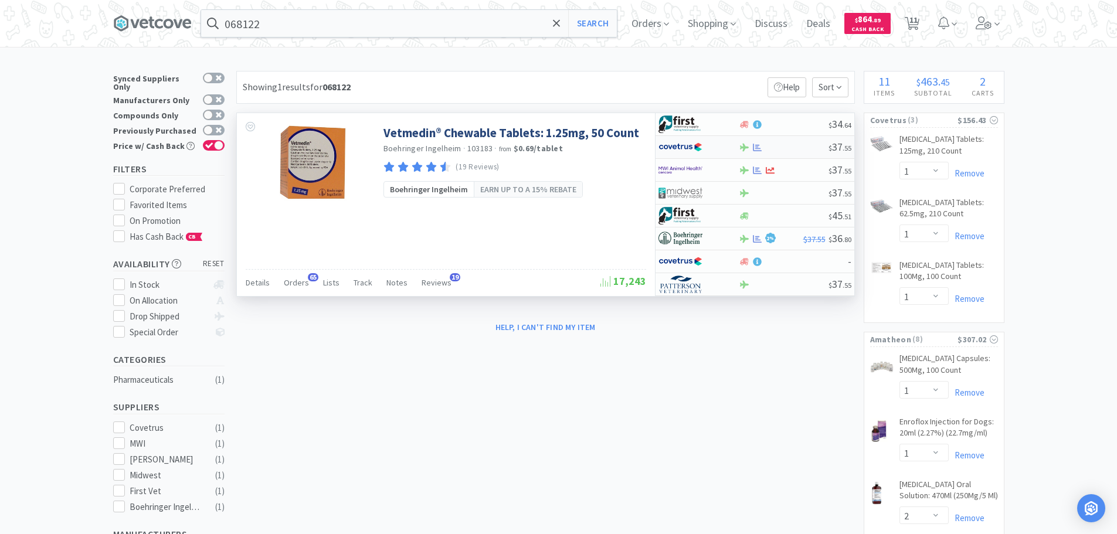
click at [789, 143] on div at bounding box center [784, 147] width 90 height 9
select select "1"
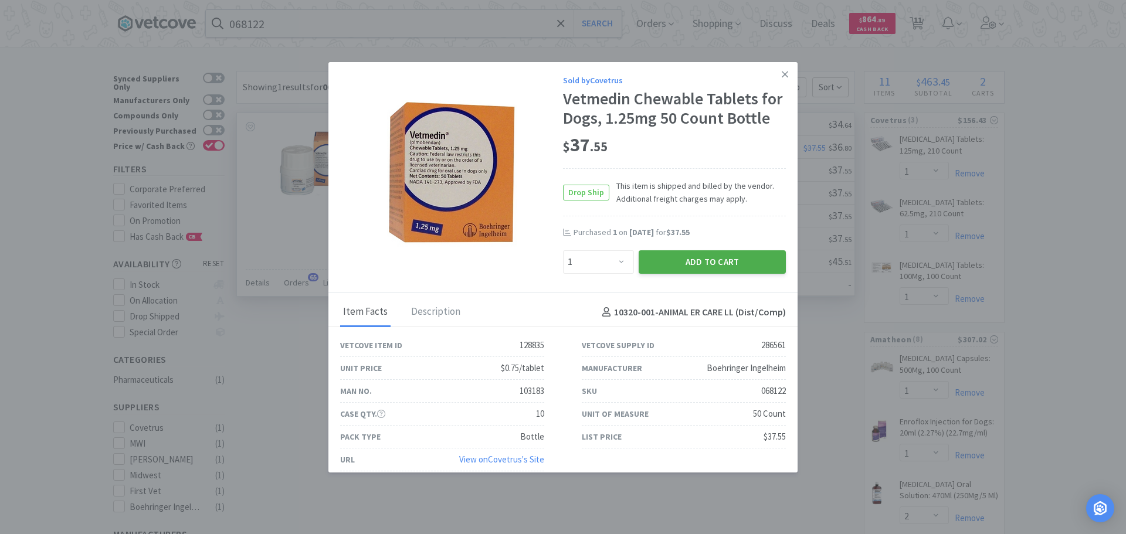
click at [709, 261] on button "Add to Cart" at bounding box center [711, 261] width 147 height 23
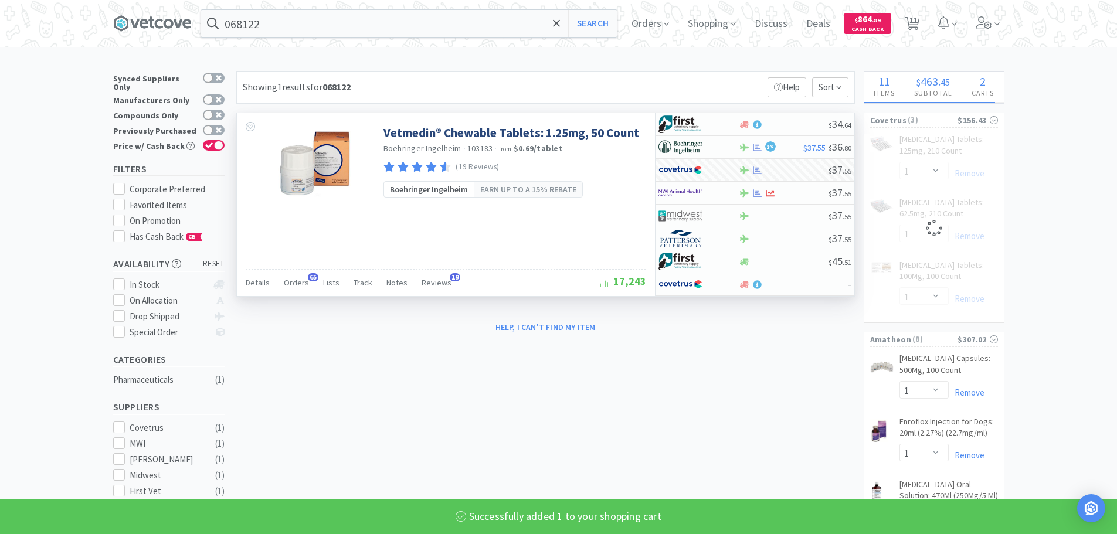
click at [328, 18] on input "068122" at bounding box center [409, 23] width 416 height 27
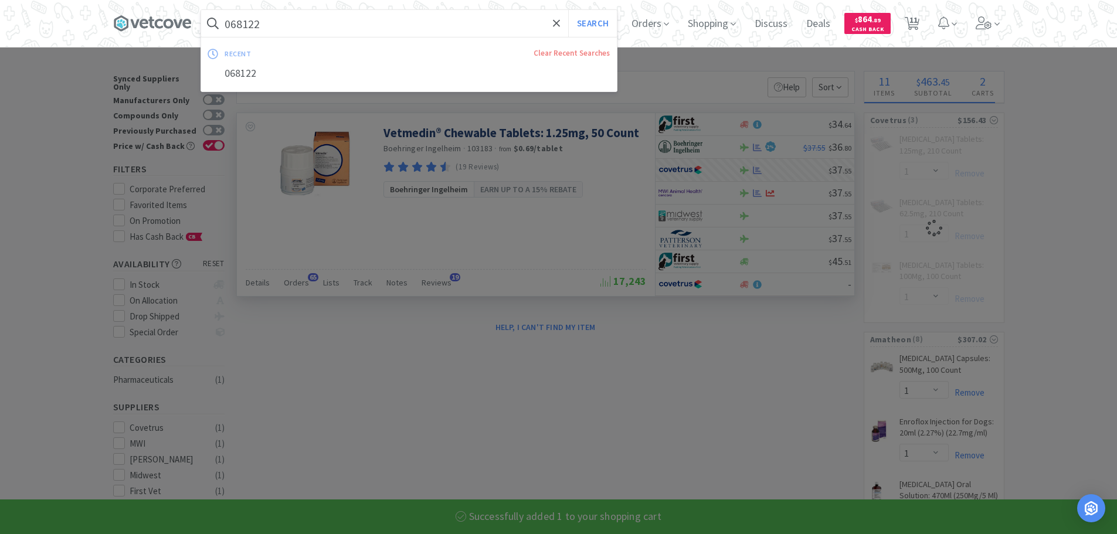
paste input "83320"
type input "083320"
click at [568, 10] on button "Search" at bounding box center [592, 23] width 49 height 27
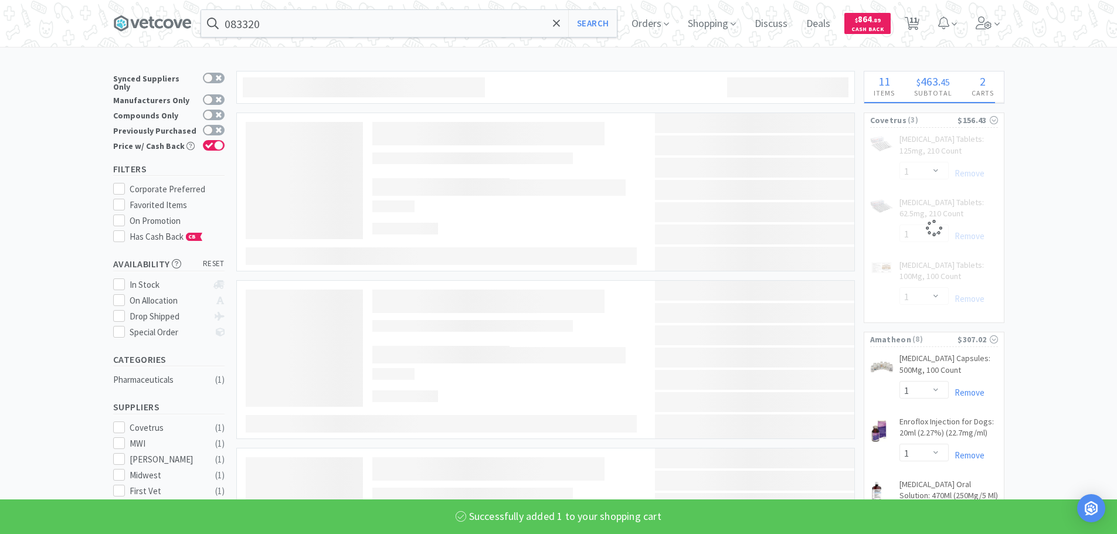
select select "1"
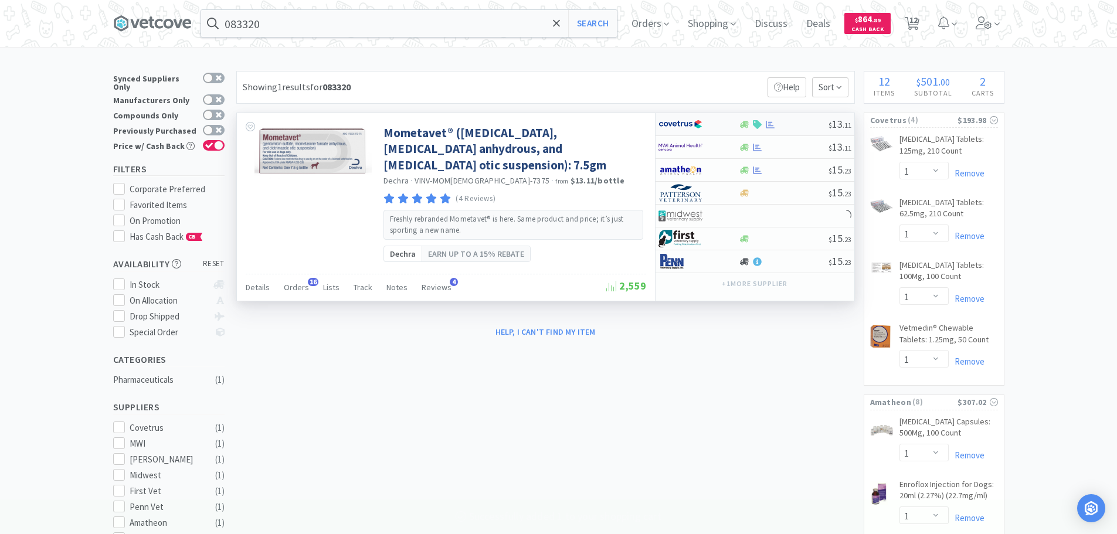
click at [816, 125] on div at bounding box center [784, 124] width 90 height 9
select select "1"
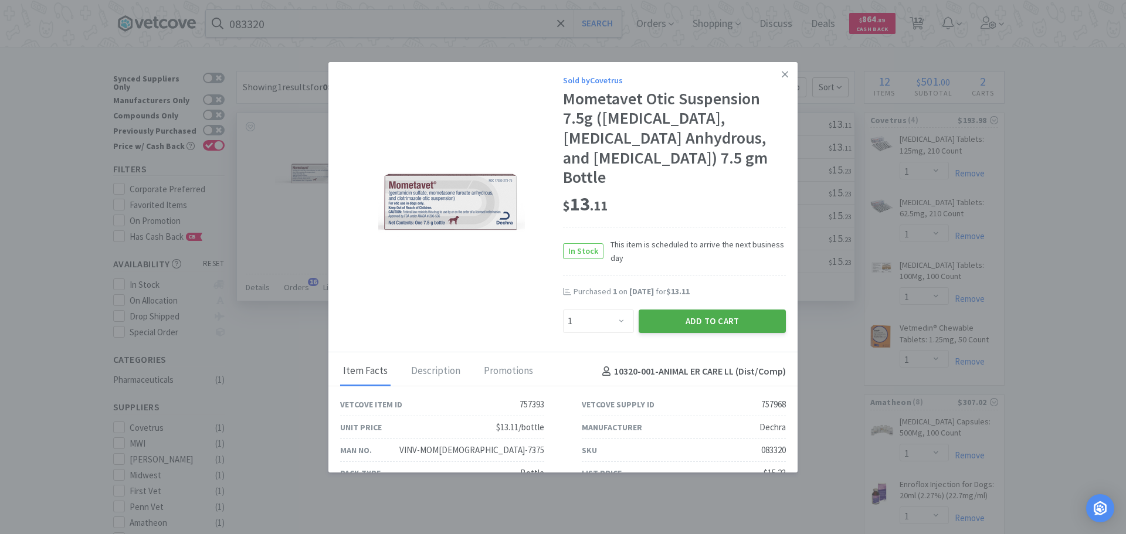
click at [684, 322] on button "Add to Cart" at bounding box center [711, 321] width 147 height 23
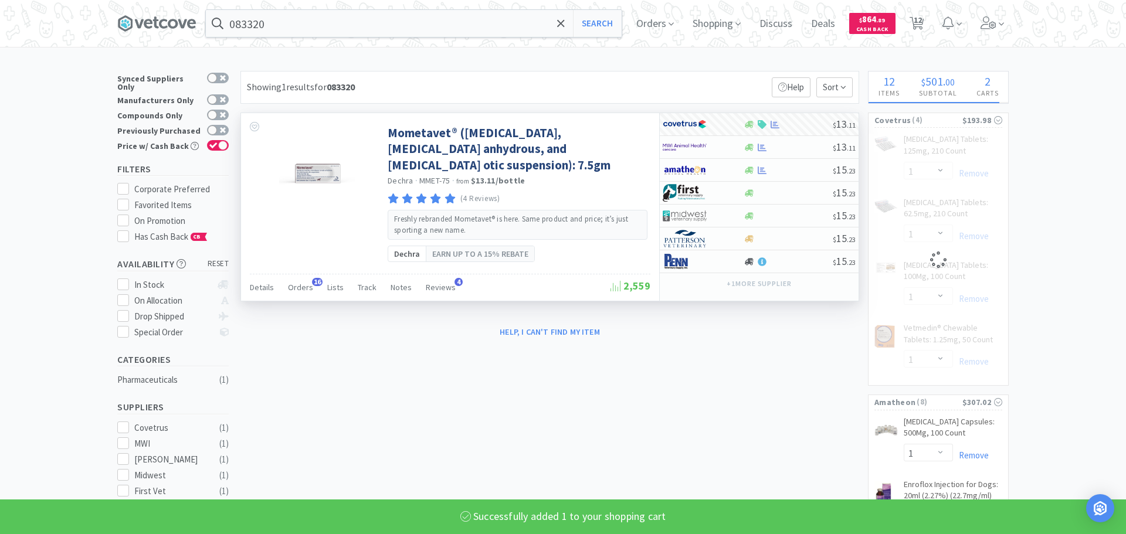
select select "1"
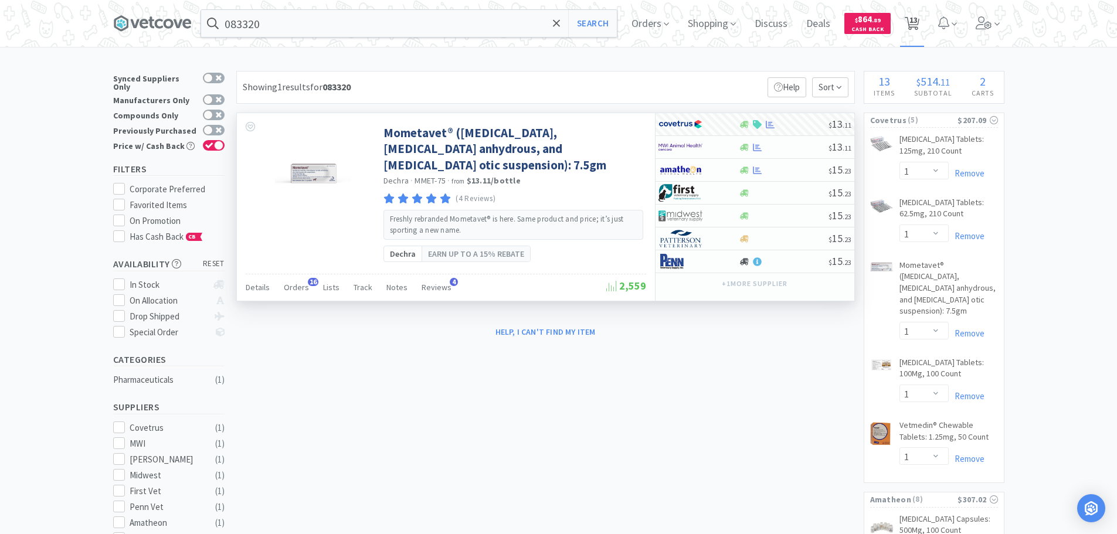
click at [917, 33] on span "13" at bounding box center [913, 19] width 8 height 47
select select "1"
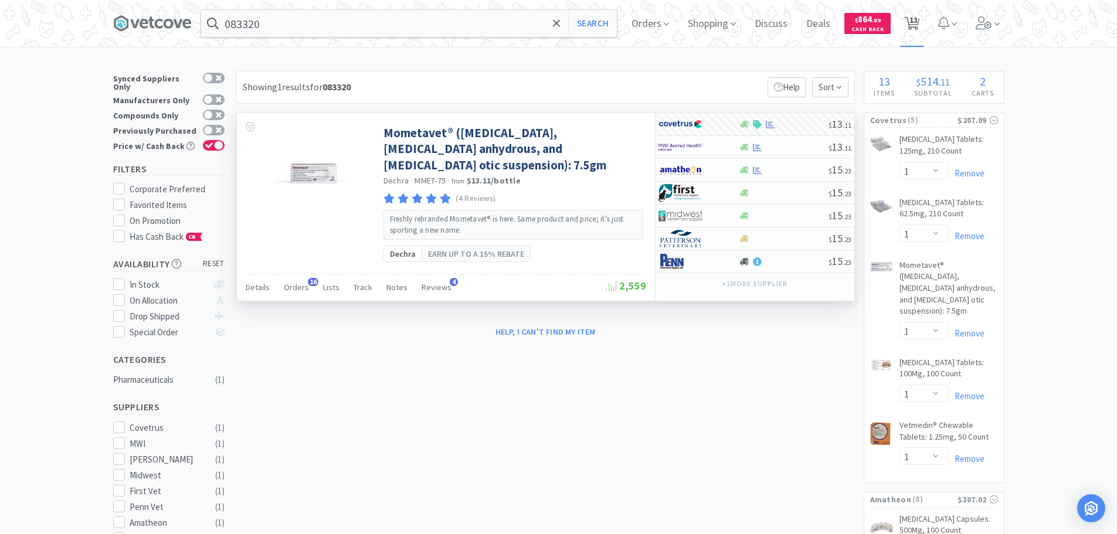
select select "1"
select select "2"
select select "1"
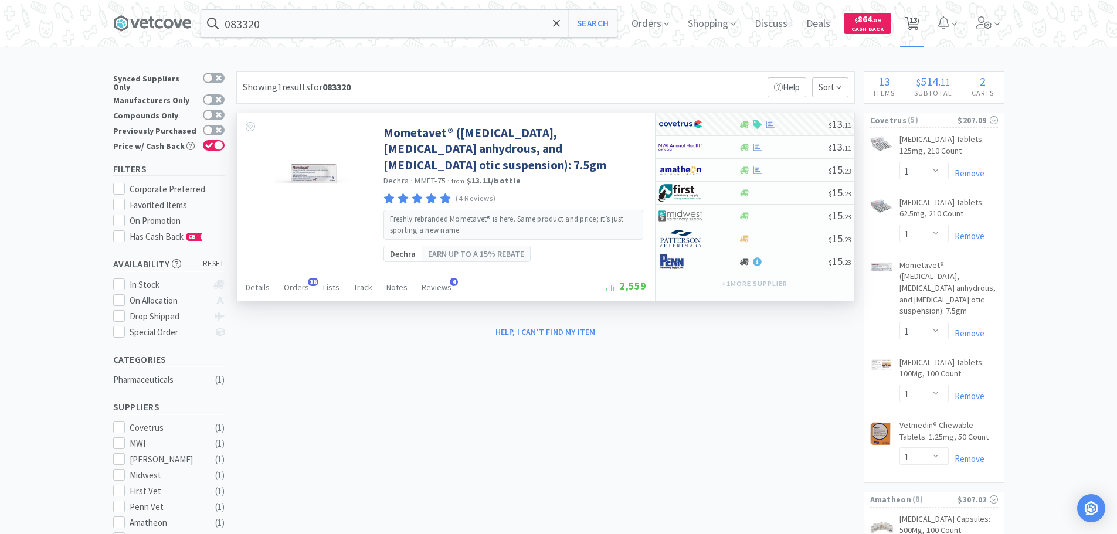
select select "7"
select select "1"
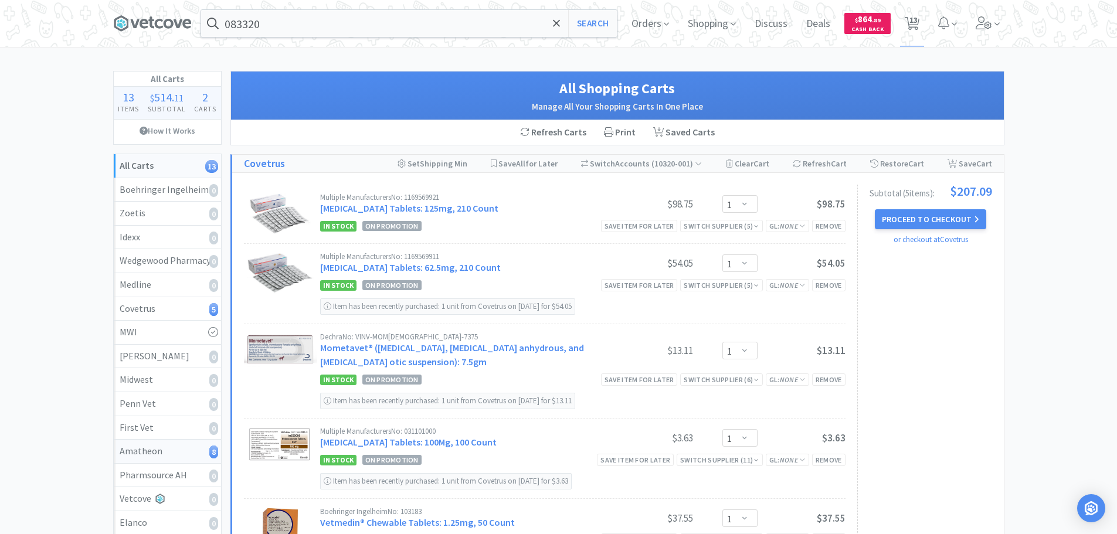
click at [184, 453] on div "Amatheon 8" at bounding box center [168, 451] width 96 height 15
select select "1"
select select "2"
select select "1"
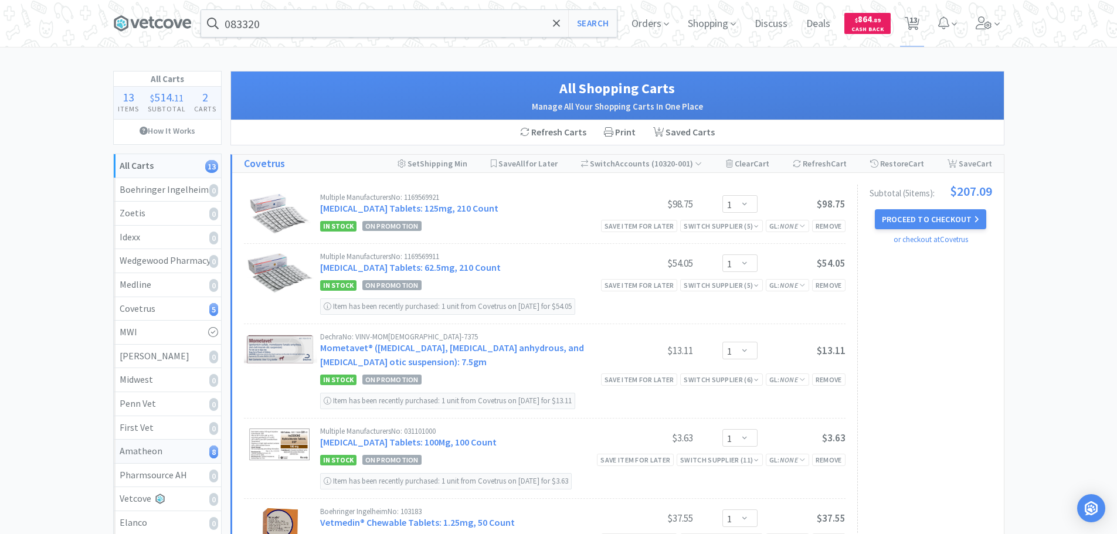
select select "7"
select select "1"
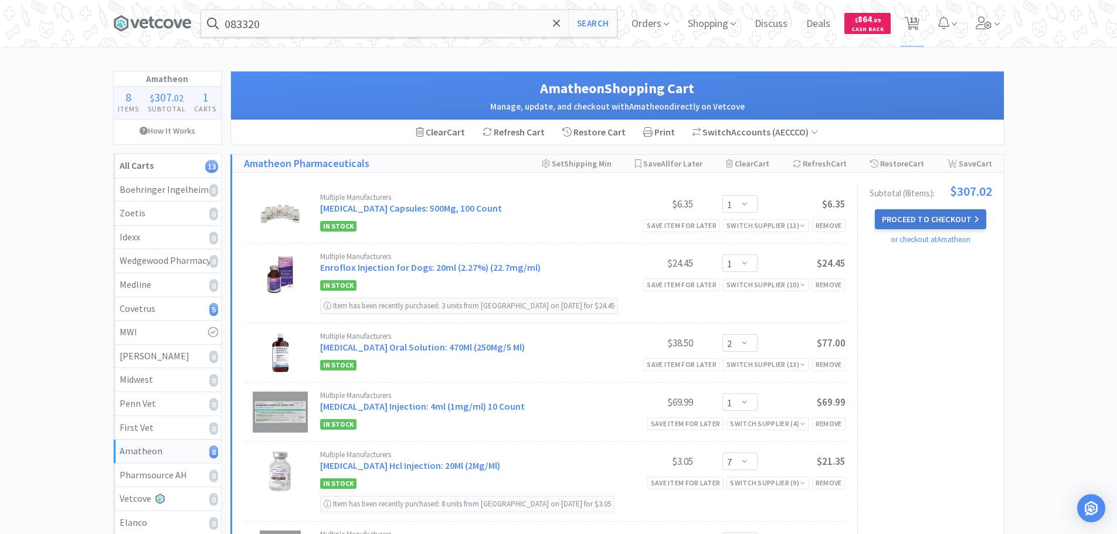
click at [930, 217] on button "Proceed to Checkout" at bounding box center [930, 219] width 111 height 20
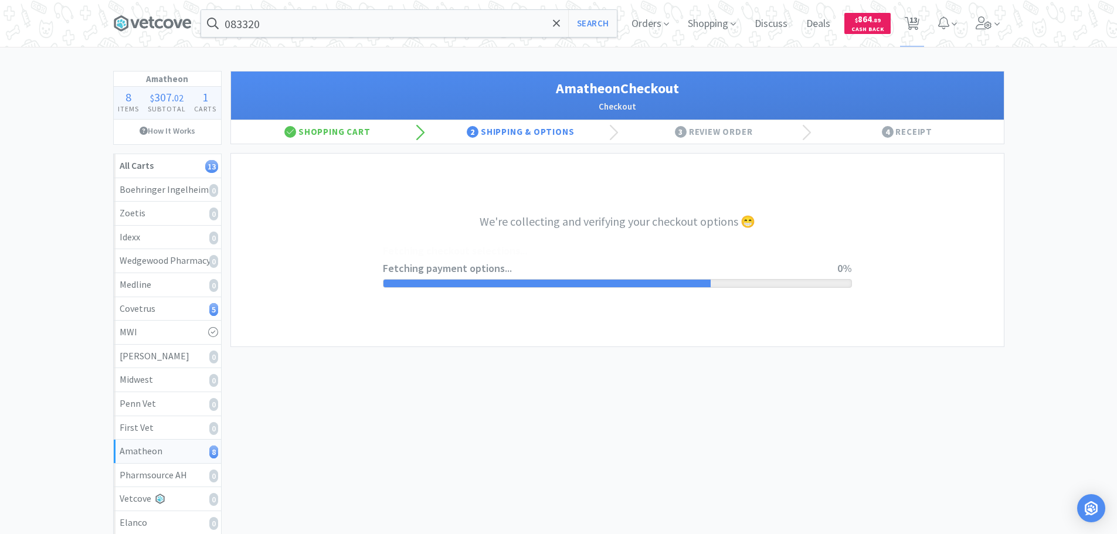
select select "21872"
select select "201118"
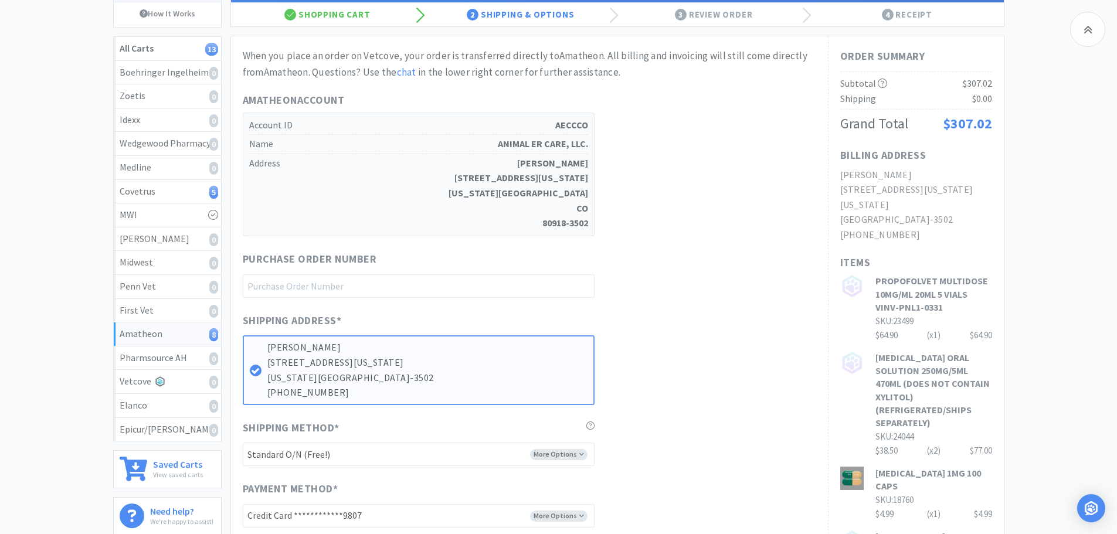
scroll to position [293, 0]
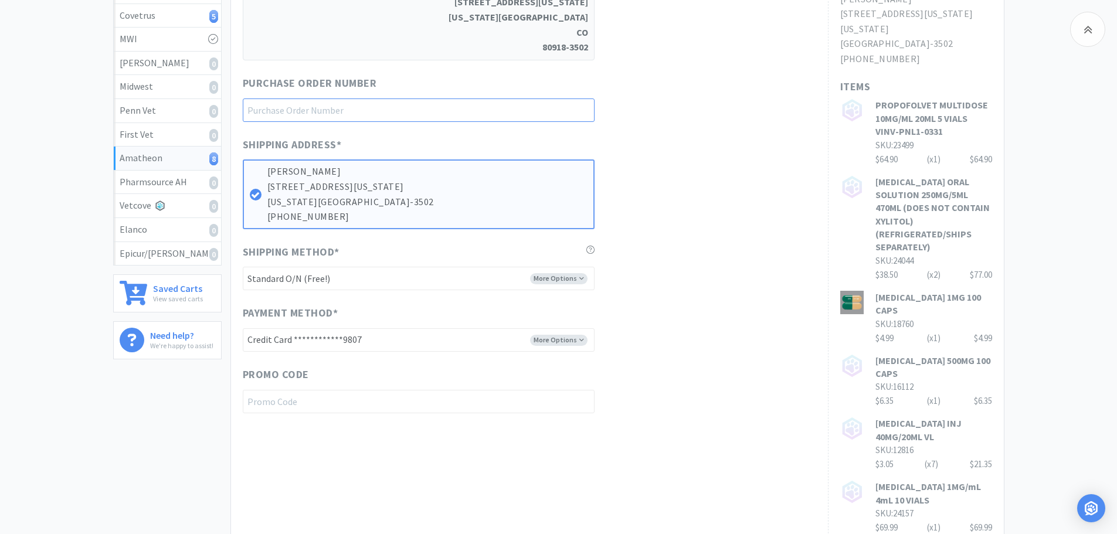
click at [375, 106] on input "text" at bounding box center [419, 109] width 352 height 23
paste input "1145274"
type input "1145274"
click at [692, 174] on div "Shipping Address * [PERSON_NAME] [STREET_ADDRESS][US_STATE][US_STATE] [PHONE_NU…" at bounding box center [529, 183] width 573 height 93
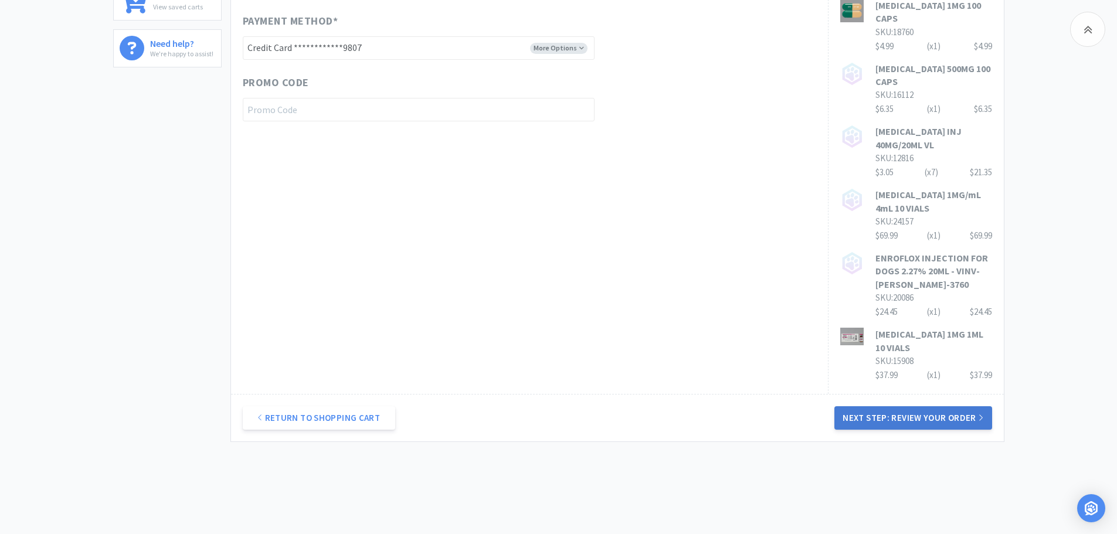
click at [880, 406] on button "Next Step: Review Your Order" at bounding box center [912, 417] width 157 height 23
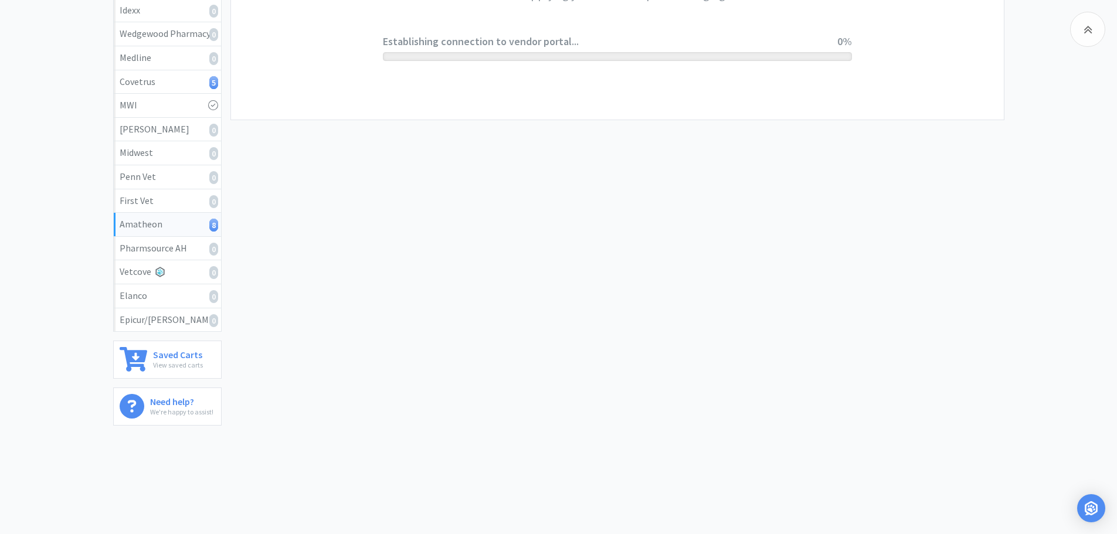
scroll to position [0, 0]
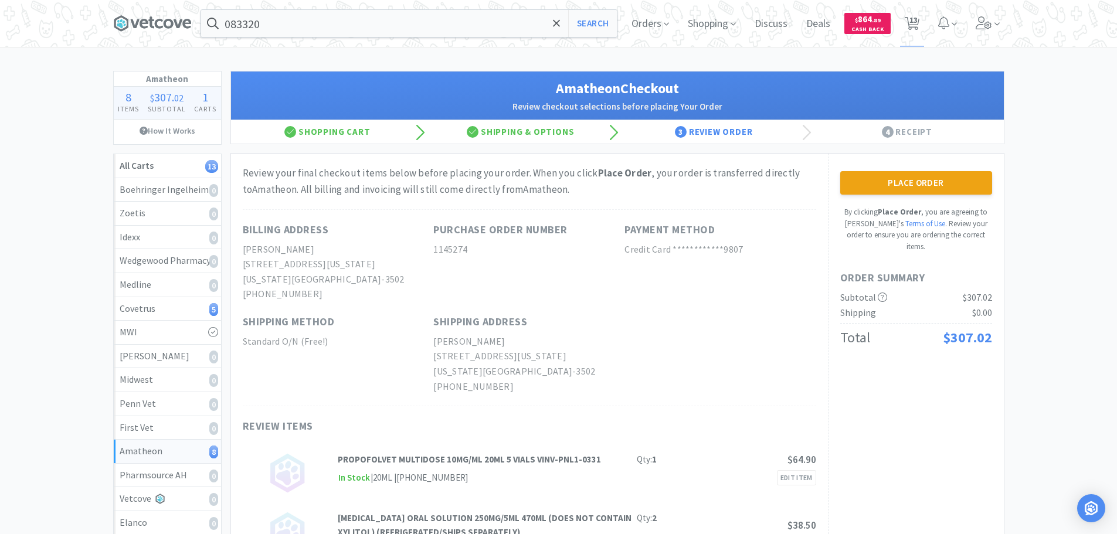
click at [852, 189] on button "Place Order" at bounding box center [916, 182] width 152 height 23
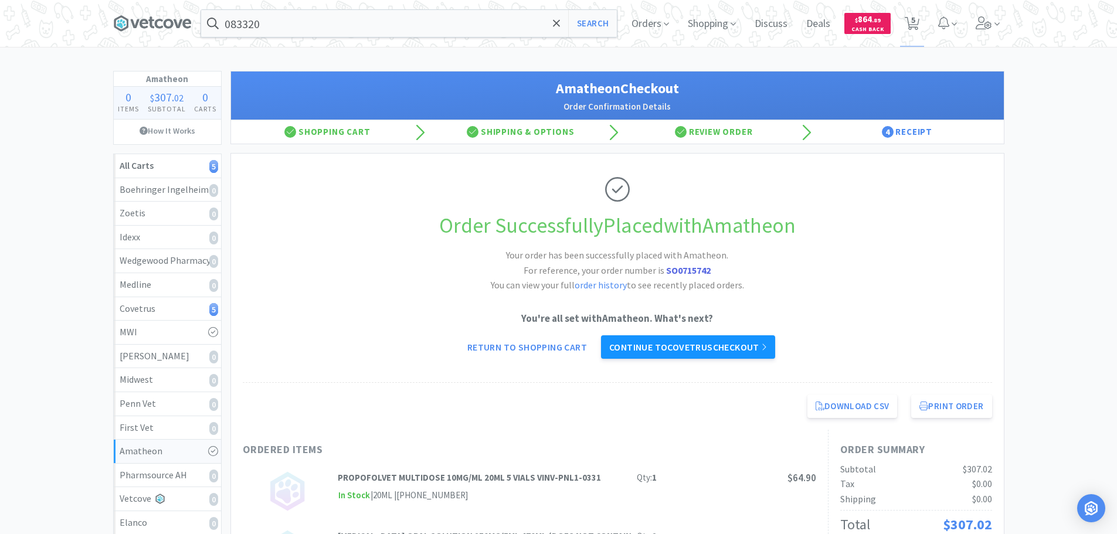
click at [649, 344] on link "Continue to Covetrus checkout" at bounding box center [688, 346] width 174 height 23
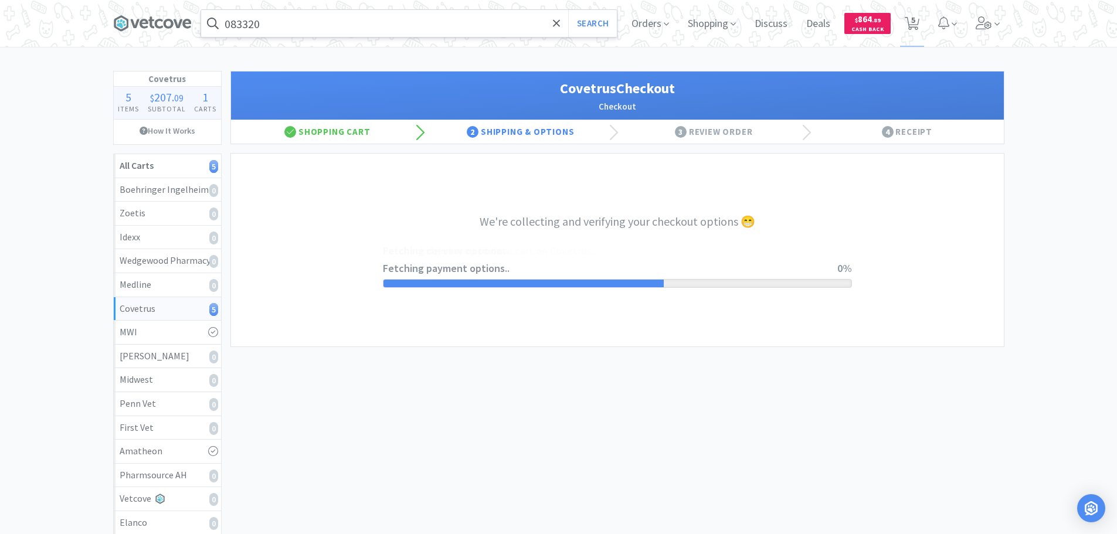
select select "ACCOUNT"
select select "cvt-standard-net"
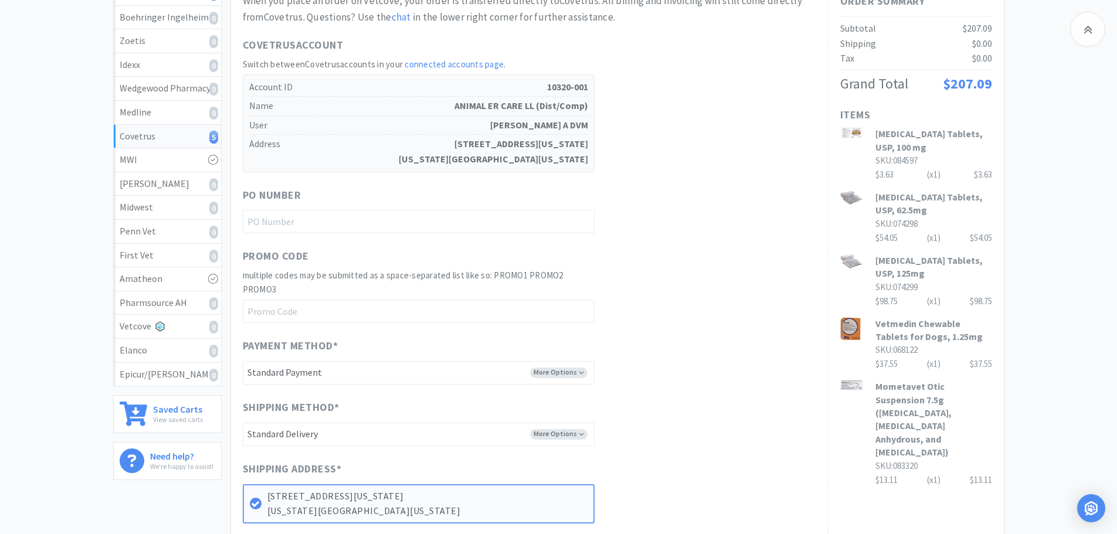
scroll to position [176, 0]
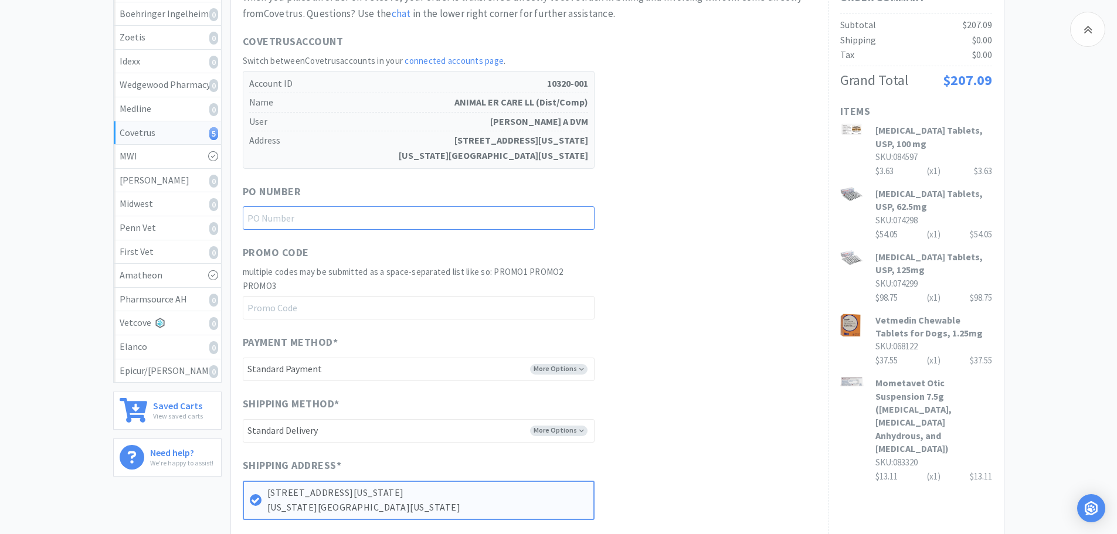
click at [360, 213] on input "text" at bounding box center [419, 217] width 352 height 23
paste input "1145272"
type input "1145272"
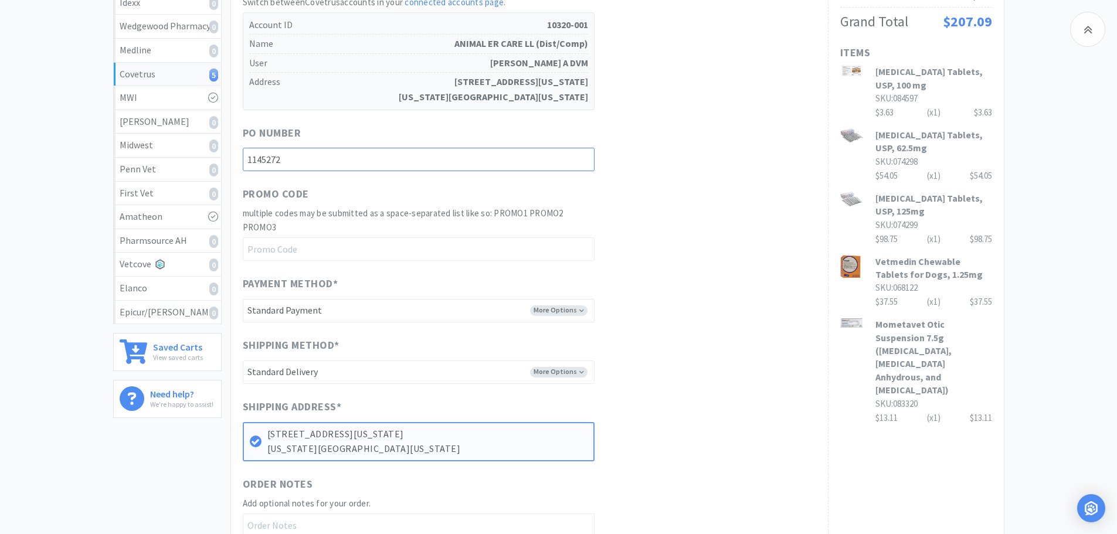
scroll to position [0, 0]
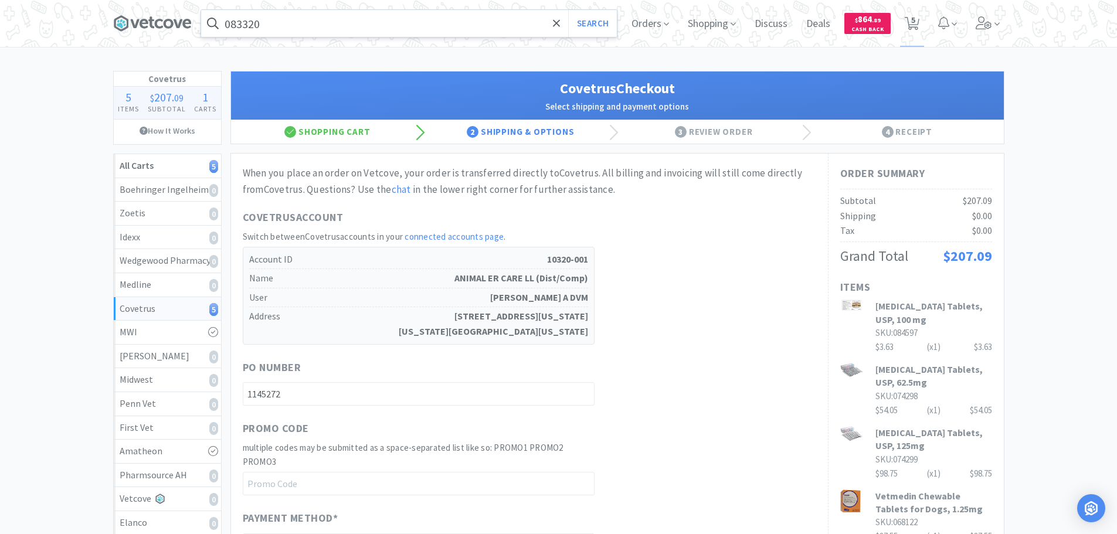
click at [365, 26] on input "083320" at bounding box center [409, 23] width 416 height 27
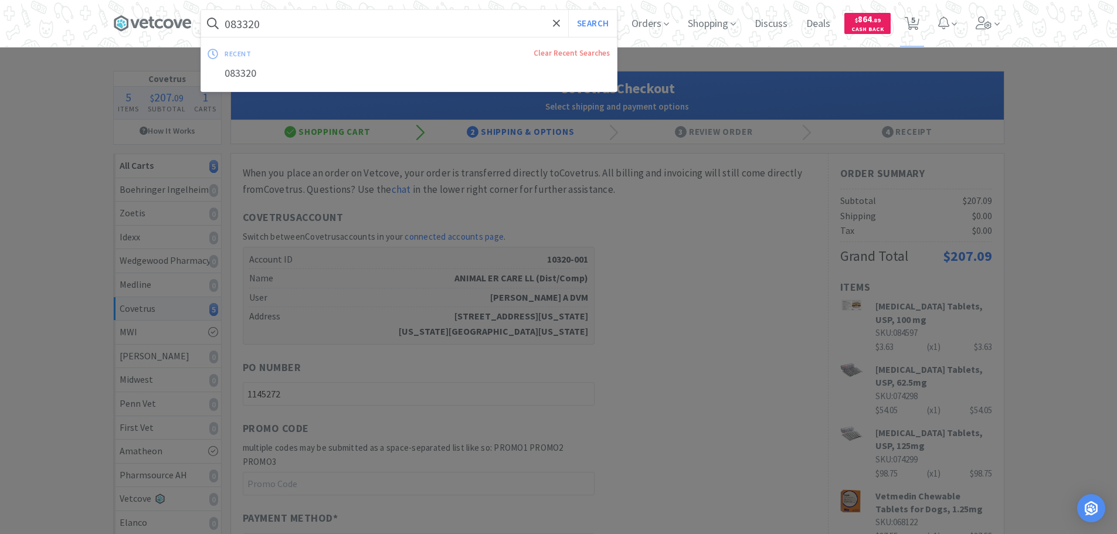
paste input "707"
type input "070720"
click at [568, 10] on button "Search" at bounding box center [592, 23] width 49 height 27
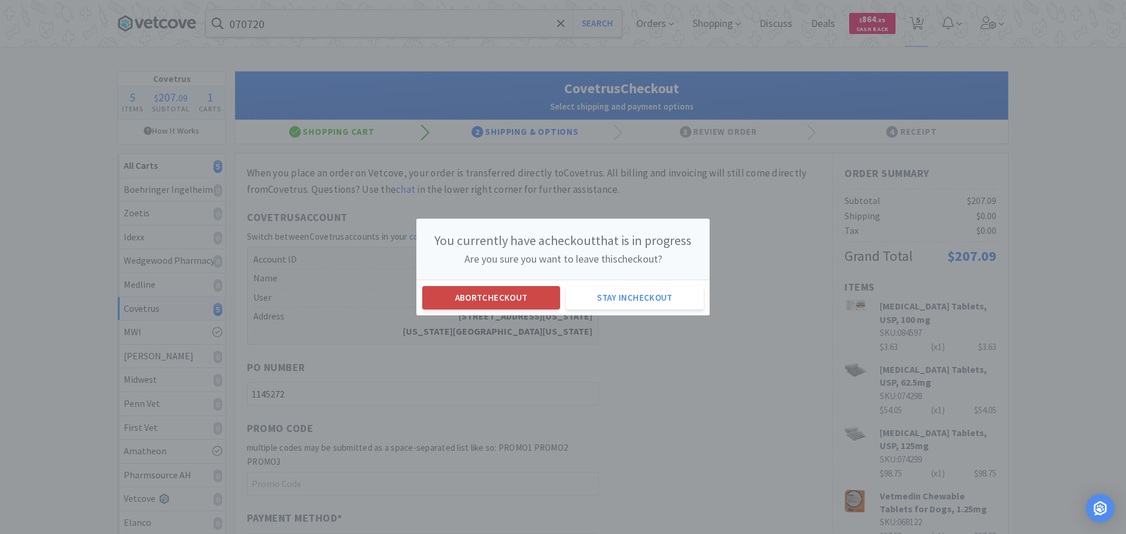
click at [480, 305] on button "Abort checkout" at bounding box center [491, 297] width 138 height 23
select select "1"
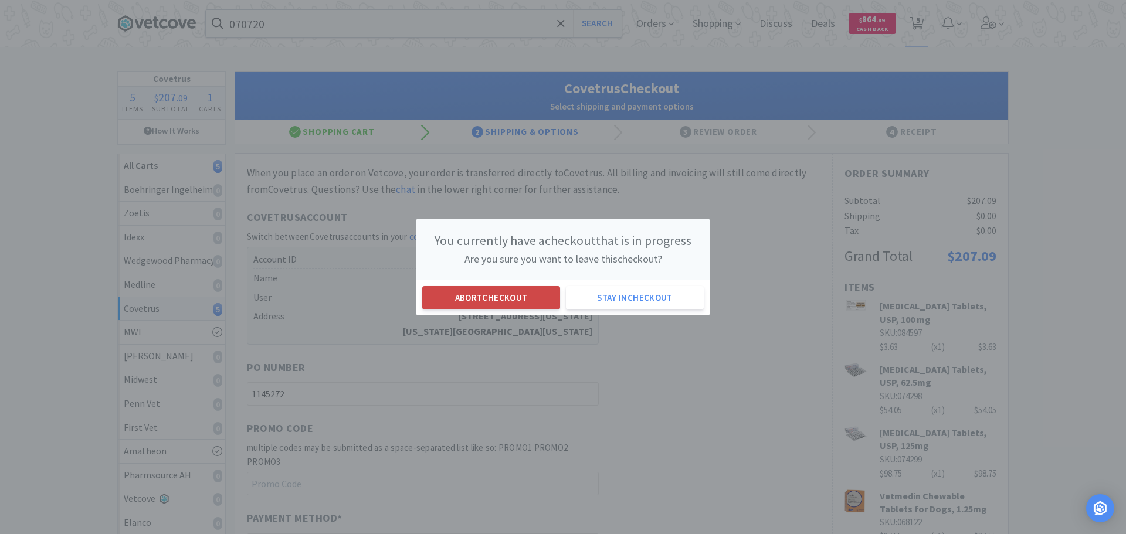
select select "1"
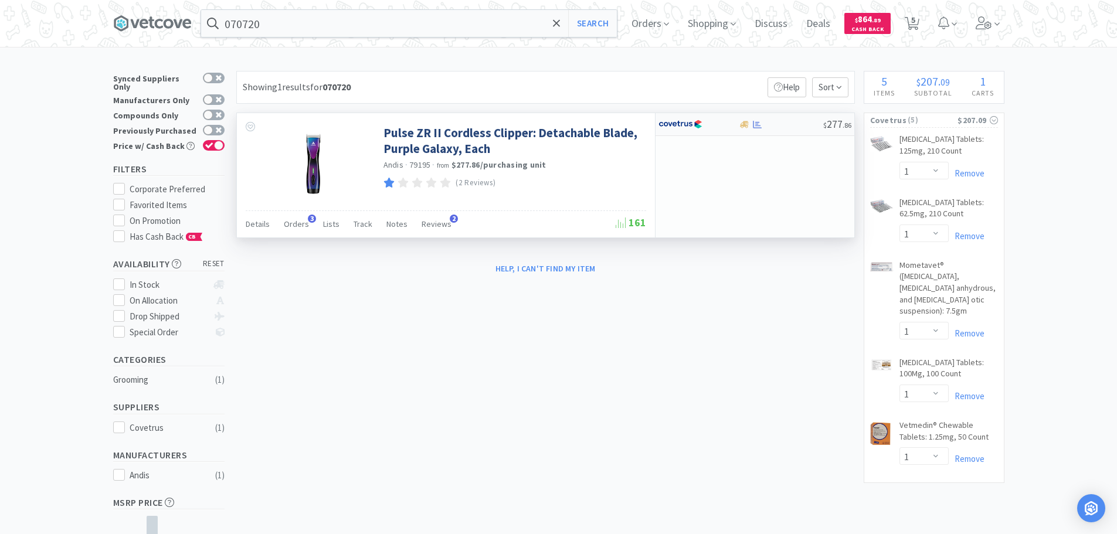
click at [787, 122] on div at bounding box center [781, 124] width 84 height 9
select select "1"
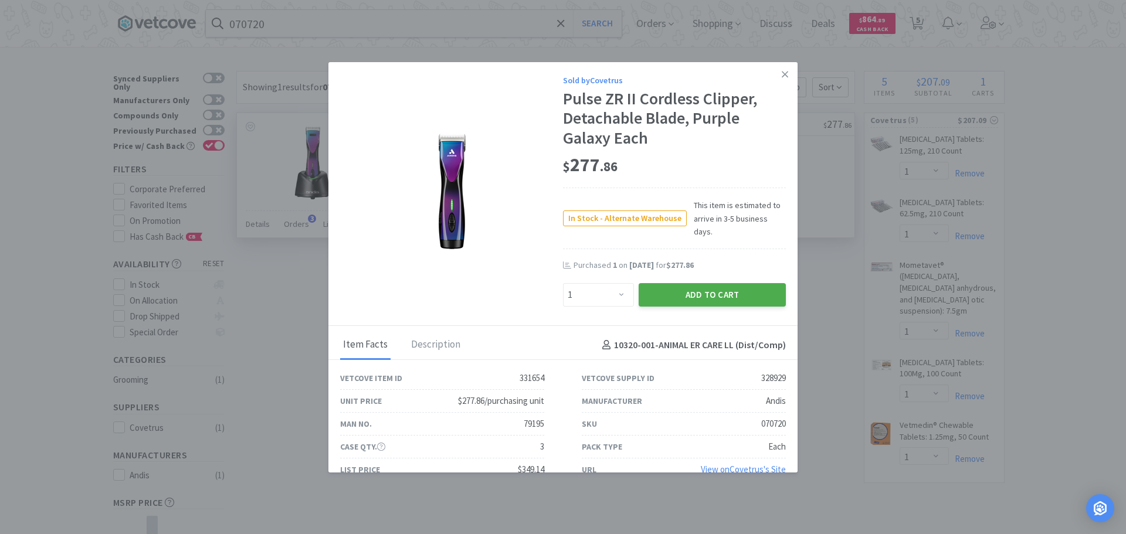
click at [686, 284] on button "Add to Cart" at bounding box center [711, 294] width 147 height 23
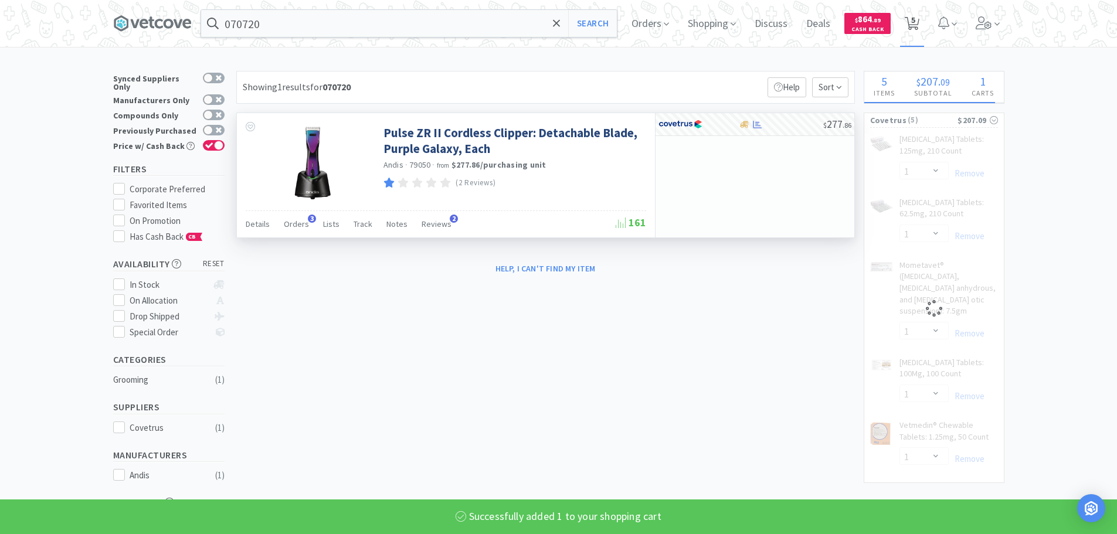
click at [915, 26] on span "5" at bounding box center [913, 19] width 4 height 47
select select "1"
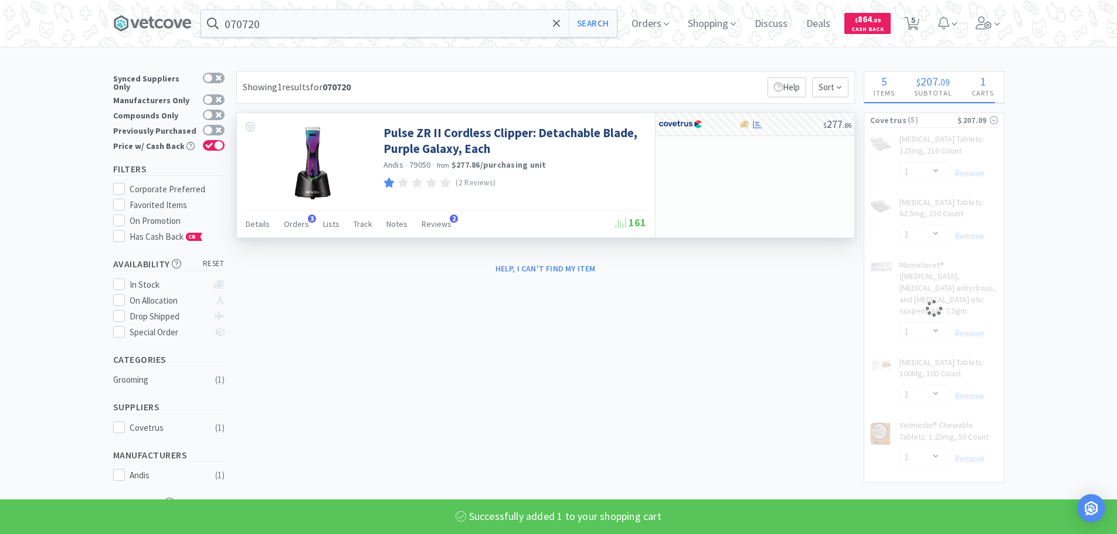
select select "1"
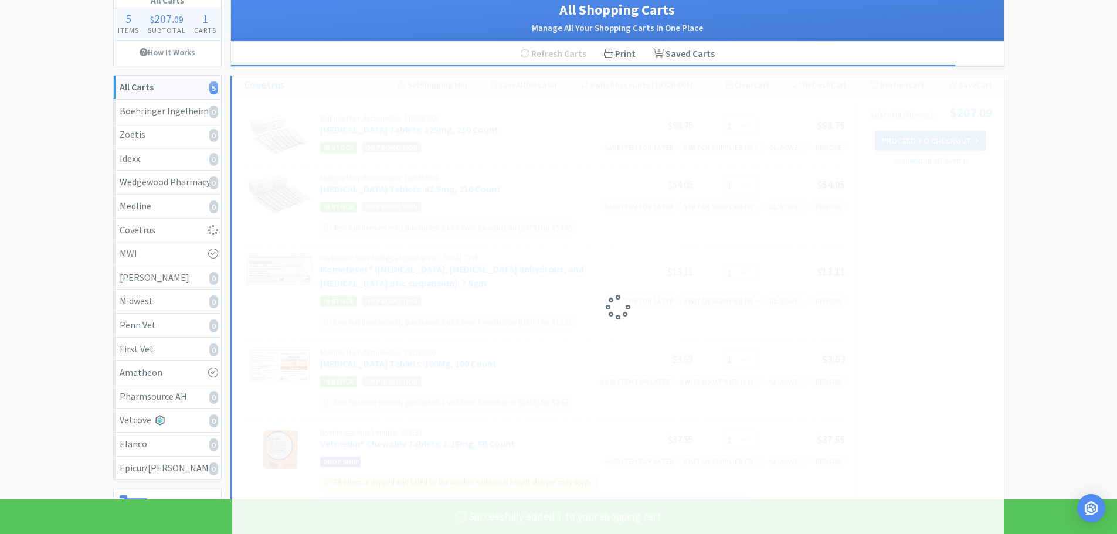
select select "1"
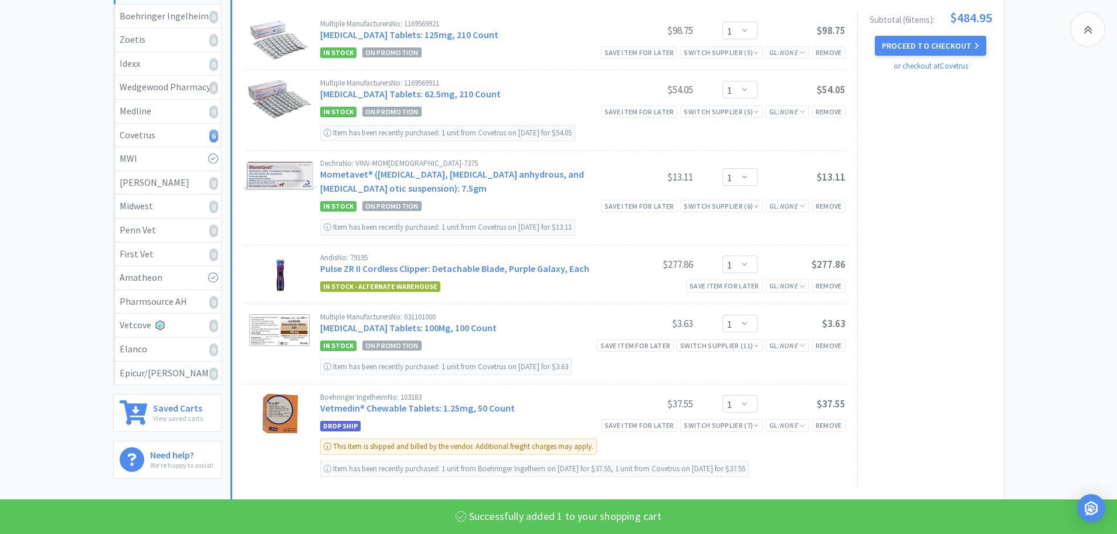
scroll to position [176, 0]
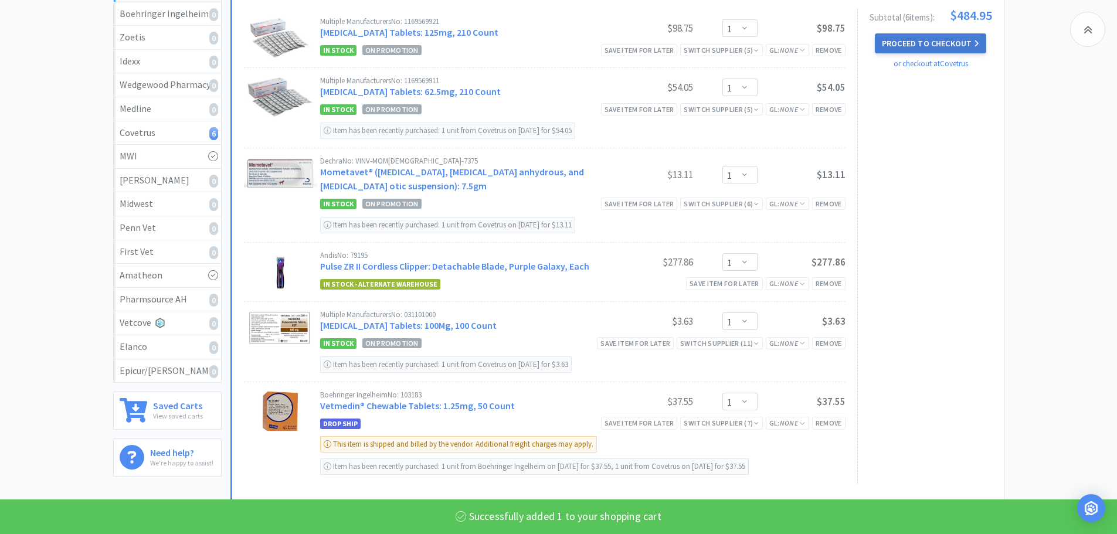
click at [914, 40] on button "Proceed to Checkout" at bounding box center [930, 43] width 111 height 20
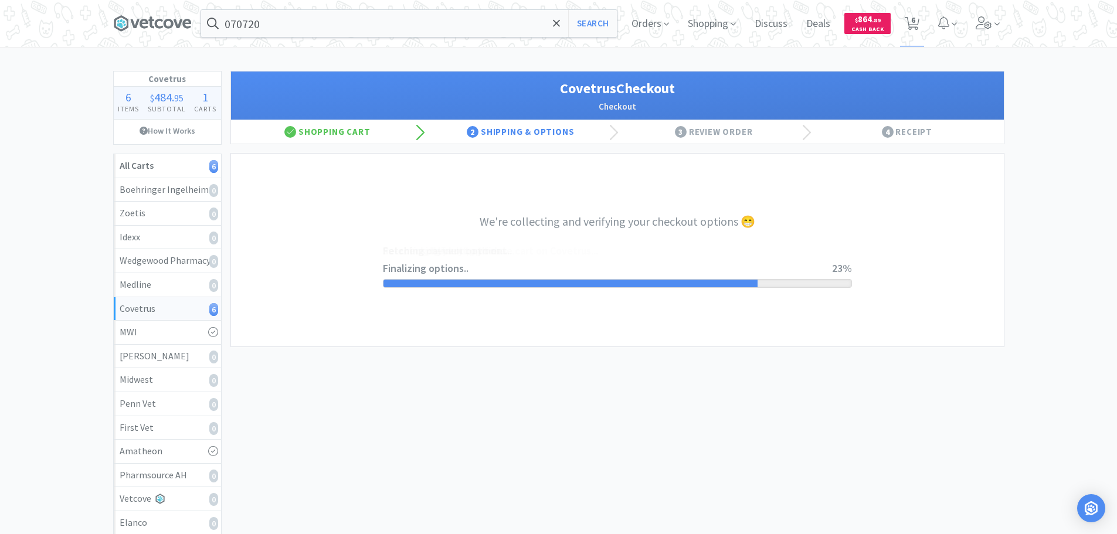
select select "ACCOUNT"
select select "cvt-standard-net"
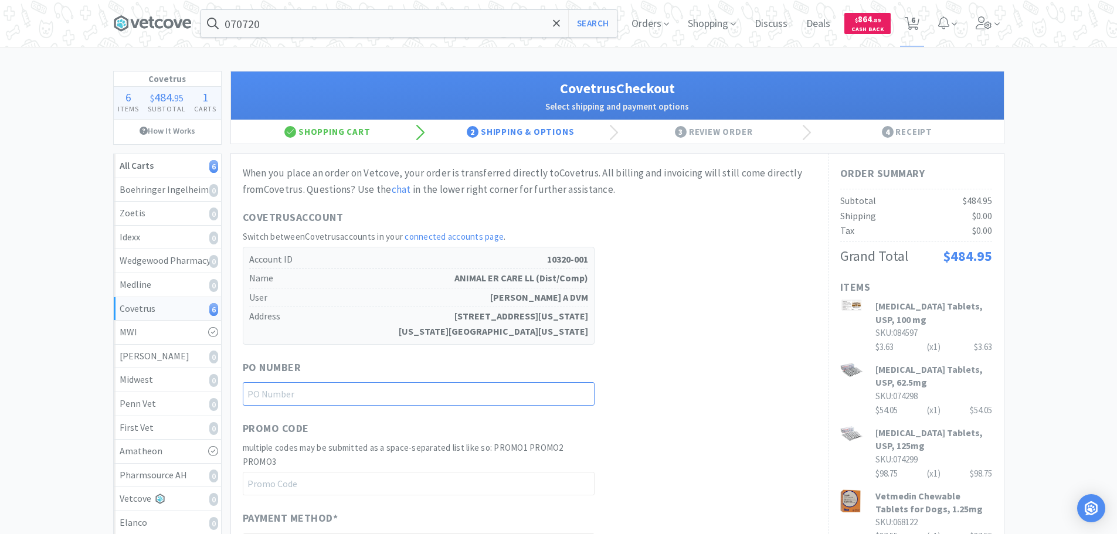
click at [423, 395] on input "text" at bounding box center [419, 393] width 352 height 23
paste input "1145272"
type input "1145272"
click at [661, 312] on div "Covetrus Account Switch between Covetrus accounts in your connected accounts pa…" at bounding box center [529, 276] width 573 height 135
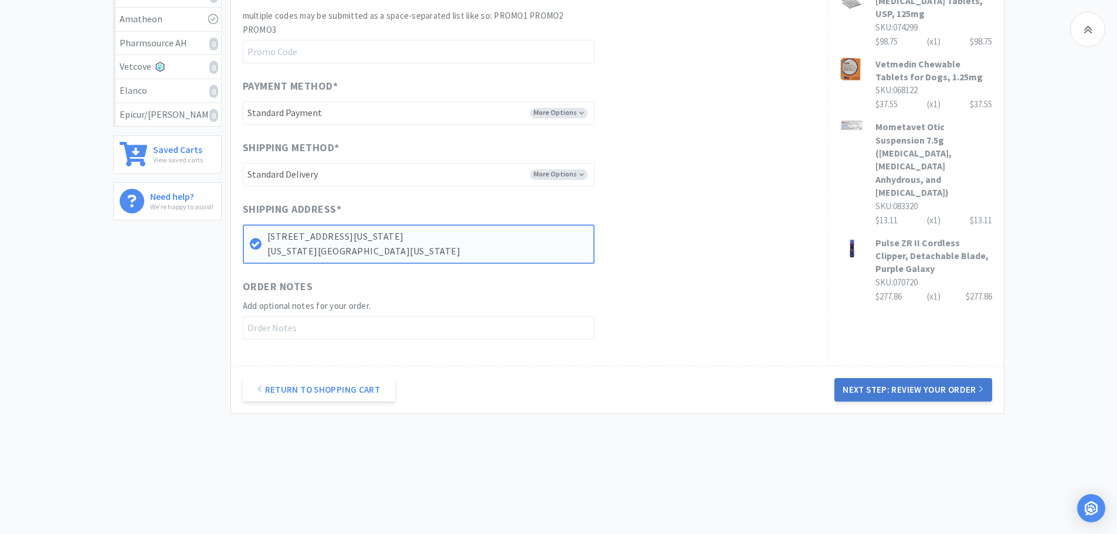
click at [927, 399] on button "Next Step: Review Your Order" at bounding box center [912, 389] width 157 height 23
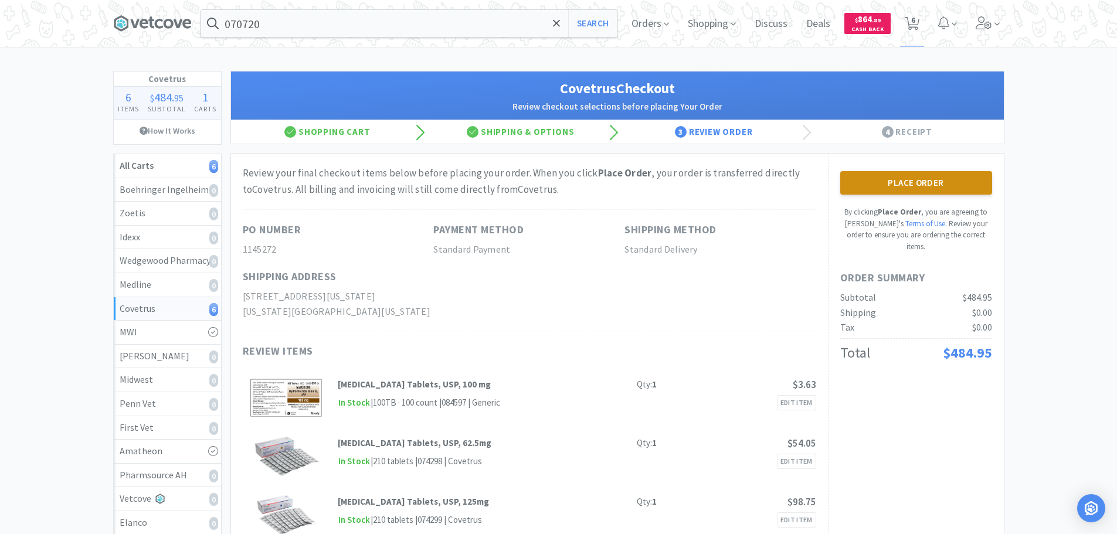
click at [914, 188] on button "Place Order" at bounding box center [916, 182] width 152 height 23
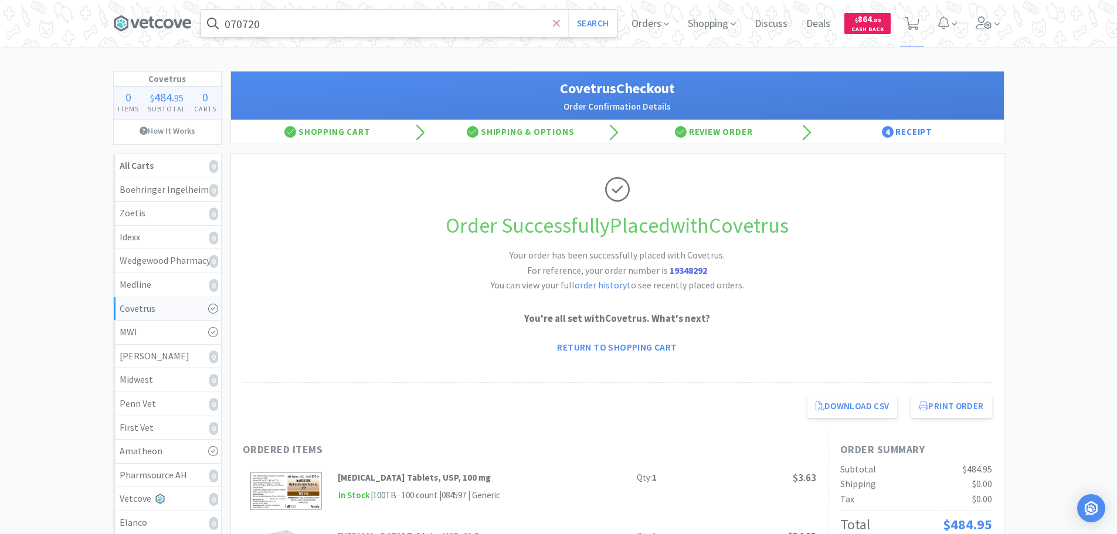
click at [559, 22] on icon at bounding box center [557, 24] width 8 height 12
